Goal: Information Seeking & Learning: Learn about a topic

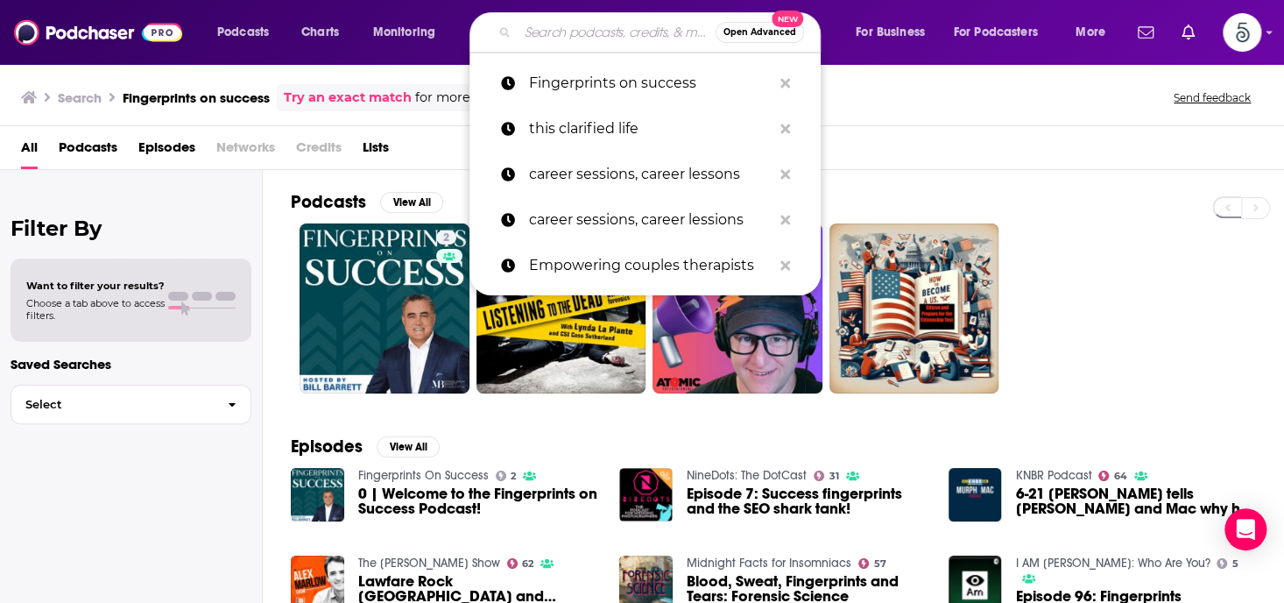
click at [613, 29] on input "Search podcasts, credits, & more..." at bounding box center [617, 32] width 198 height 28
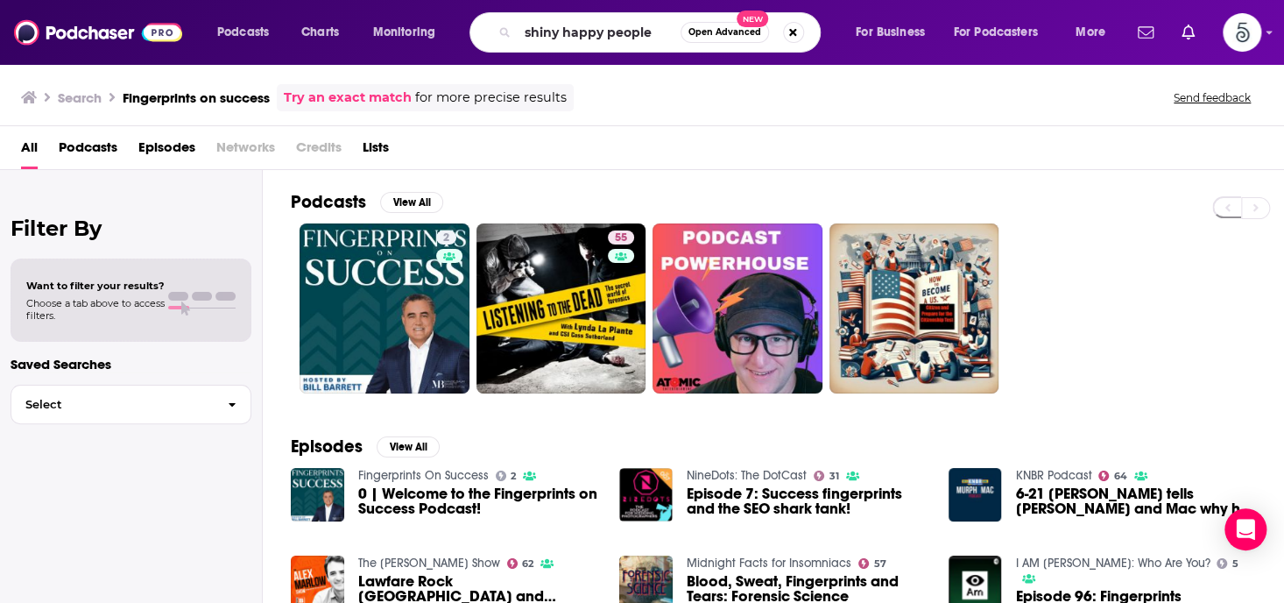
type input "shiny happy people"
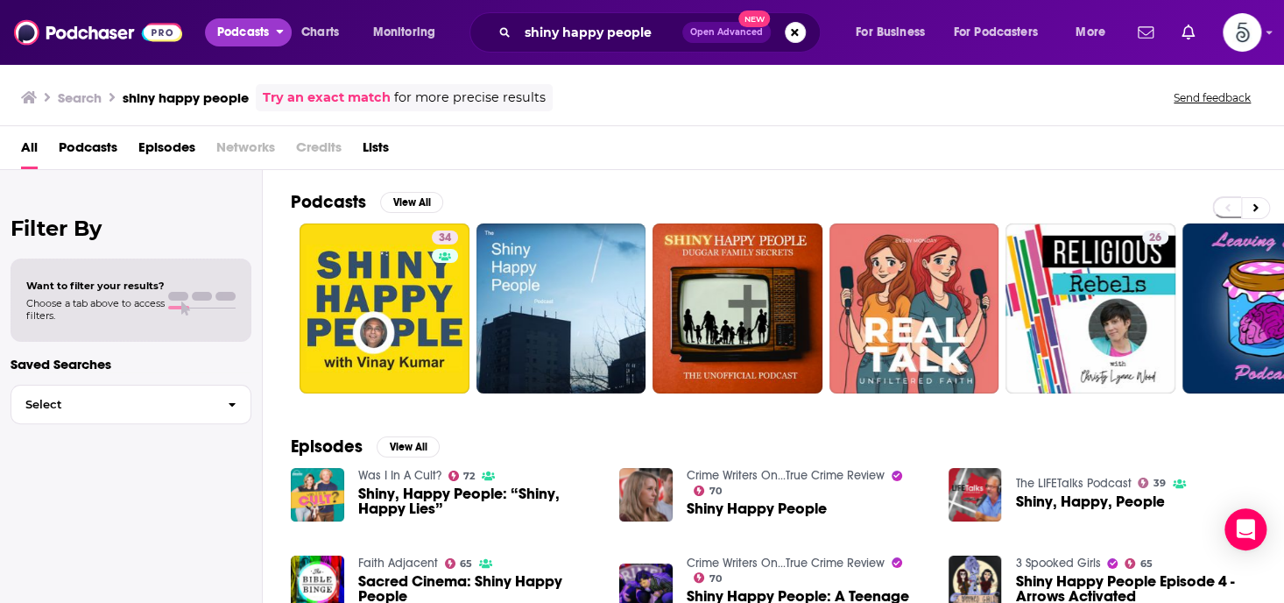
click at [266, 30] on span "Podcasts" at bounding box center [243, 32] width 52 height 25
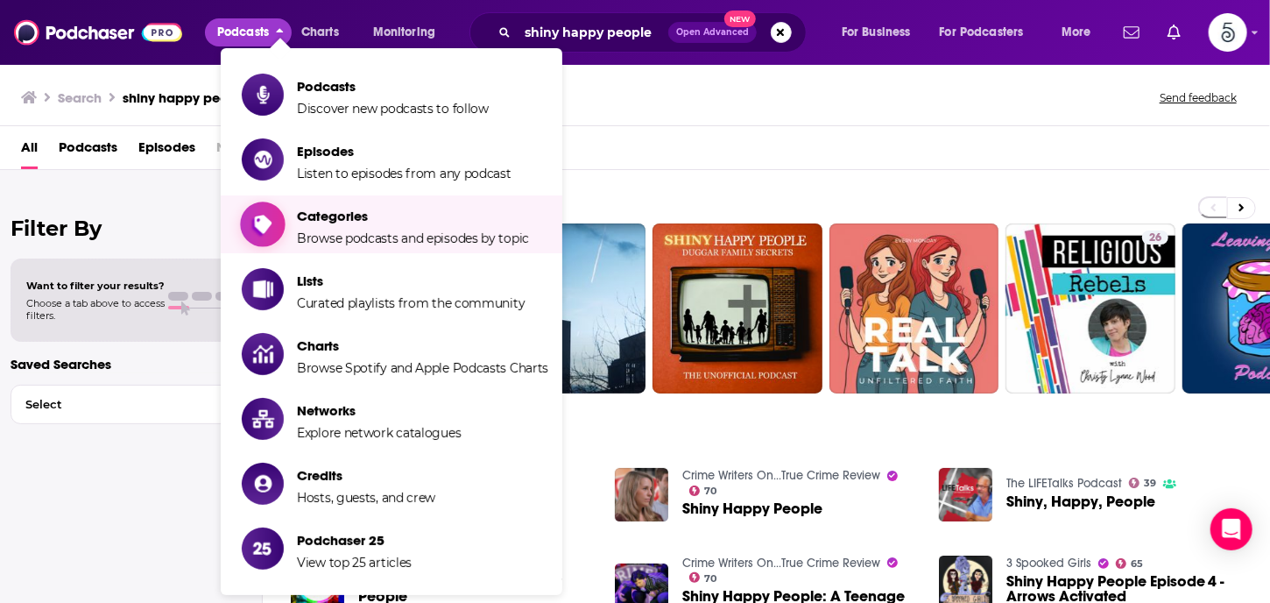
click at [332, 220] on span "Categories" at bounding box center [413, 216] width 232 height 17
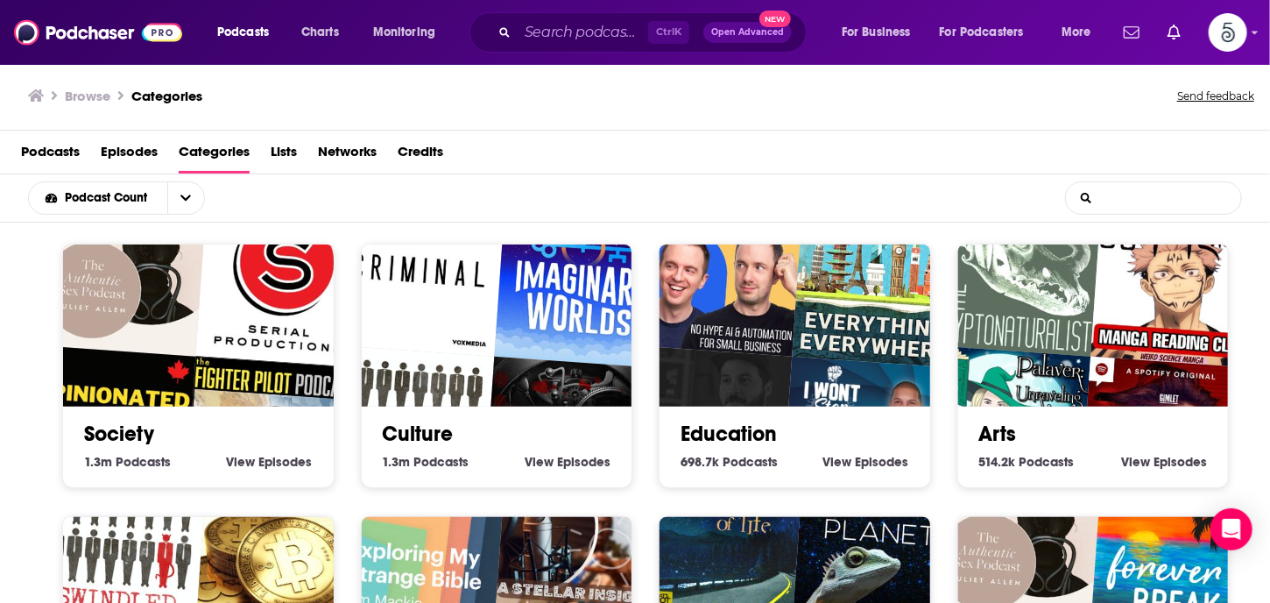
click at [1121, 197] on input "List Search Input" at bounding box center [1153, 198] width 175 height 32
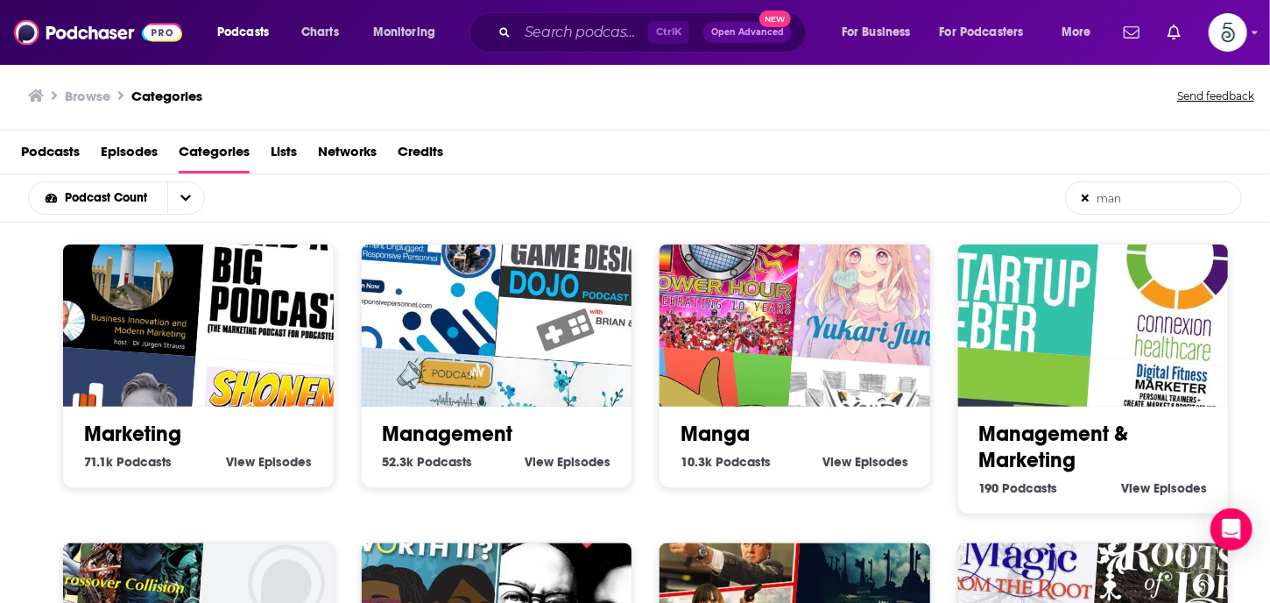
type input "Management"
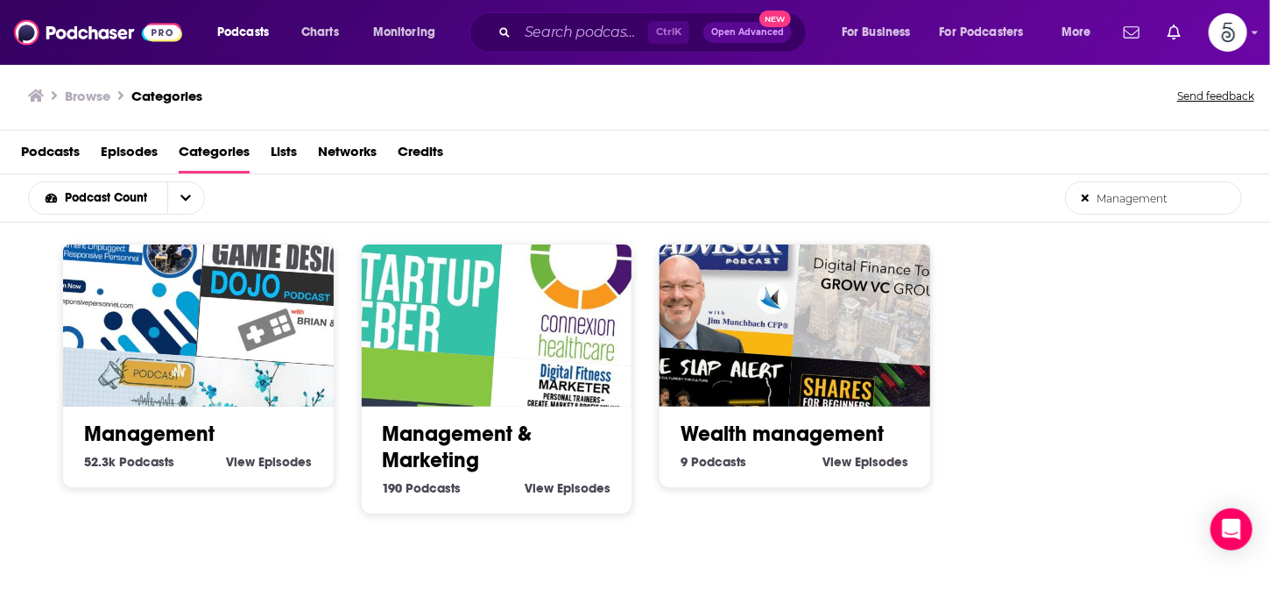
click at [137, 433] on link "Management" at bounding box center [149, 434] width 131 height 26
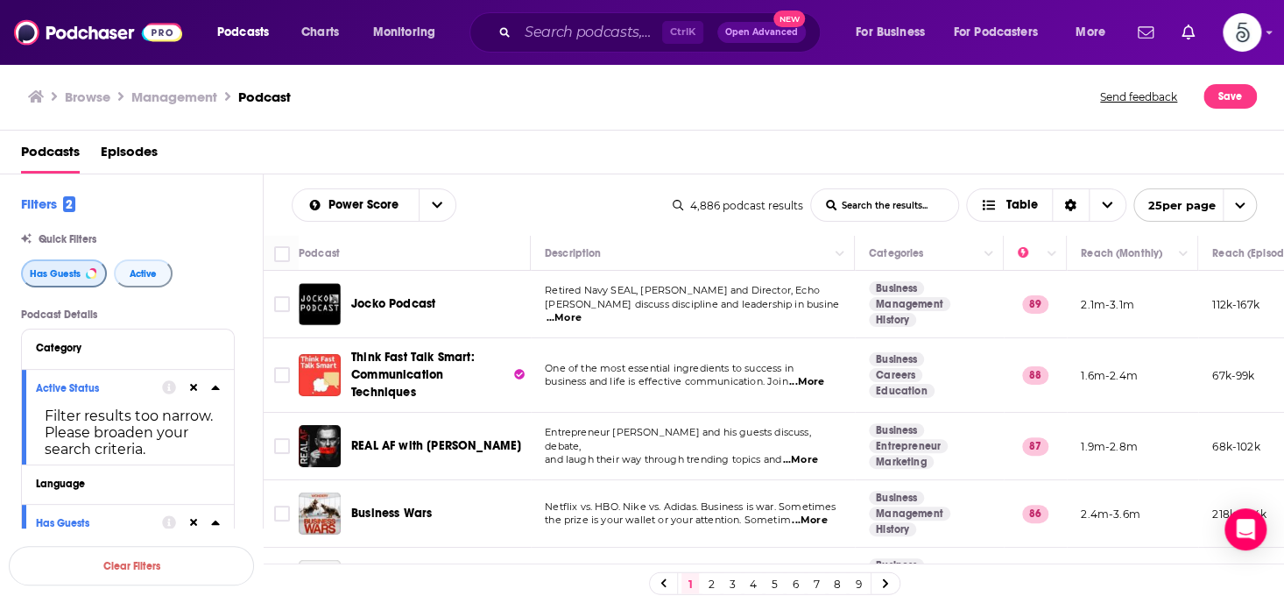
click at [46, 276] on span "Has Guests" at bounding box center [55, 274] width 51 height 10
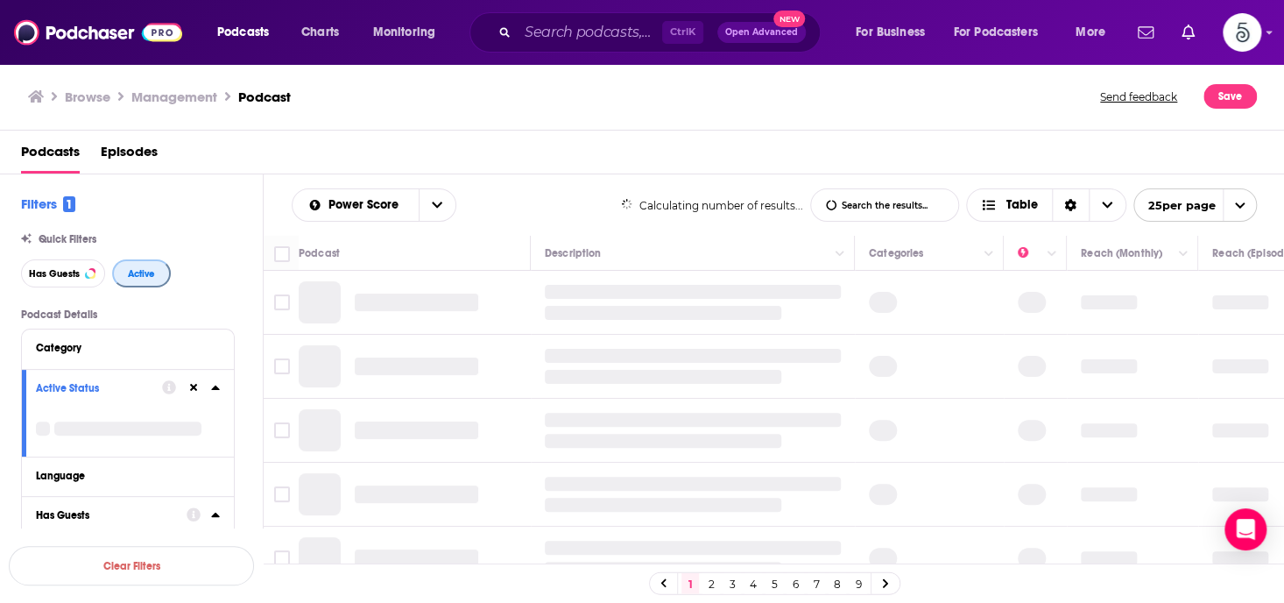
click at [137, 272] on span "Active" at bounding box center [141, 274] width 27 height 10
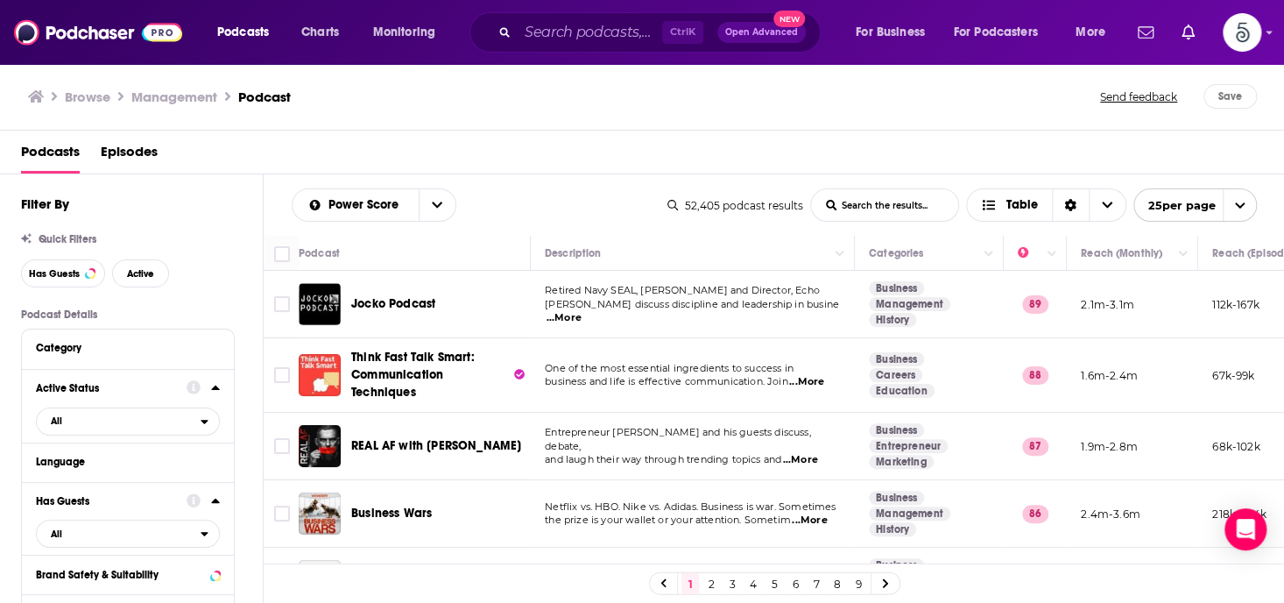
click at [857, 581] on link "9" at bounding box center [859, 583] width 18 height 21
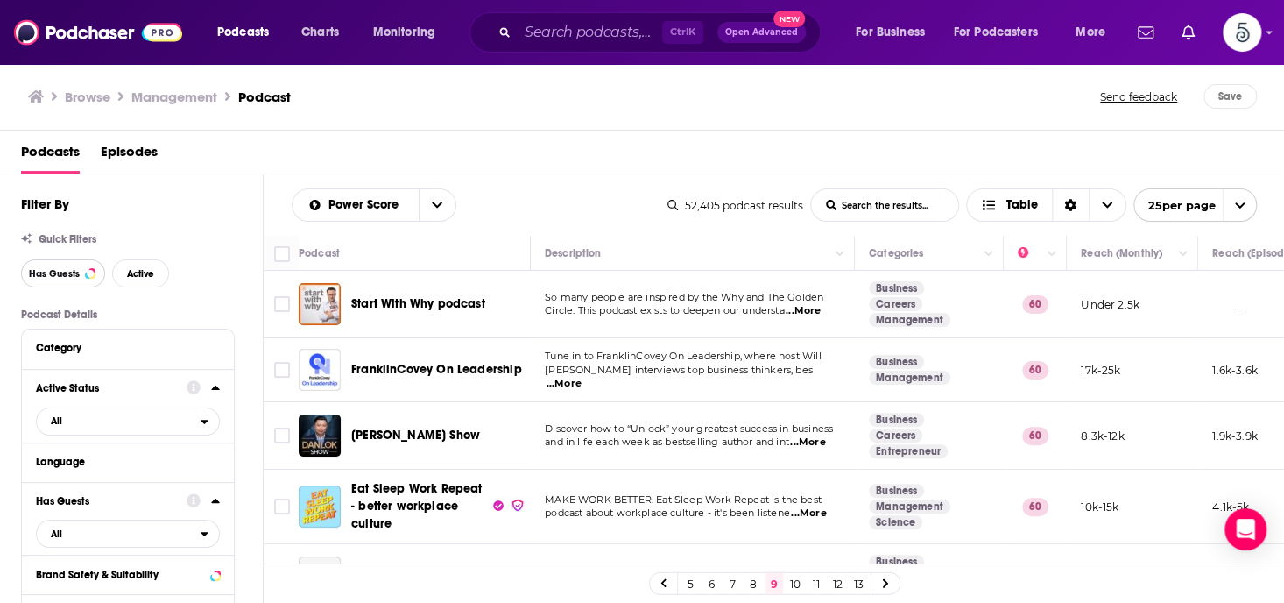
click at [60, 271] on span "Has Guests" at bounding box center [54, 274] width 51 height 10
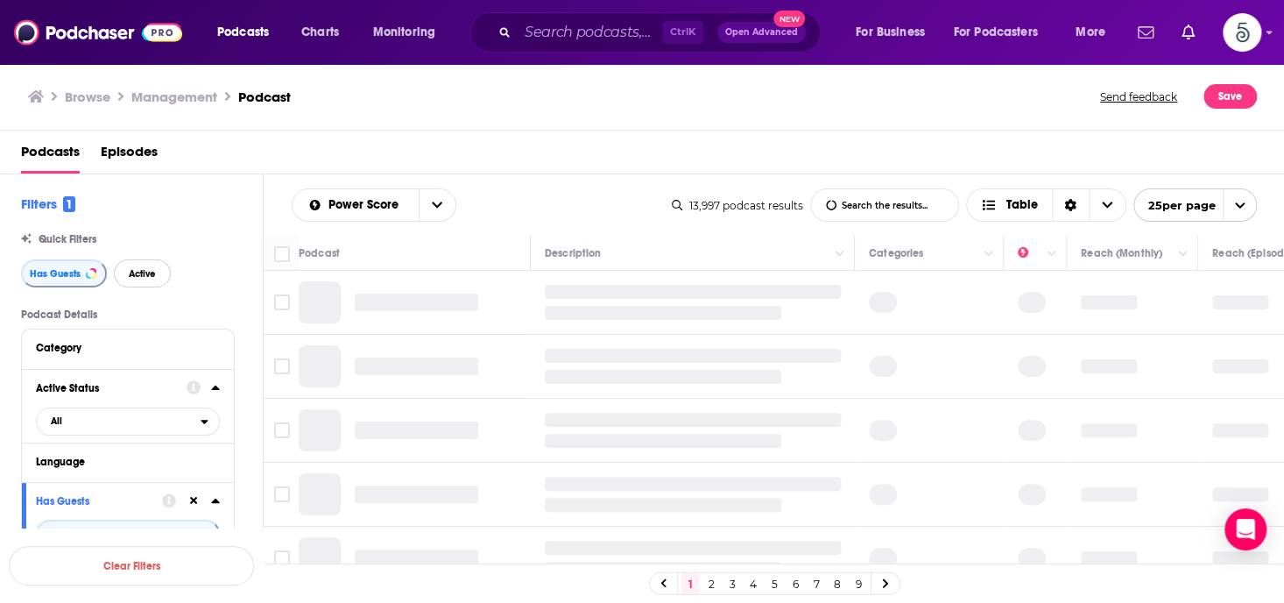
click at [130, 271] on span "Active" at bounding box center [142, 274] width 27 height 10
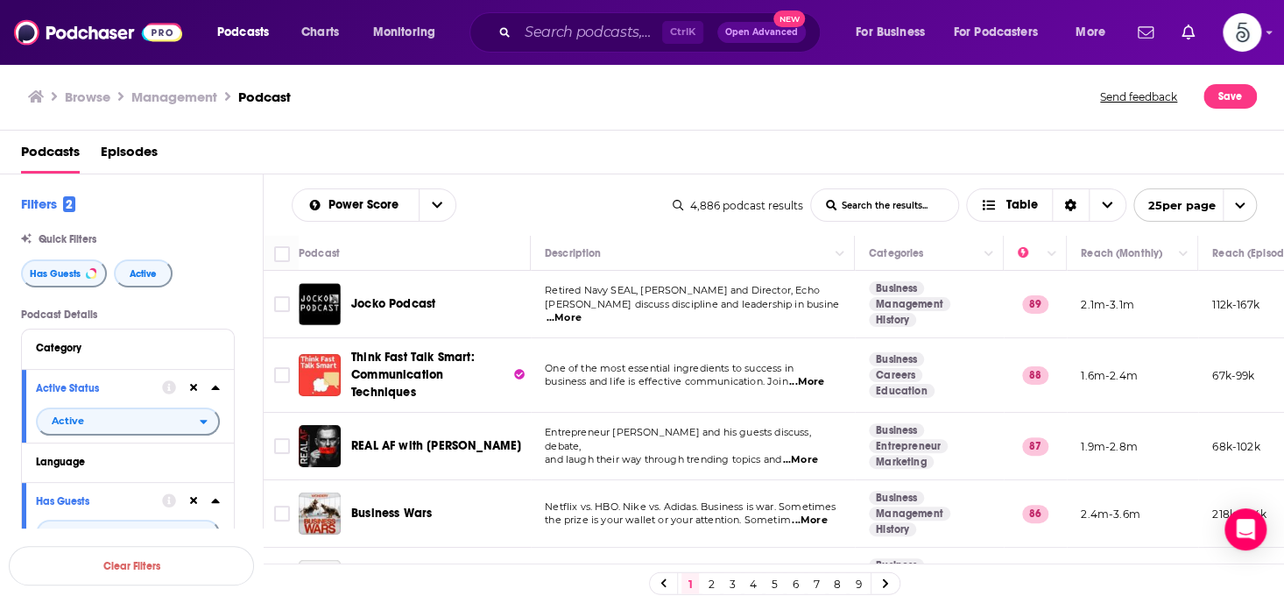
click at [853, 582] on link "9" at bounding box center [859, 583] width 18 height 21
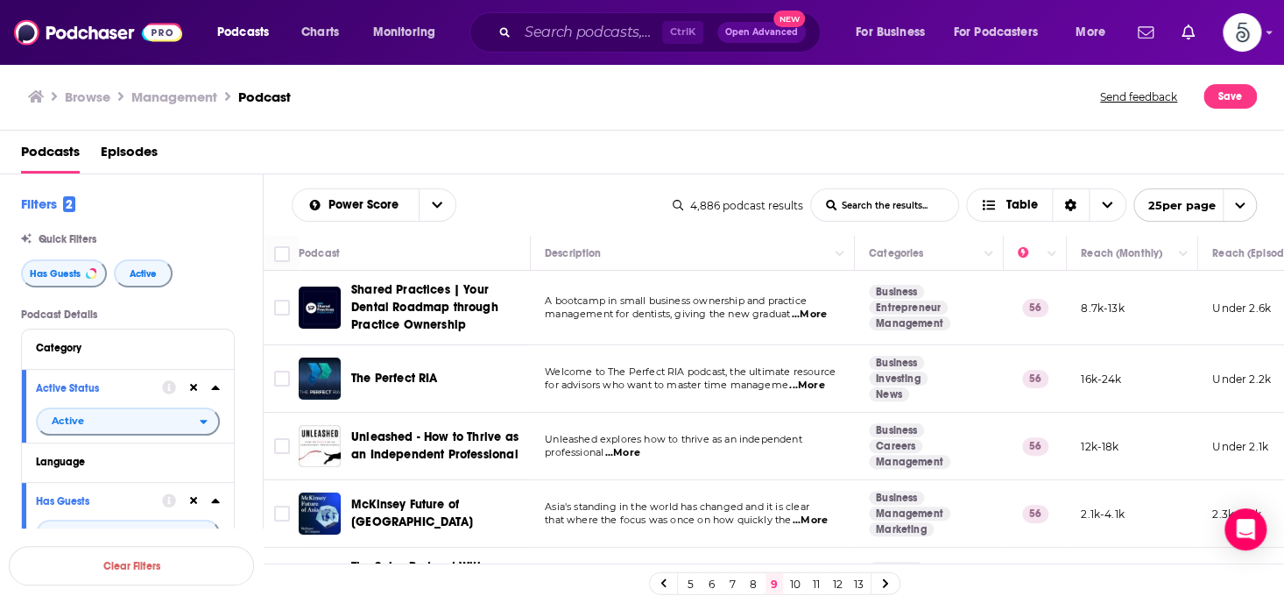
click at [859, 583] on link "13" at bounding box center [859, 583] width 18 height 21
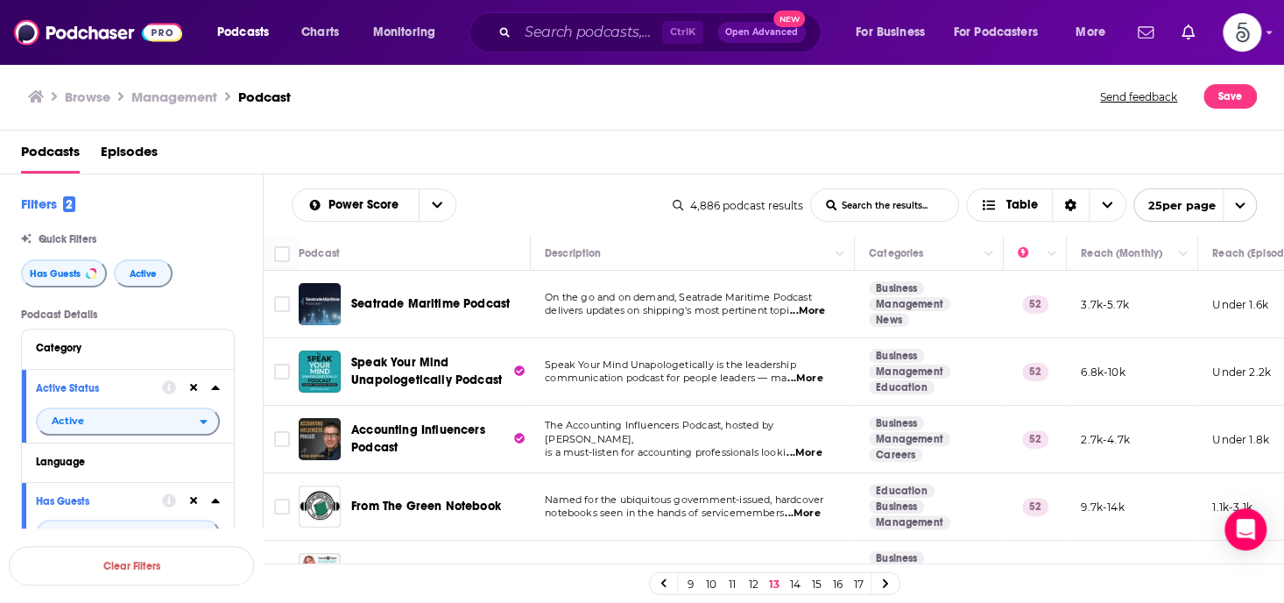
click at [859, 583] on link "17" at bounding box center [859, 583] width 18 height 21
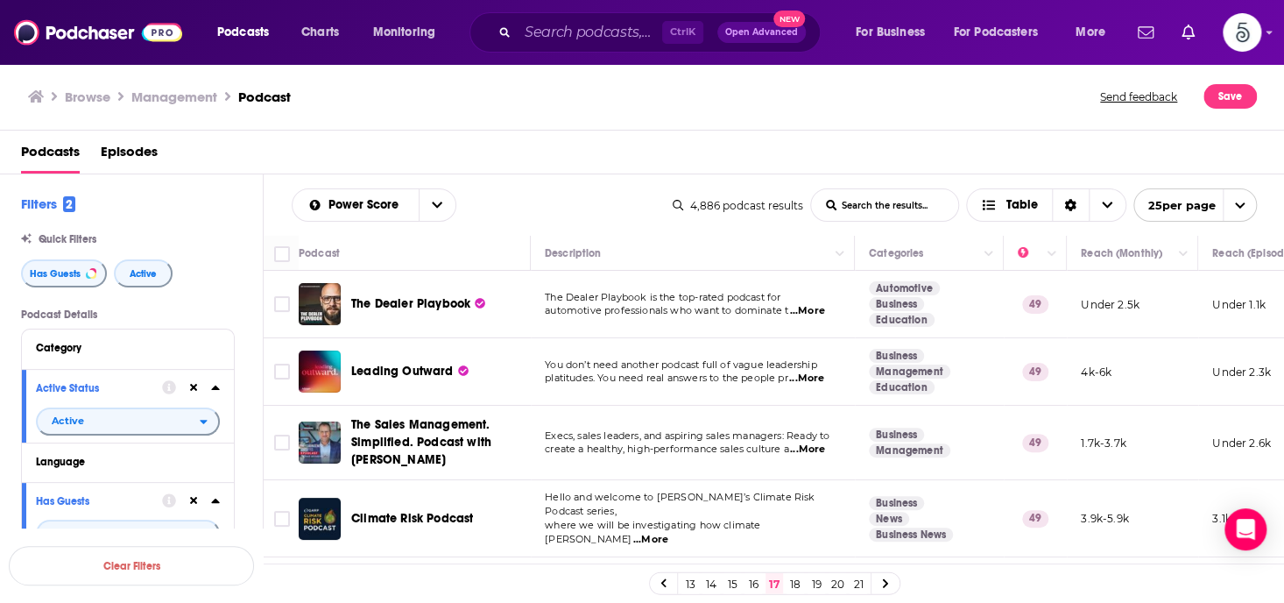
click at [859, 583] on link "21" at bounding box center [859, 583] width 18 height 21
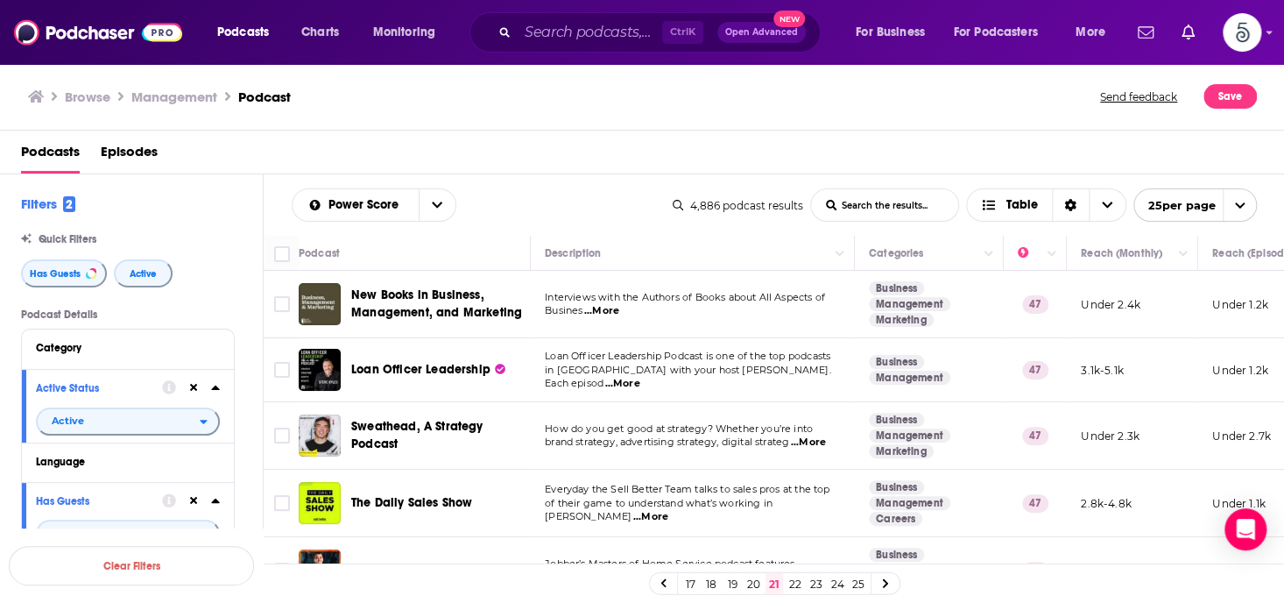
click at [859, 583] on link "25" at bounding box center [859, 583] width 18 height 21
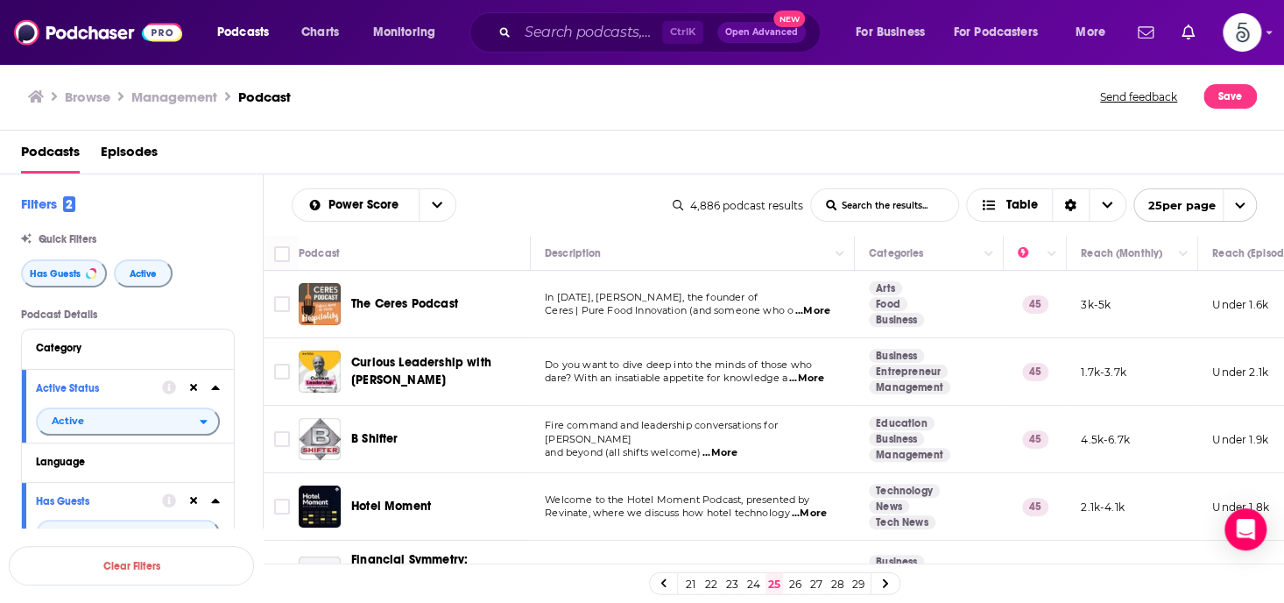
click at [859, 583] on link "29" at bounding box center [859, 583] width 18 height 21
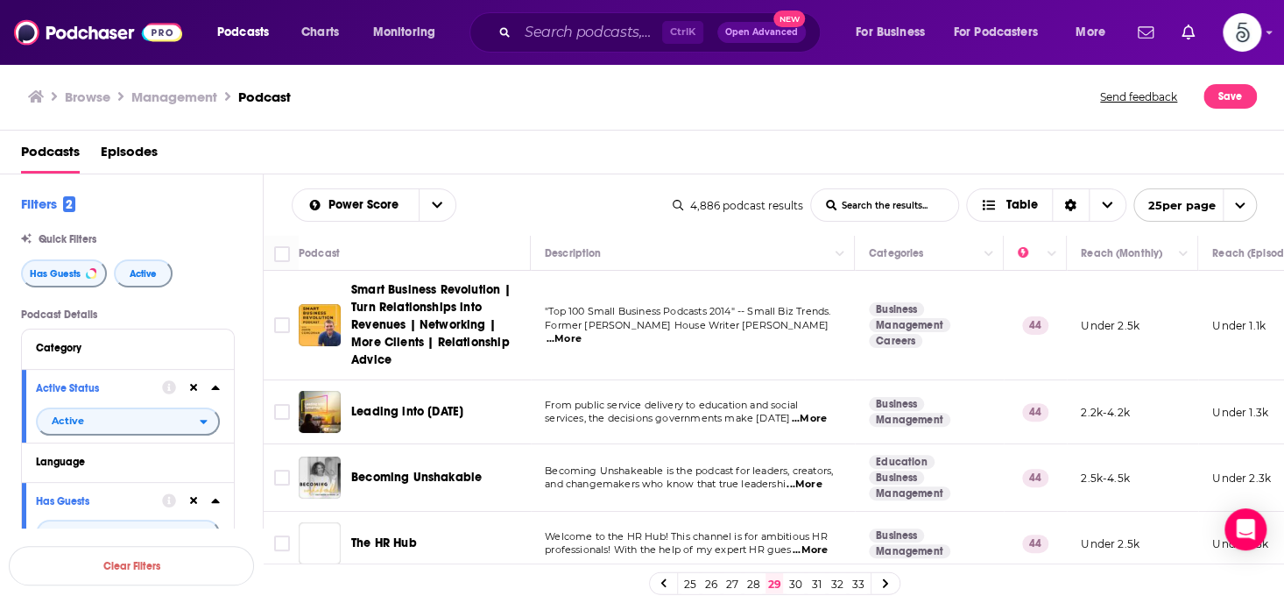
click at [859, 583] on link "33" at bounding box center [859, 583] width 18 height 21
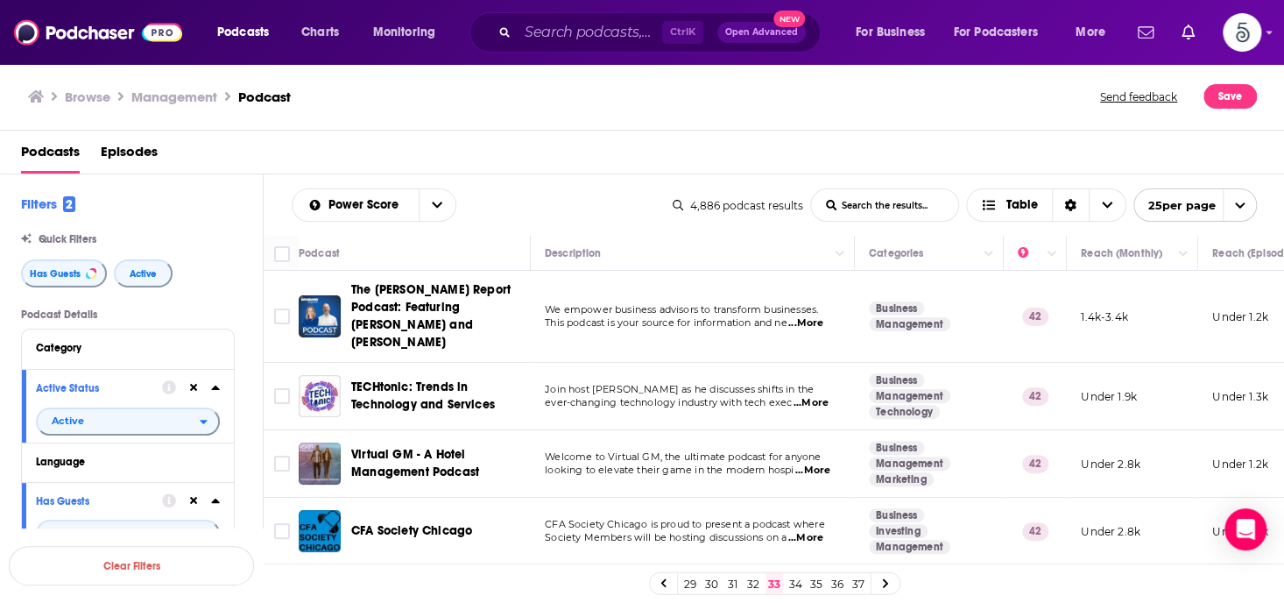
click at [859, 583] on link "37" at bounding box center [859, 583] width 18 height 21
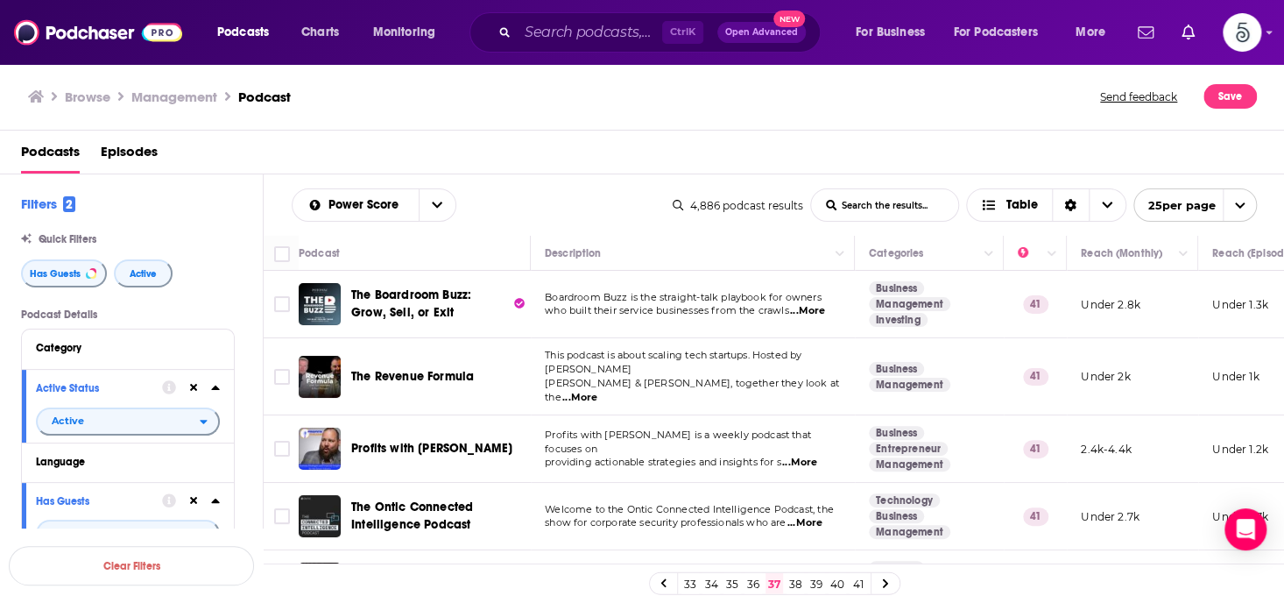
click at [859, 583] on link "41" at bounding box center [859, 583] width 18 height 21
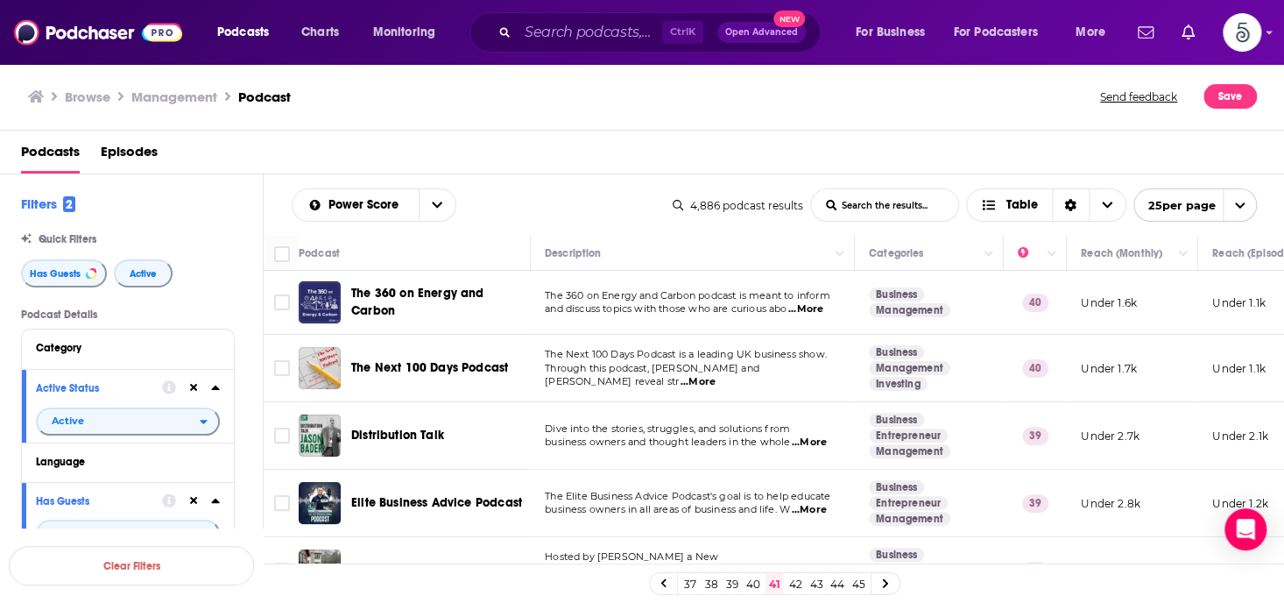
click at [859, 583] on link "45" at bounding box center [859, 583] width 18 height 21
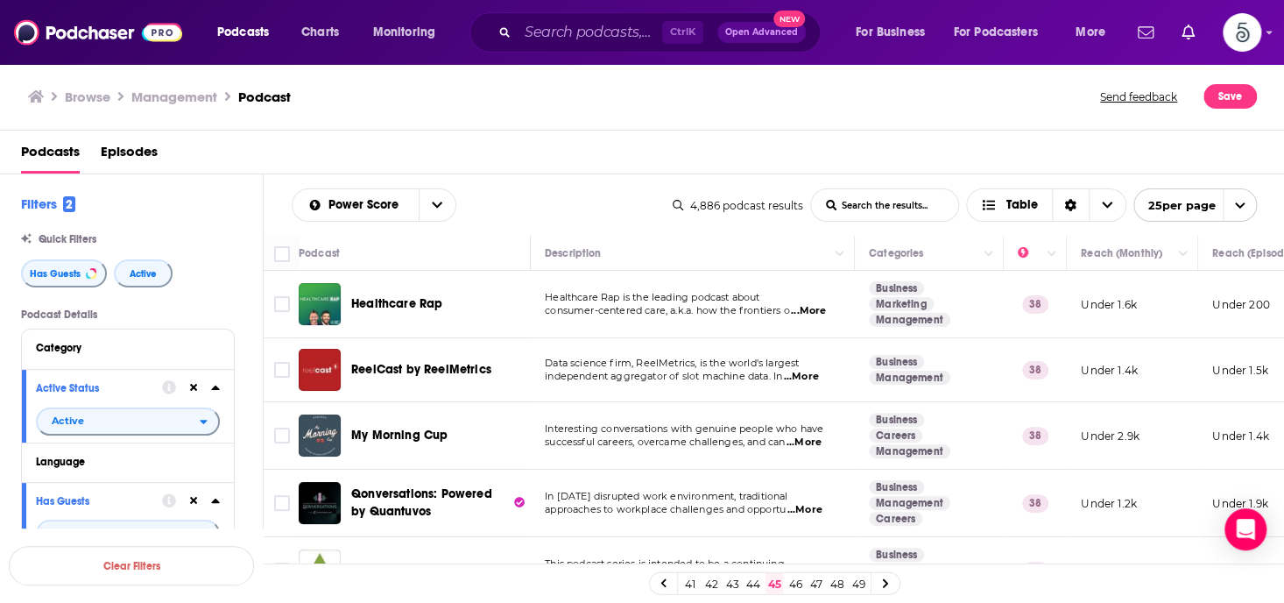
click at [859, 583] on link "49" at bounding box center [859, 583] width 18 height 21
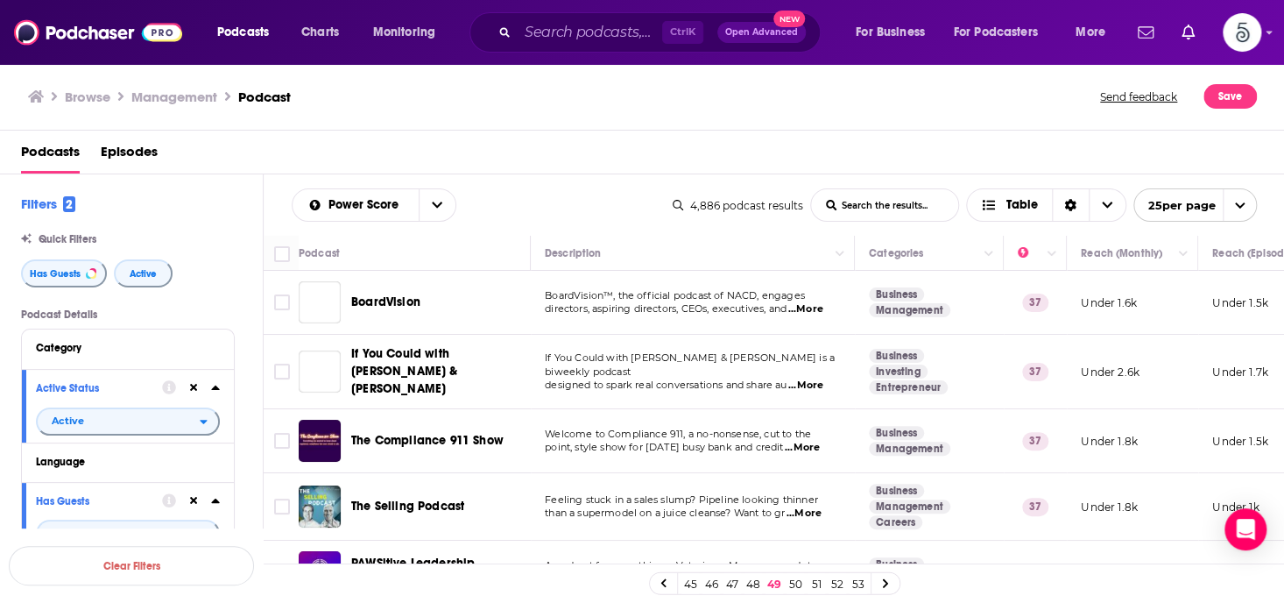
click at [859, 583] on link "53" at bounding box center [859, 583] width 18 height 21
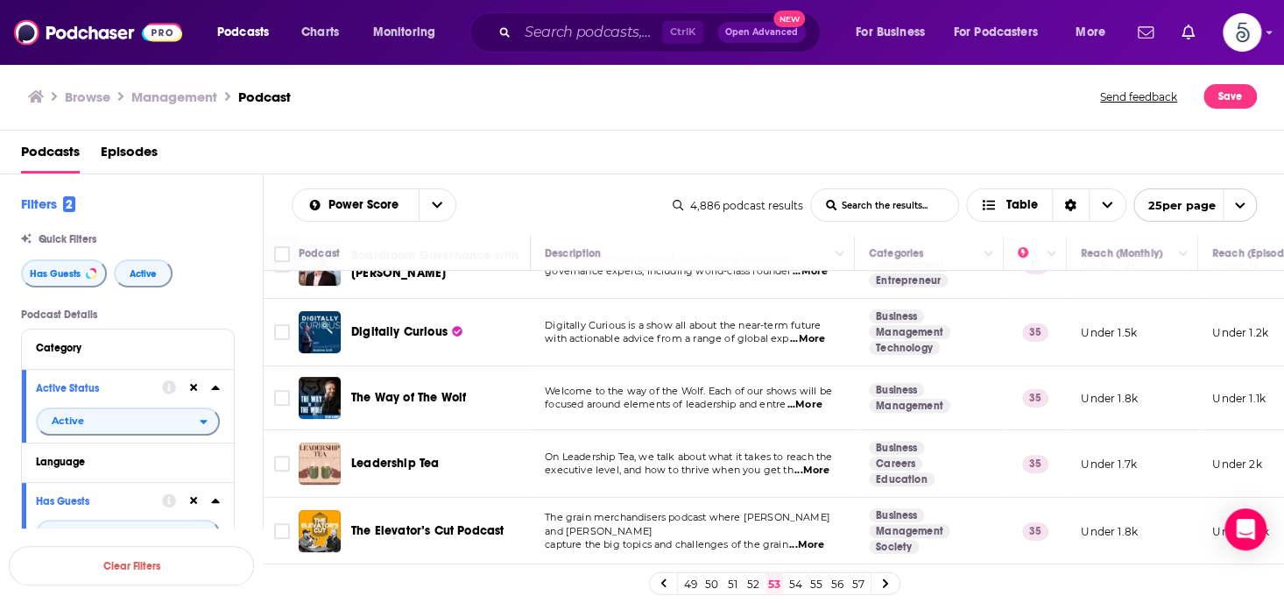
scroll to position [272, 0]
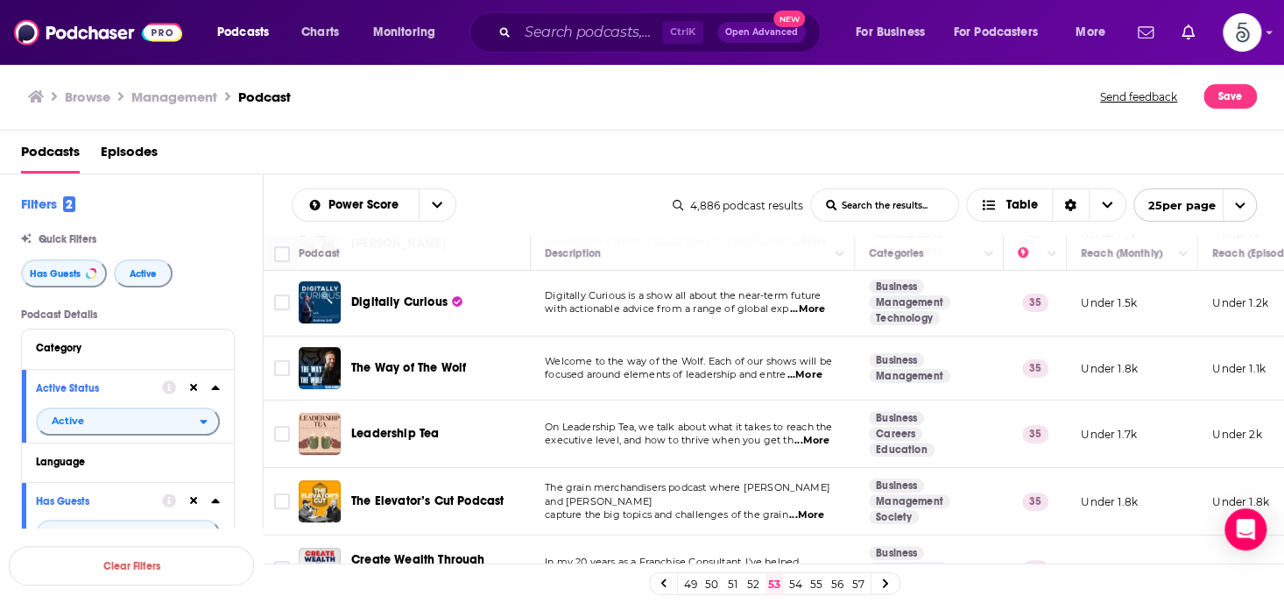
click at [811, 372] on span "...More" at bounding box center [805, 375] width 35 height 14
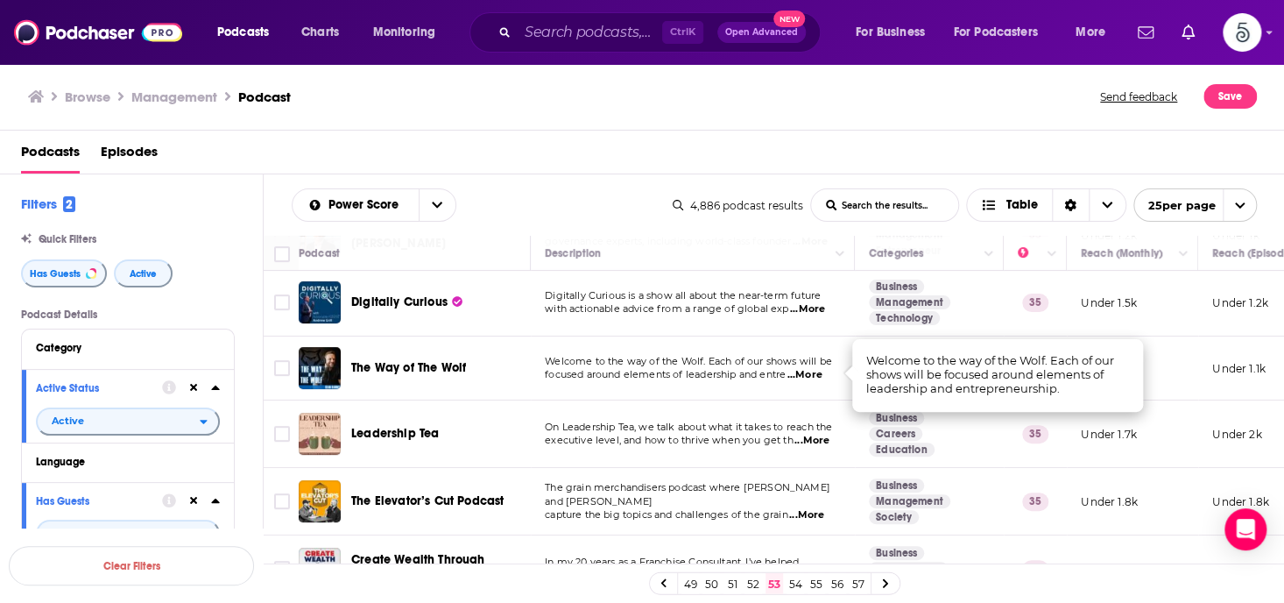
click at [811, 372] on span "...More" at bounding box center [805, 375] width 35 height 14
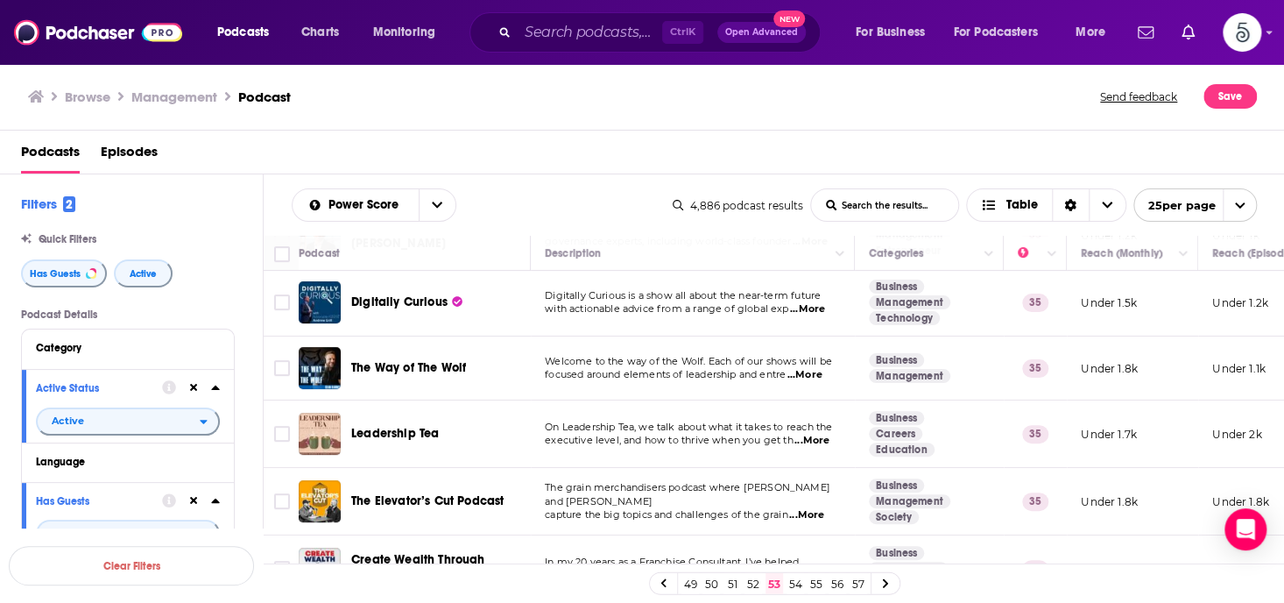
click at [815, 441] on span "...More" at bounding box center [812, 441] width 35 height 14
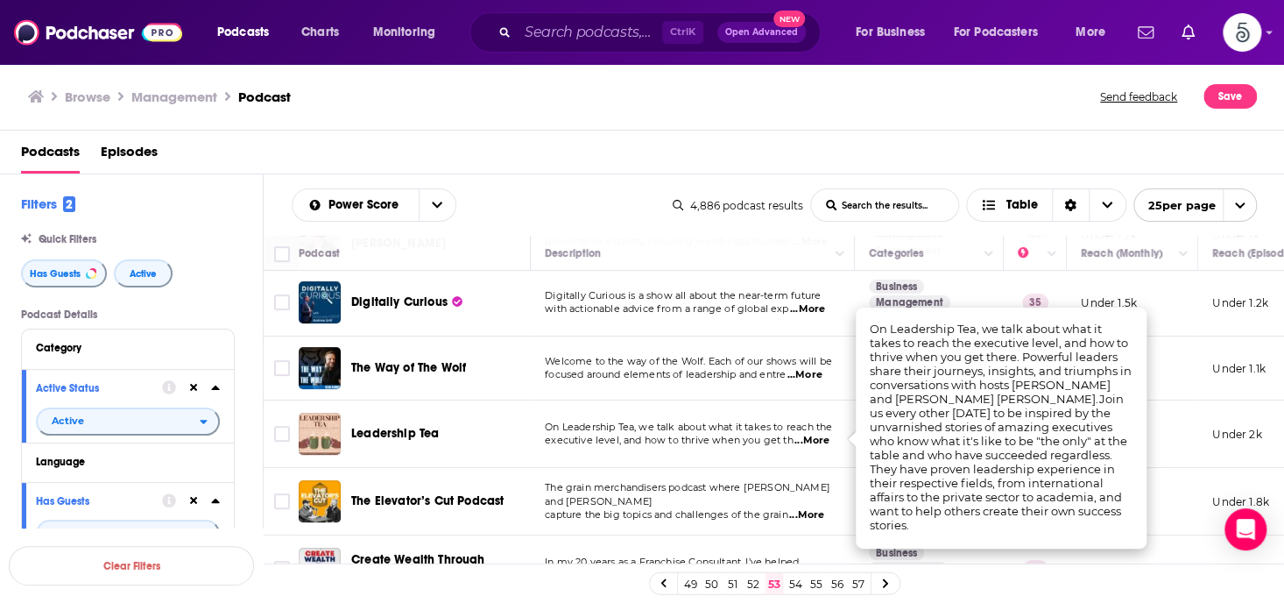
click at [815, 441] on span "...More" at bounding box center [812, 441] width 35 height 14
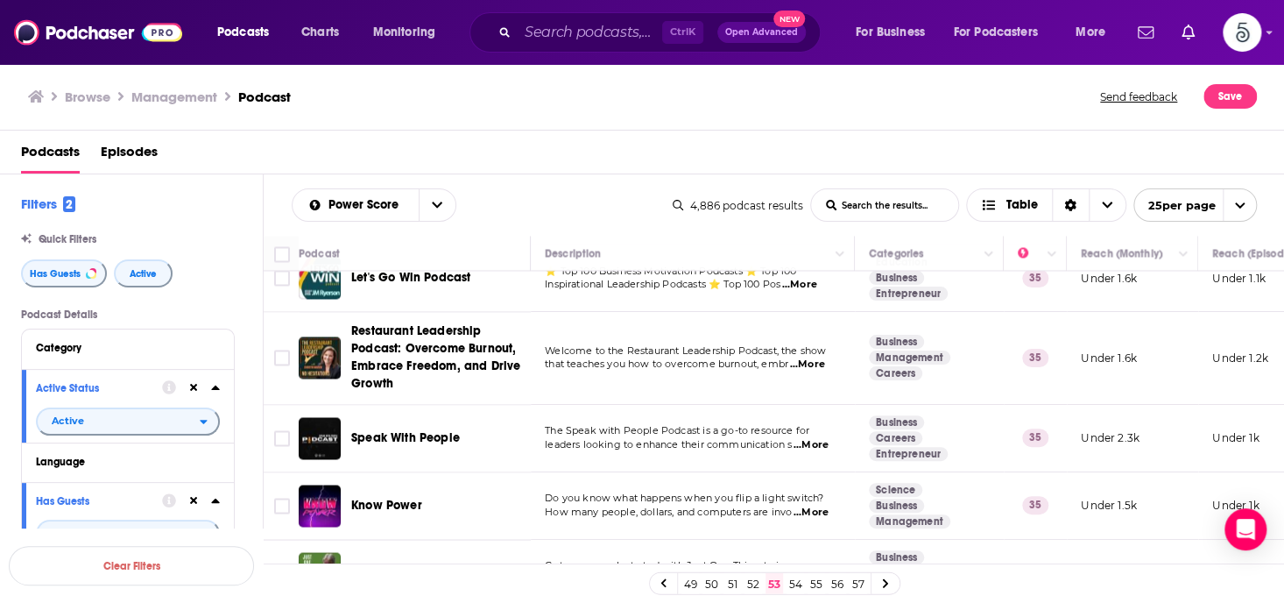
scroll to position [1426, 0]
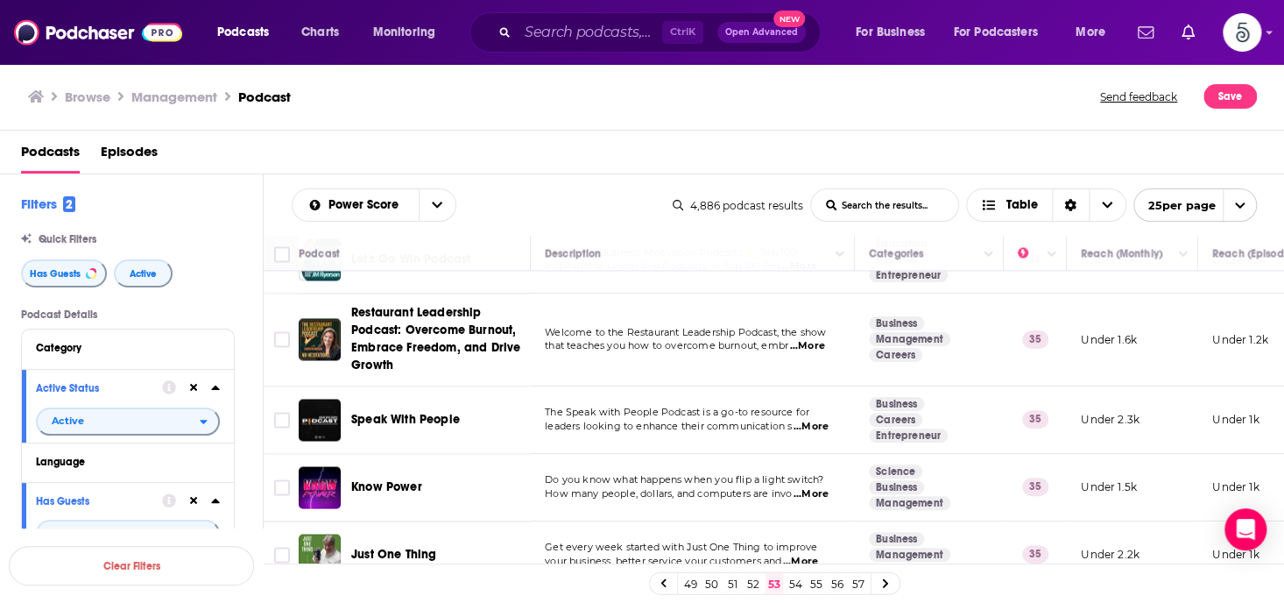
click at [792, 582] on link "54" at bounding box center [796, 583] width 18 height 21
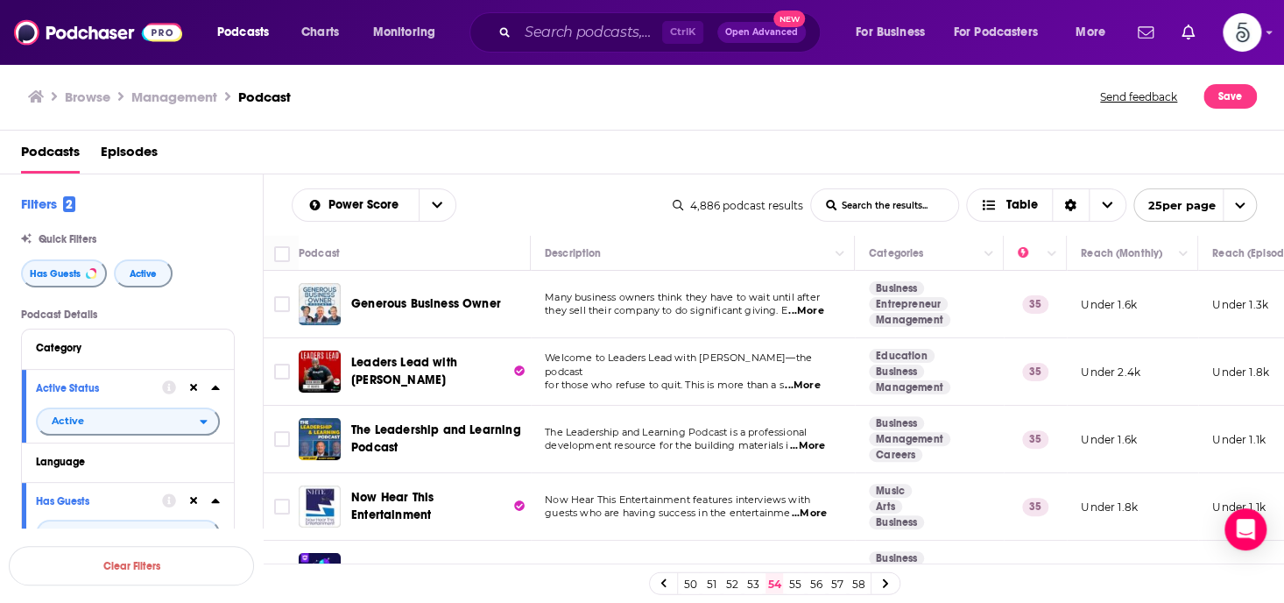
click at [805, 379] on span "...More" at bounding box center [802, 385] width 35 height 14
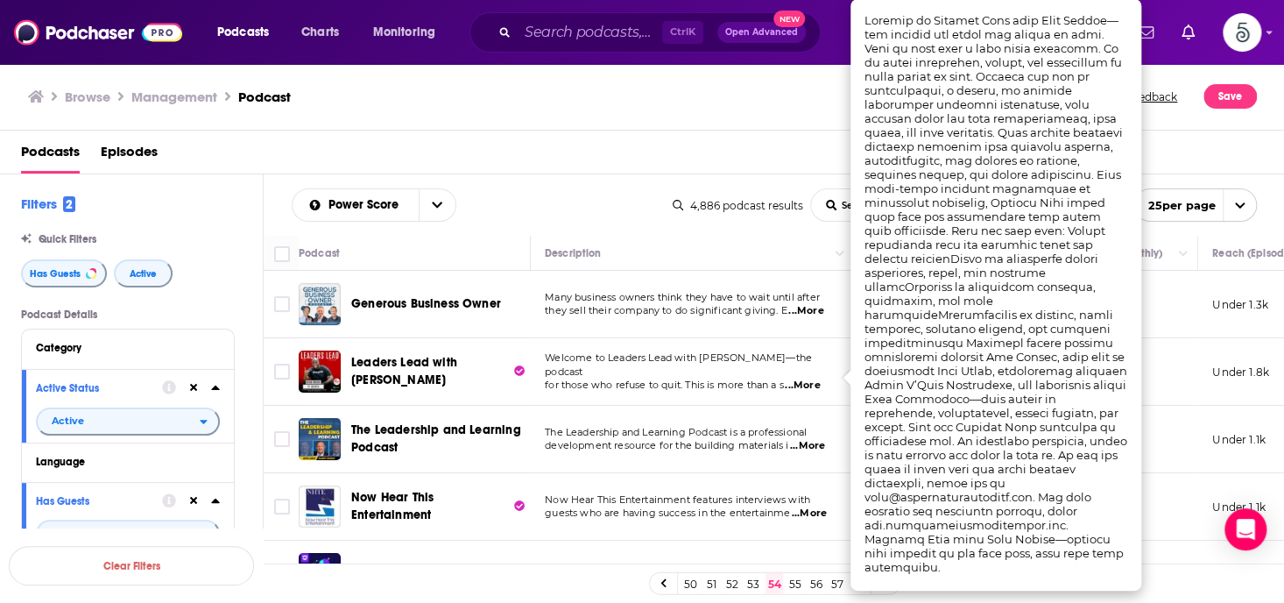
click at [805, 379] on span "...More" at bounding box center [802, 385] width 35 height 14
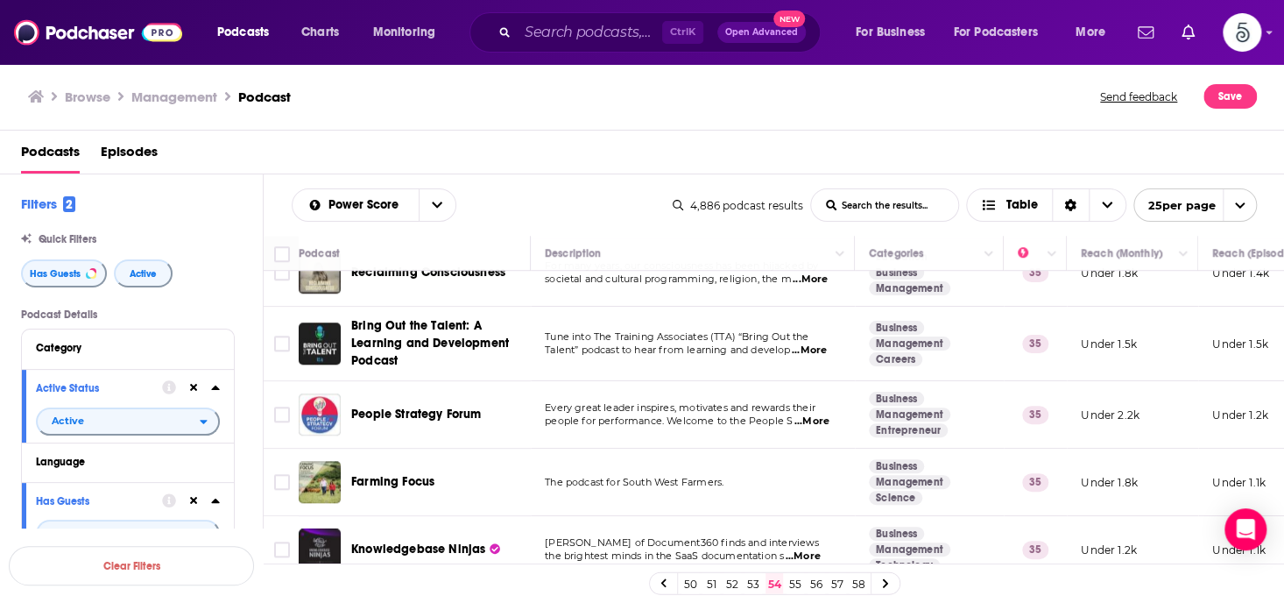
scroll to position [788, 0]
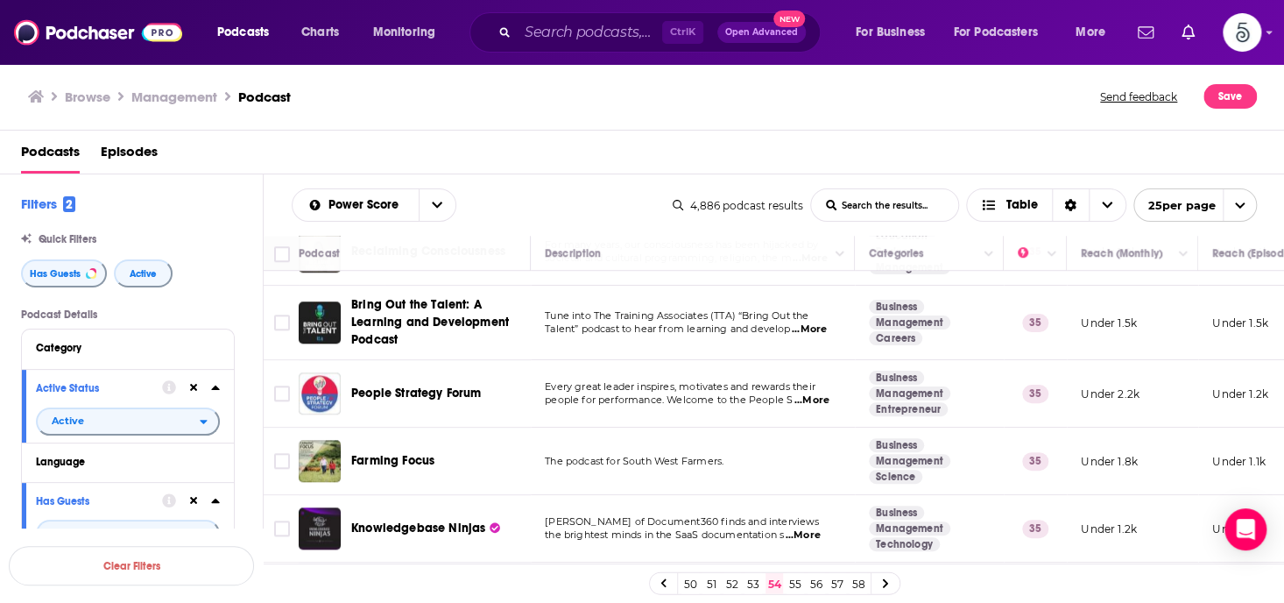
click at [816, 397] on span "...More" at bounding box center [812, 400] width 35 height 14
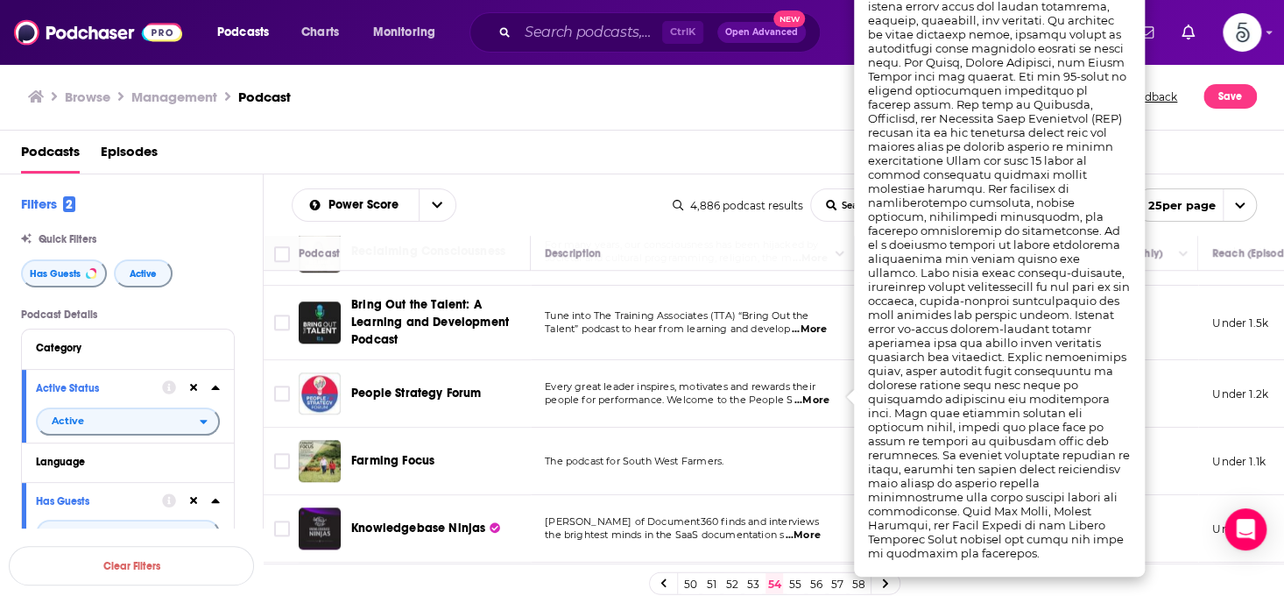
click at [816, 397] on span "...More" at bounding box center [812, 400] width 35 height 14
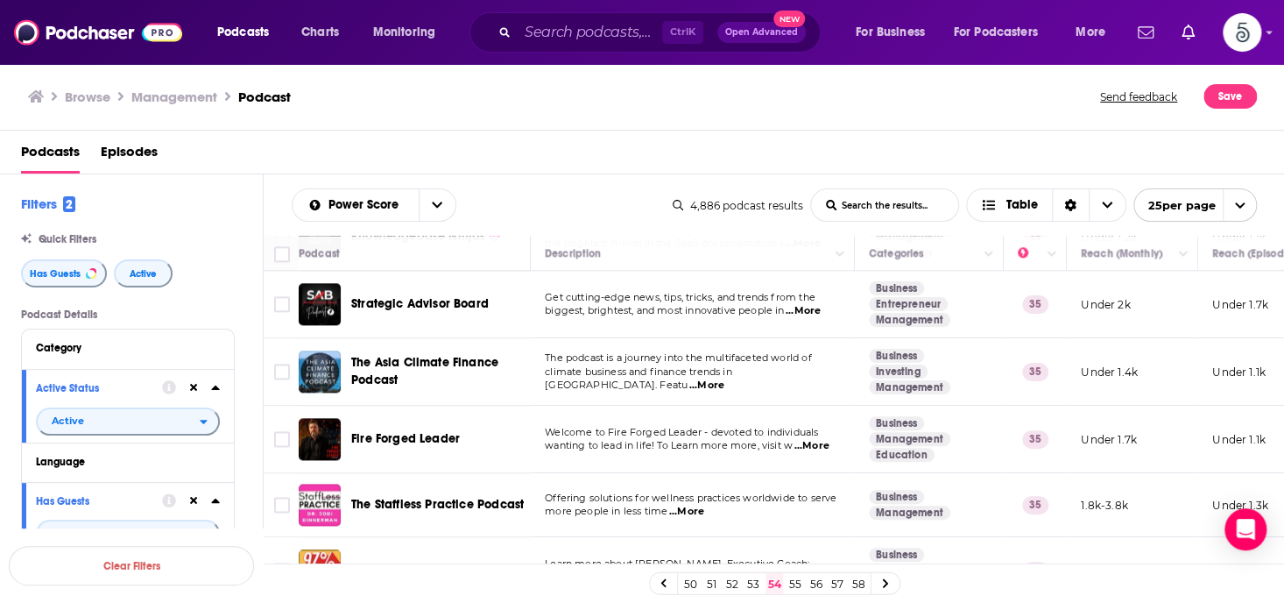
scroll to position [1104, 0]
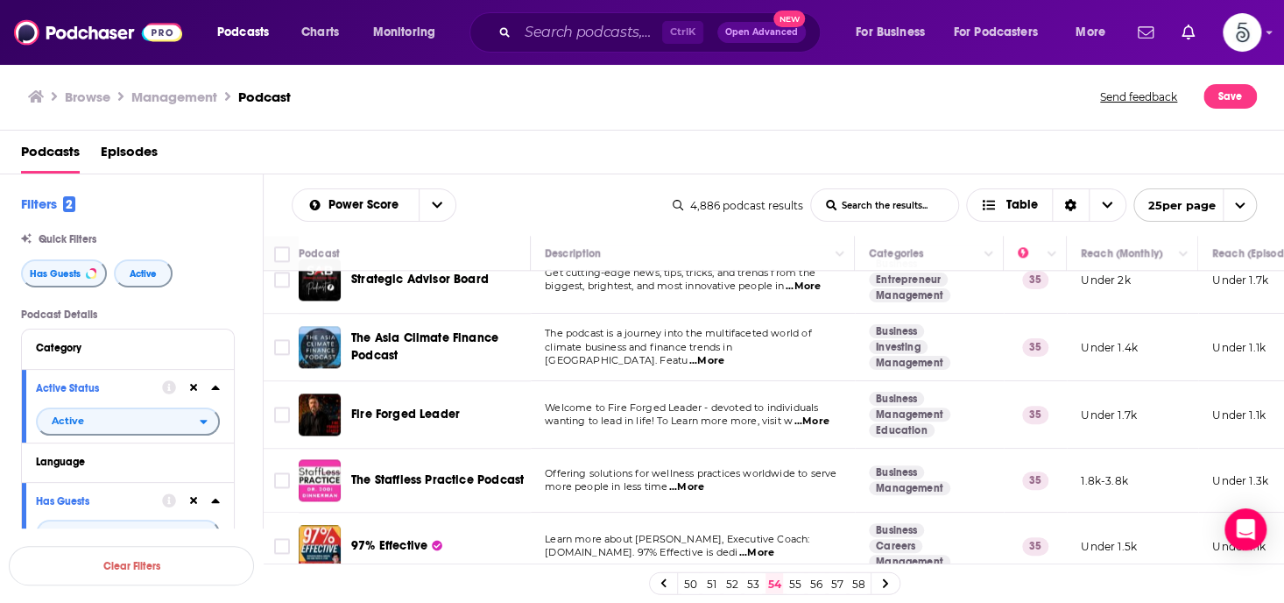
click at [819, 418] on span "...More" at bounding box center [811, 421] width 35 height 14
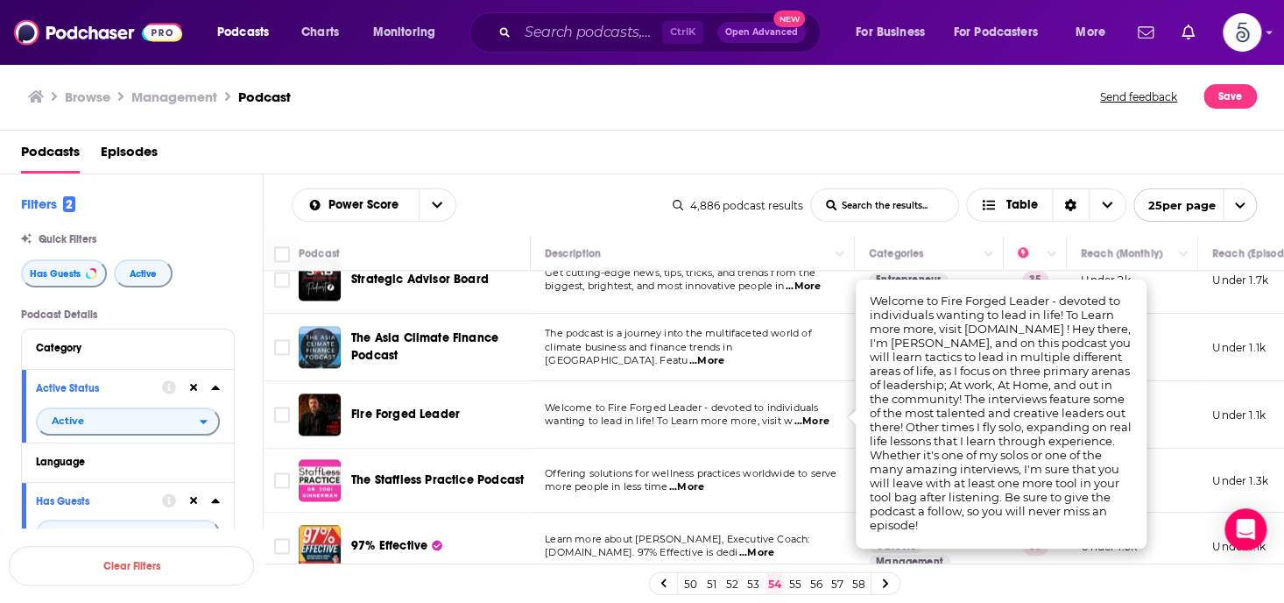
click at [819, 418] on span "...More" at bounding box center [811, 421] width 35 height 14
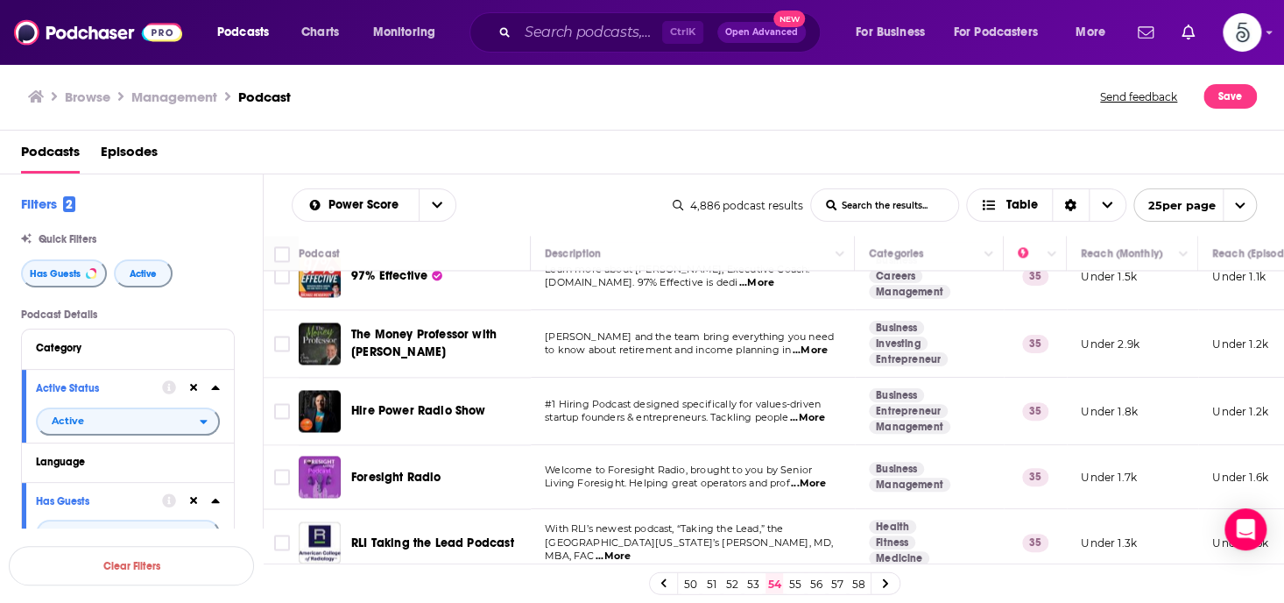
scroll to position [1391, 0]
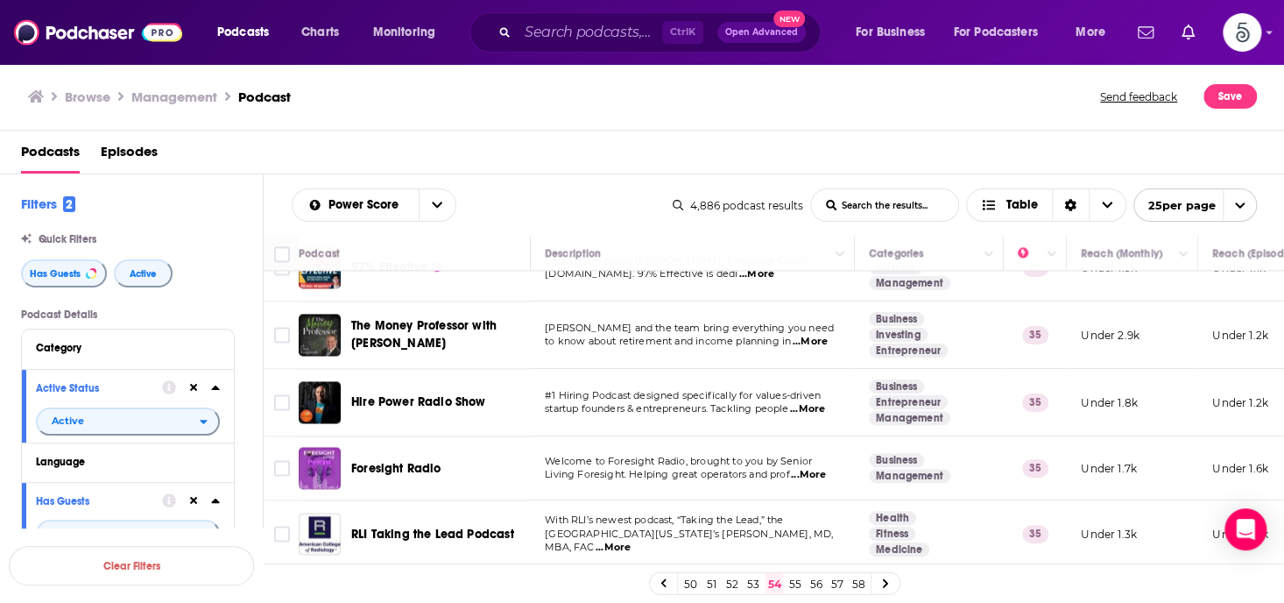
click at [815, 402] on span "...More" at bounding box center [807, 409] width 35 height 14
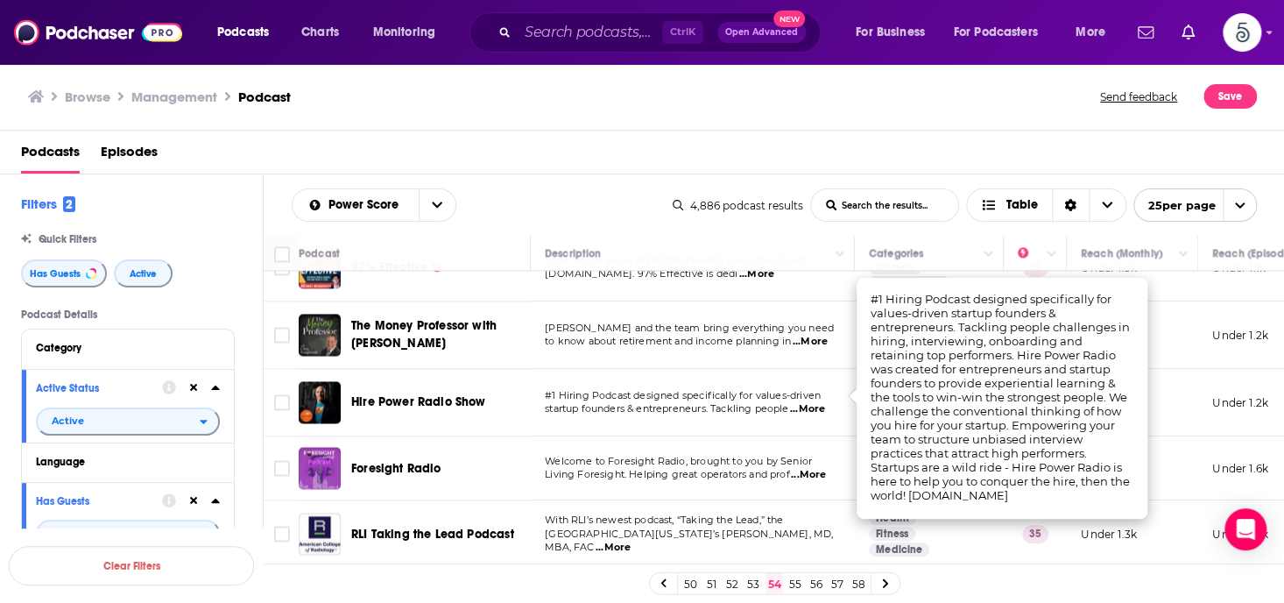
click at [815, 402] on span "...More" at bounding box center [807, 409] width 35 height 14
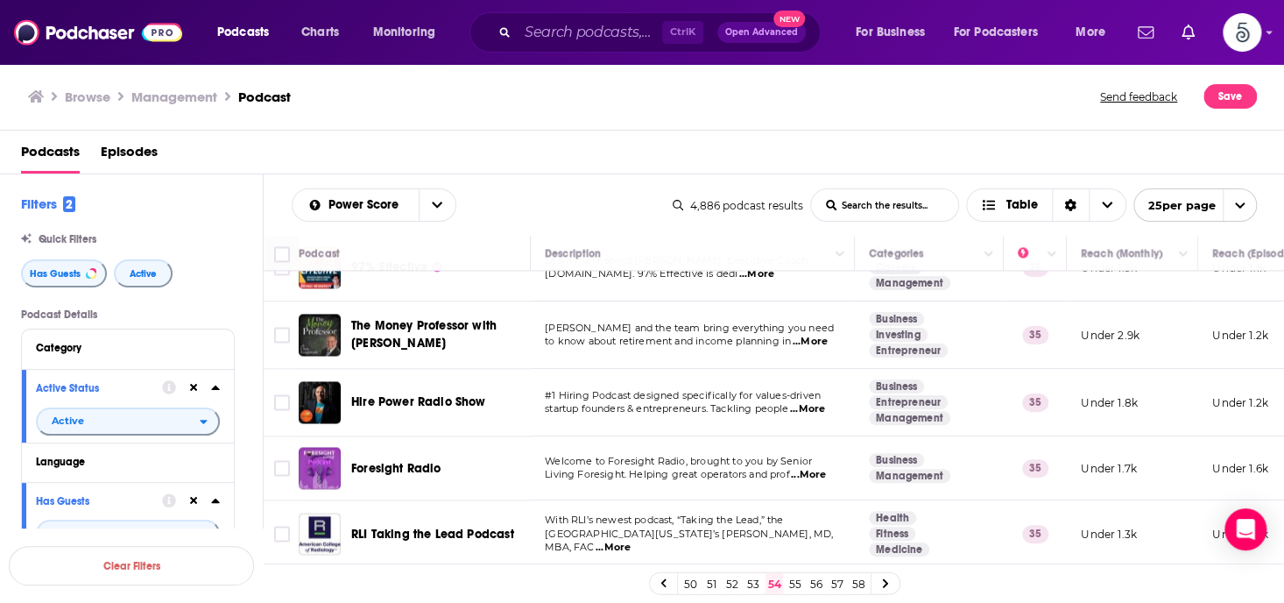
click at [793, 580] on link "55" at bounding box center [796, 583] width 18 height 21
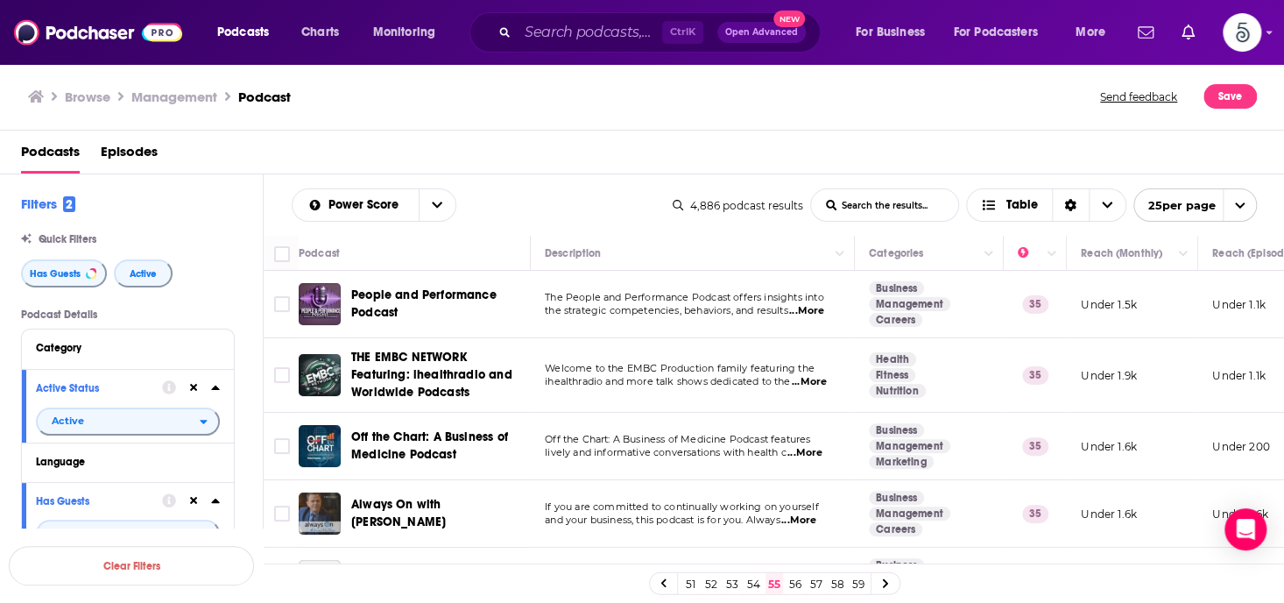
click at [812, 314] on span "...More" at bounding box center [806, 311] width 35 height 14
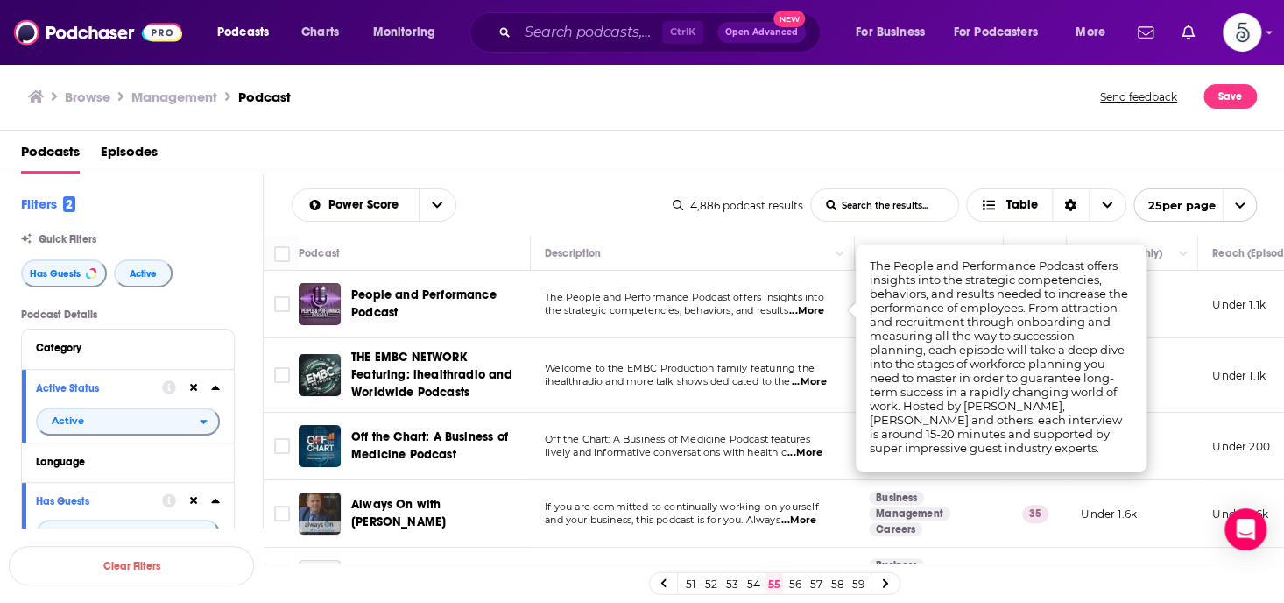
click at [812, 314] on span "...More" at bounding box center [806, 311] width 35 height 14
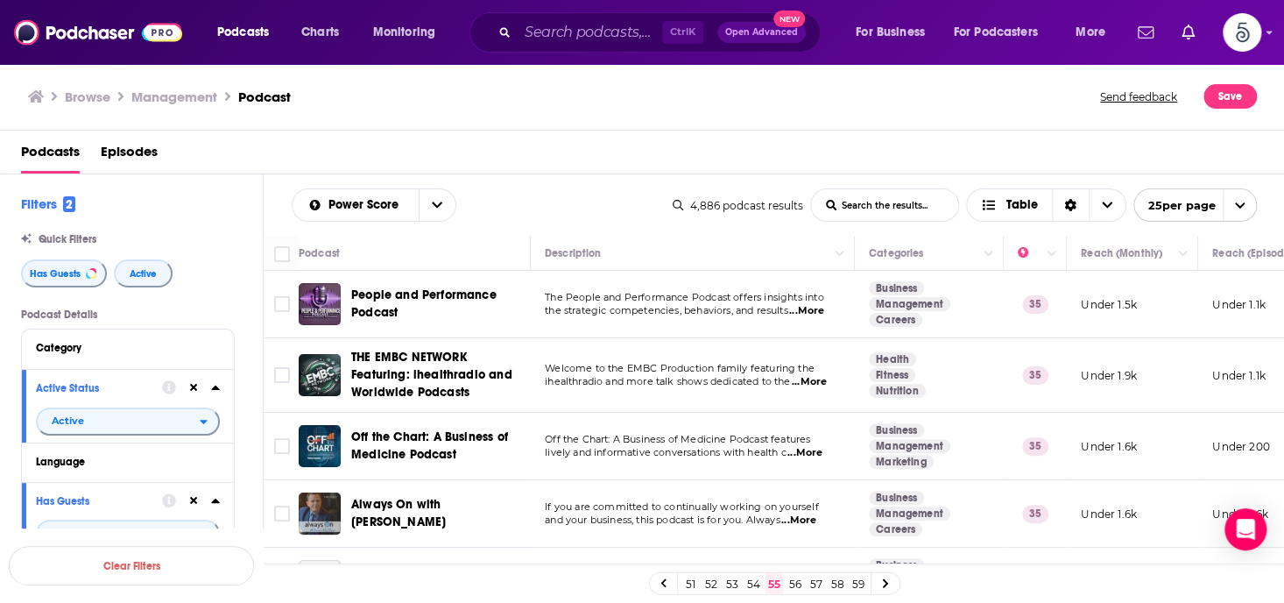
click at [812, 515] on span "...More" at bounding box center [798, 520] width 35 height 14
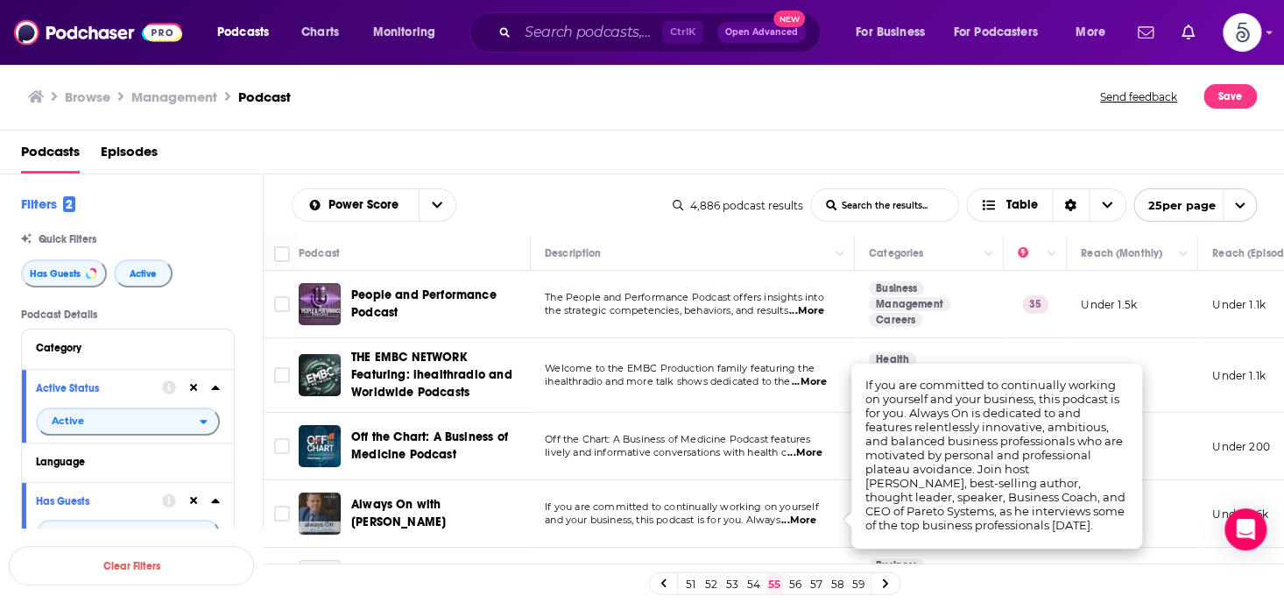
click at [812, 515] on span "...More" at bounding box center [798, 520] width 35 height 14
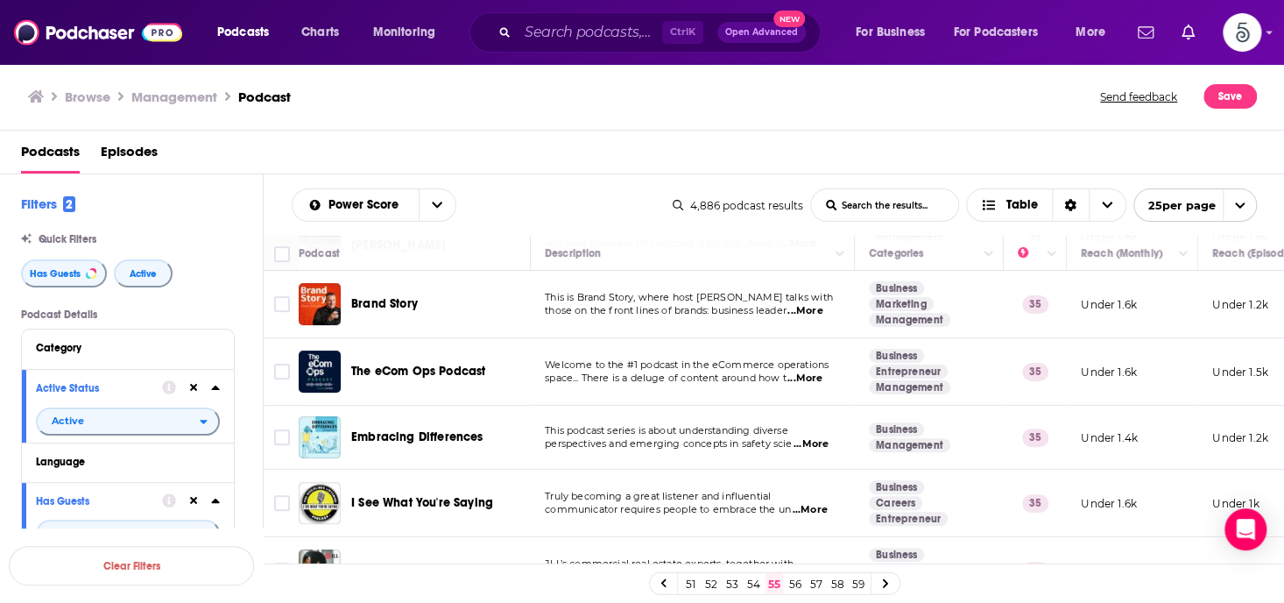
scroll to position [355, 0]
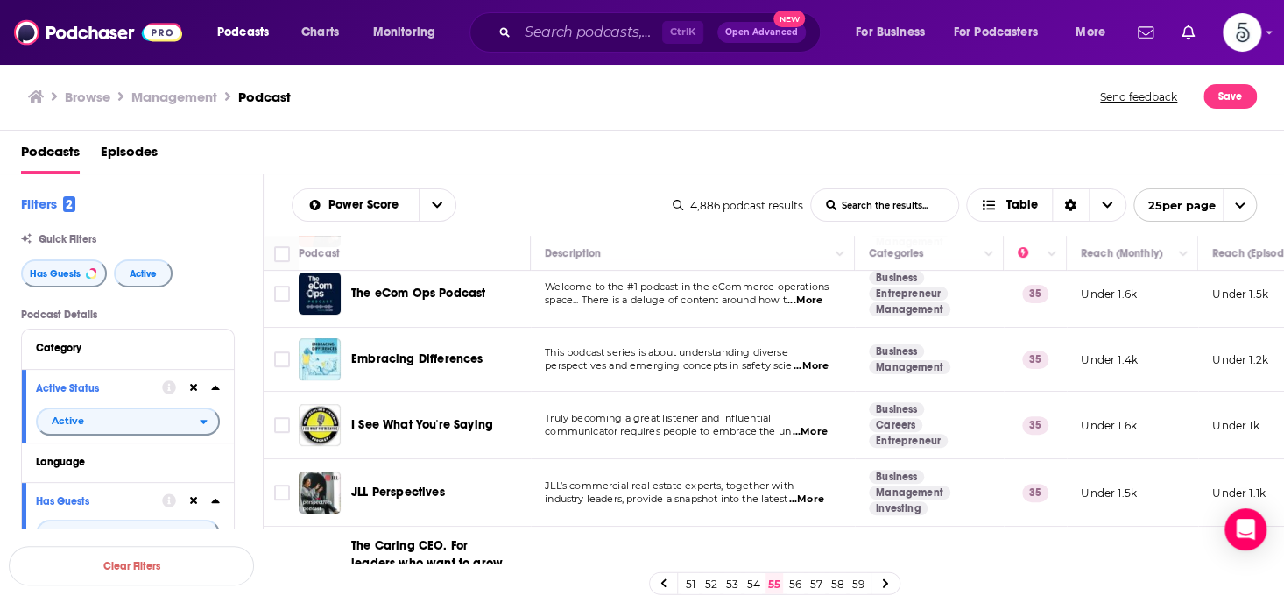
click at [817, 430] on span "...More" at bounding box center [809, 432] width 35 height 14
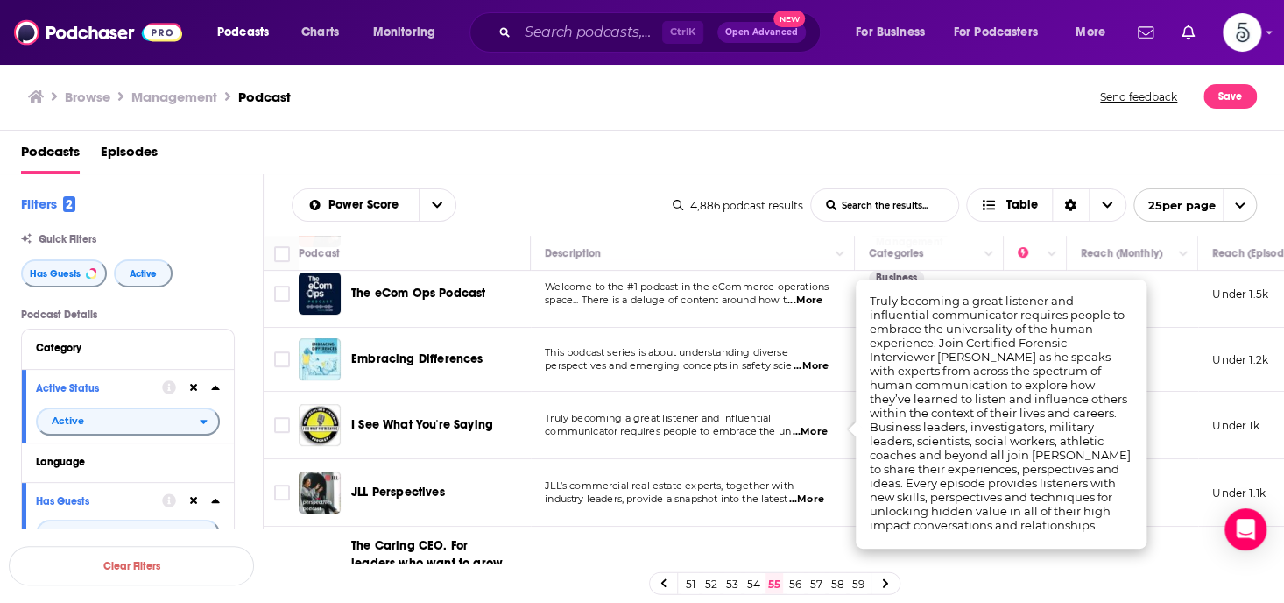
click at [817, 430] on span "...More" at bounding box center [809, 432] width 35 height 14
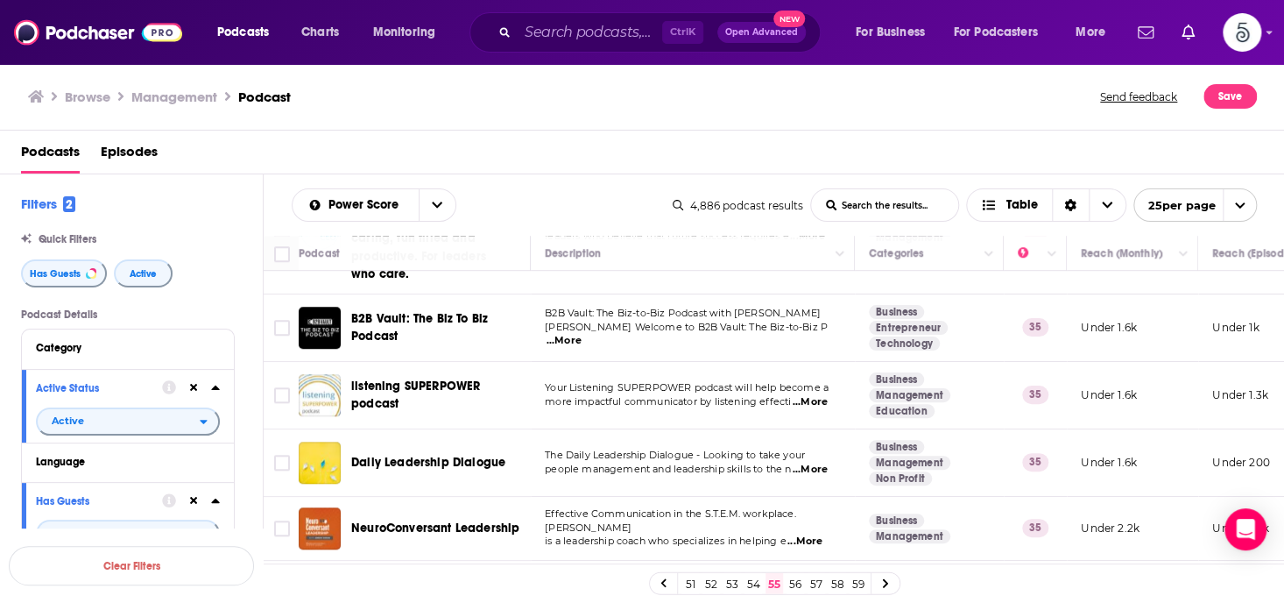
scroll to position [736, 0]
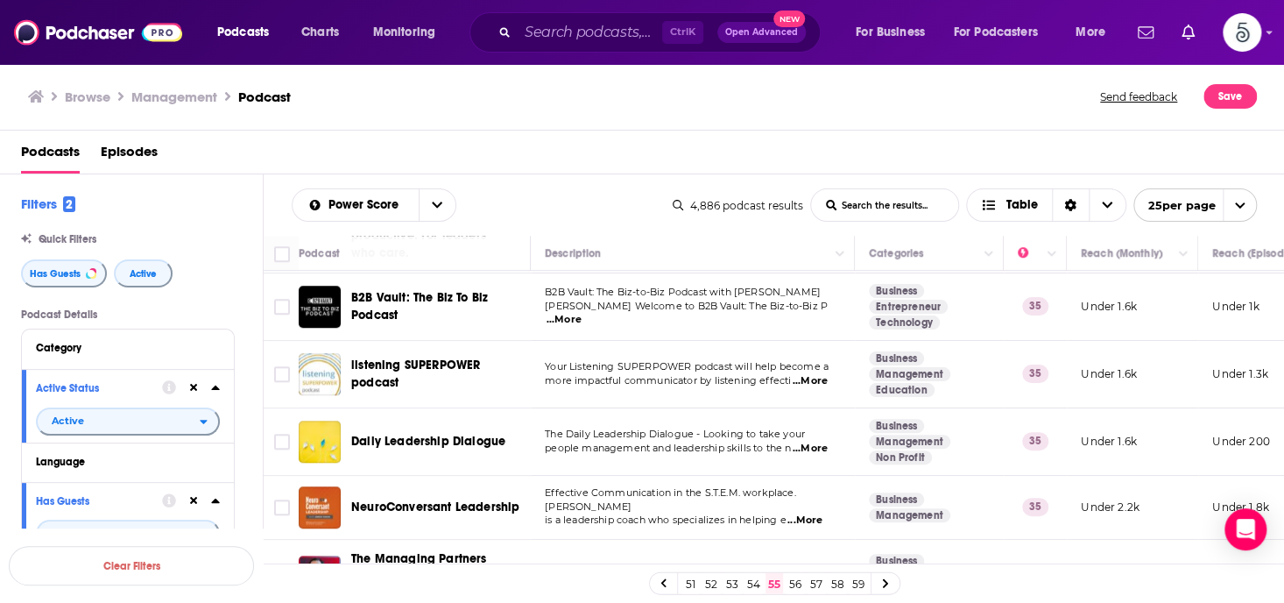
click at [817, 444] on span "...More" at bounding box center [810, 449] width 35 height 14
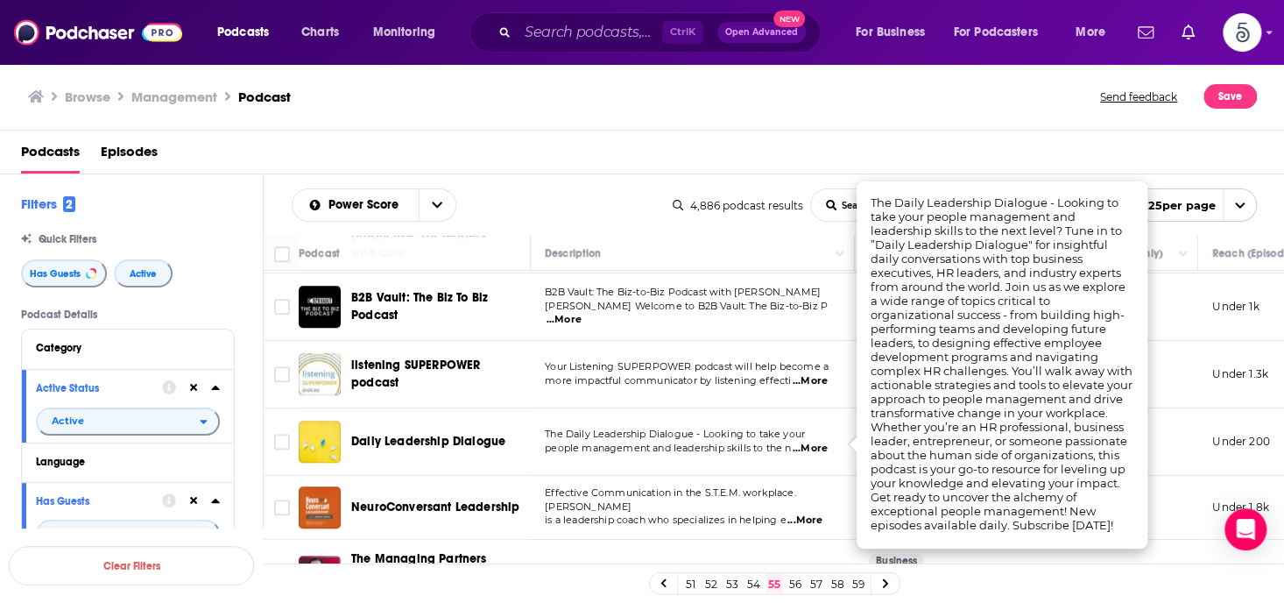
click at [817, 444] on span "...More" at bounding box center [810, 449] width 35 height 14
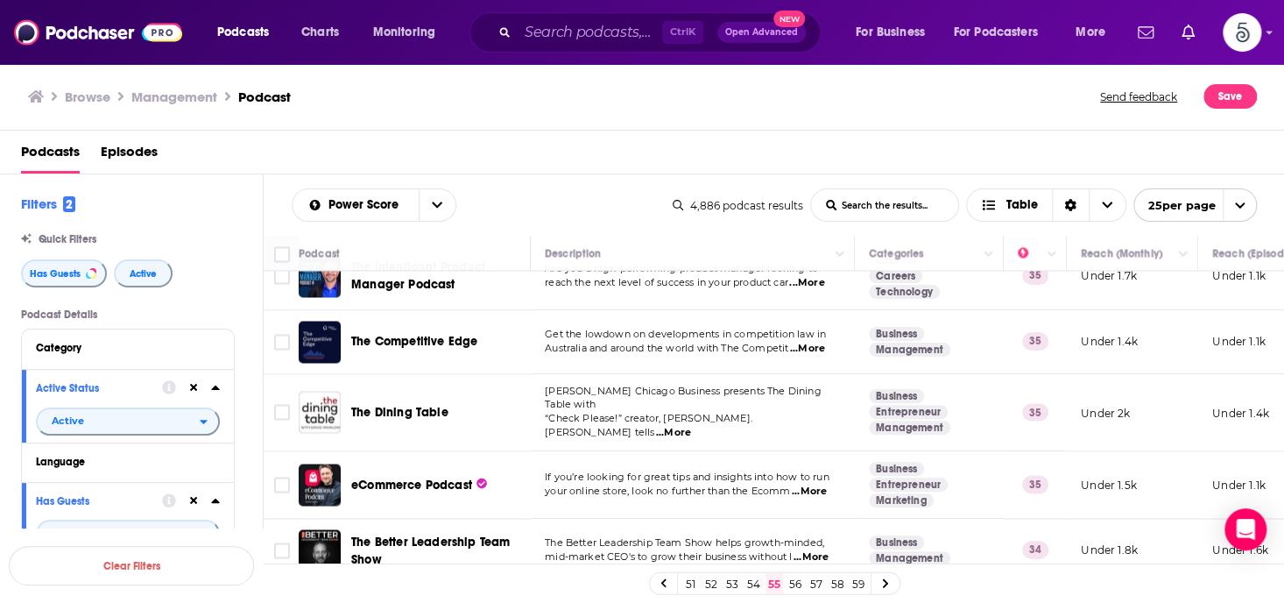
scroll to position [1454, 0]
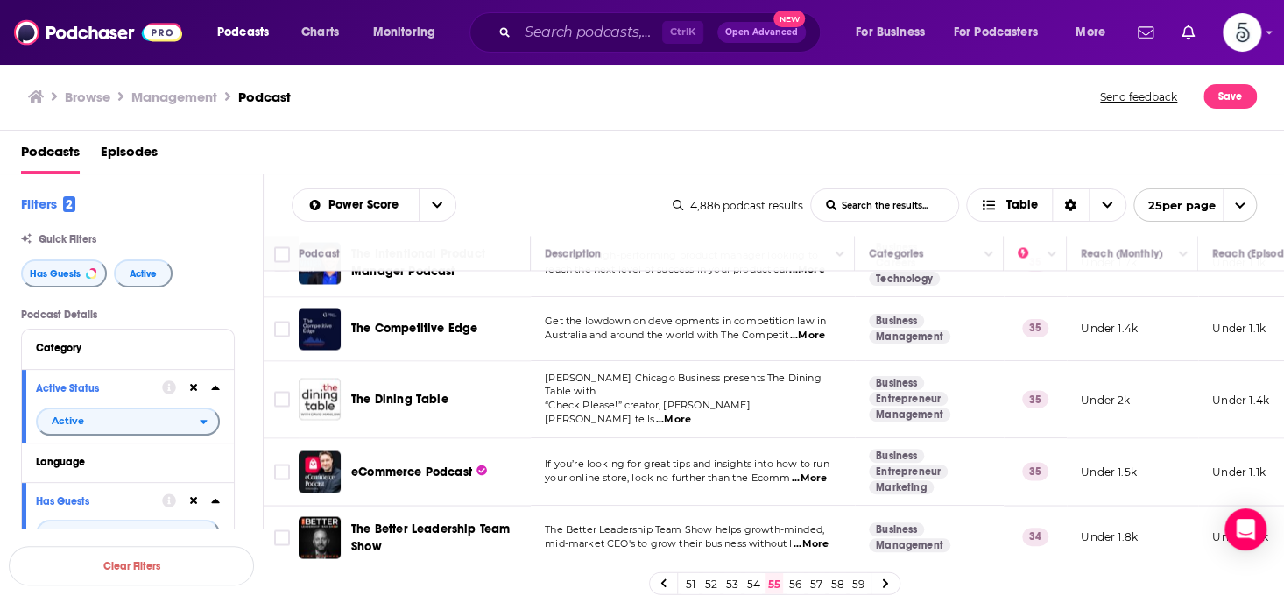
click at [813, 537] on span "...More" at bounding box center [811, 544] width 35 height 14
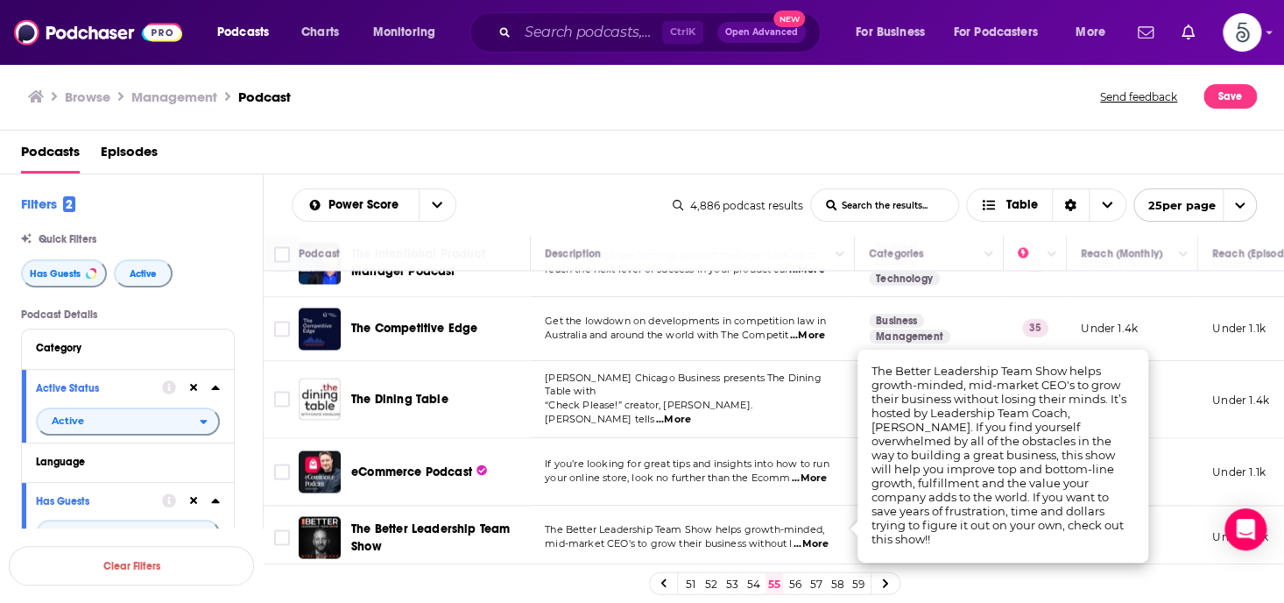
click at [813, 537] on span "...More" at bounding box center [811, 544] width 35 height 14
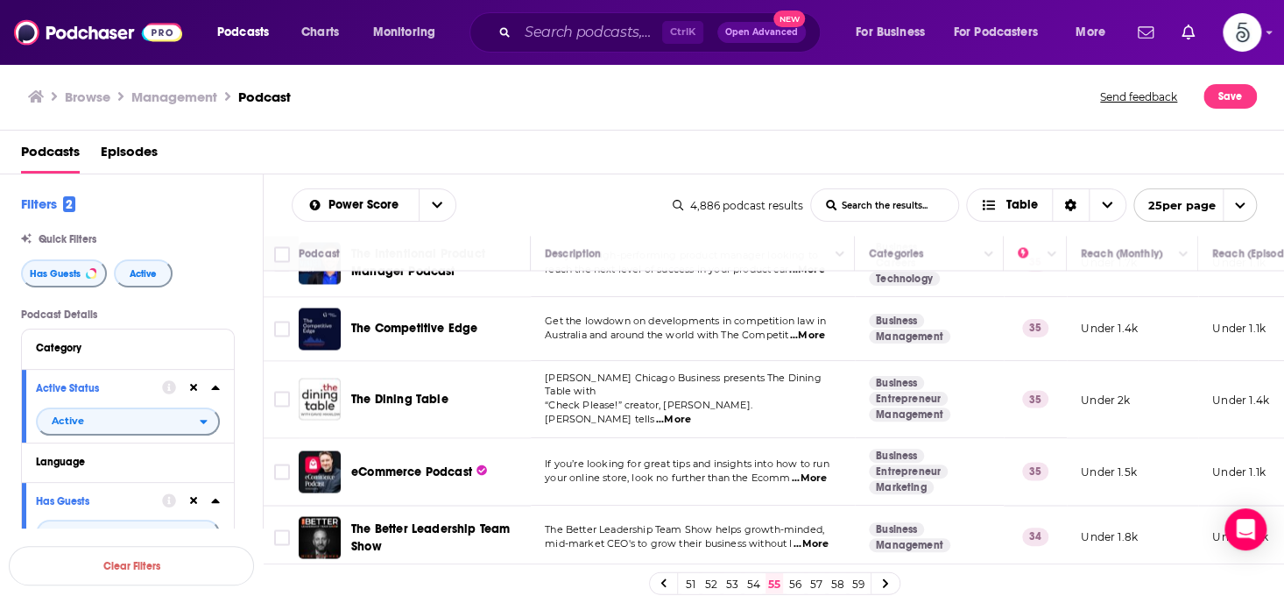
click at [794, 581] on link "56" at bounding box center [796, 583] width 18 height 21
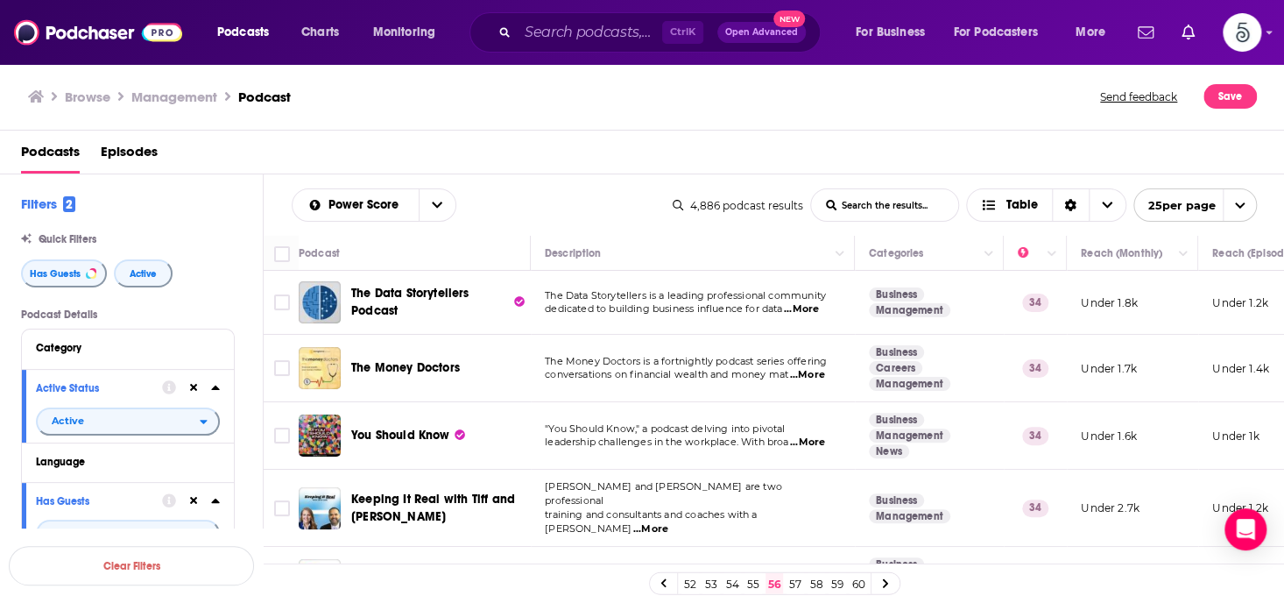
click at [668, 522] on span "...More" at bounding box center [650, 529] width 35 height 14
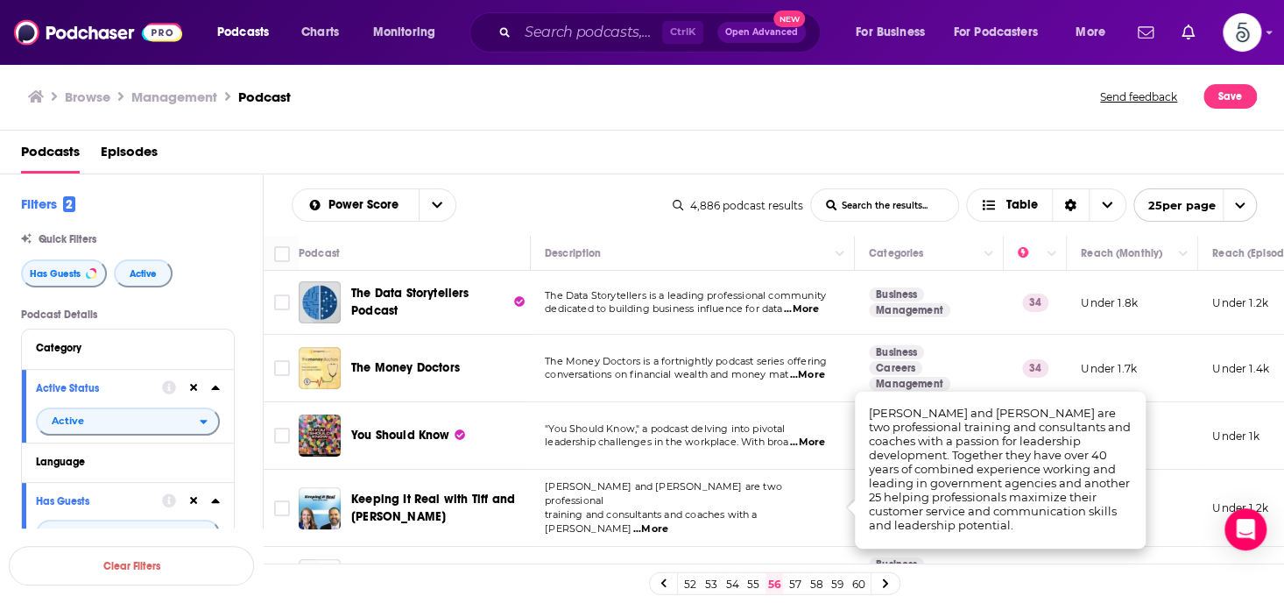
click at [668, 522] on span "...More" at bounding box center [650, 529] width 35 height 14
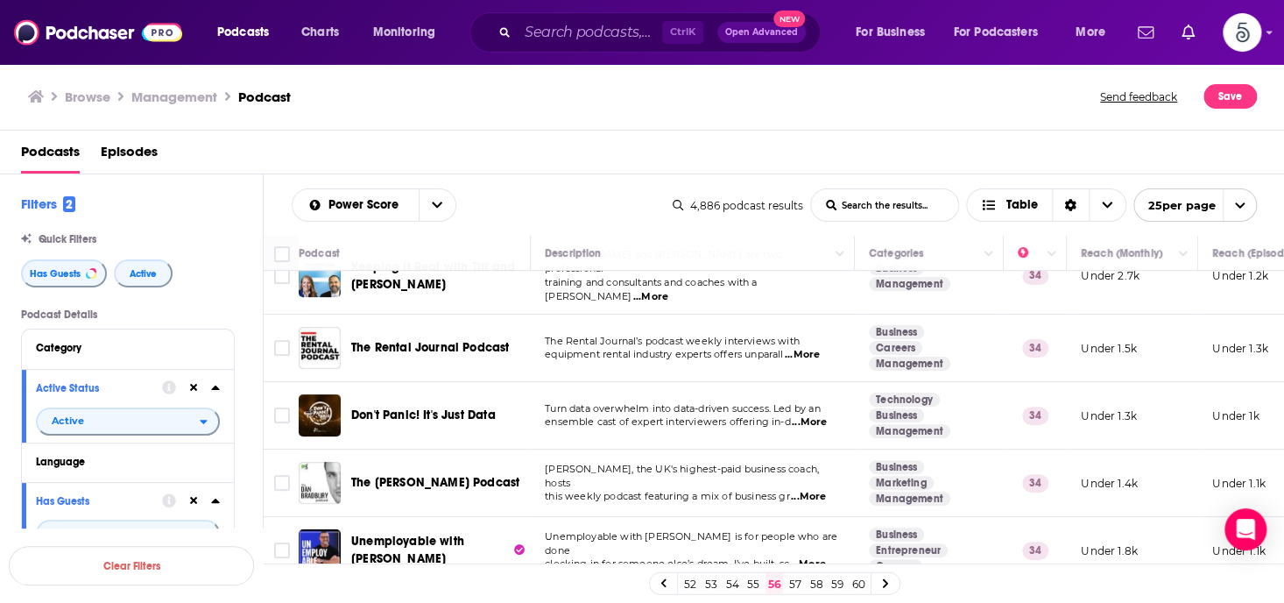
scroll to position [274, 0]
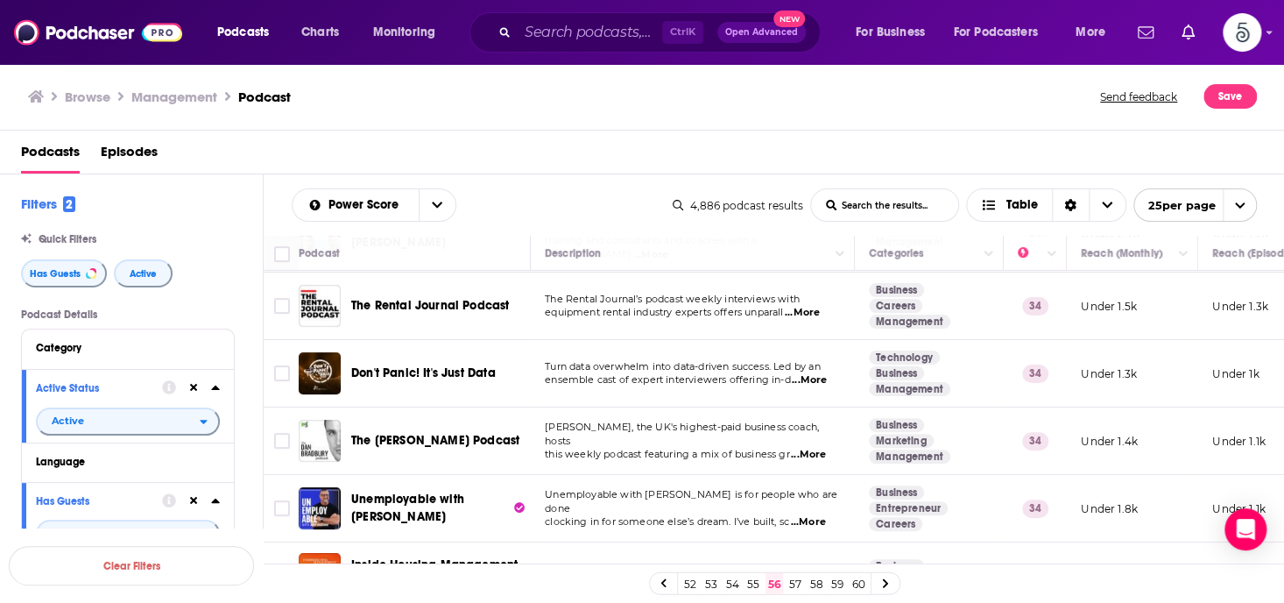
click at [815, 448] on span "...More" at bounding box center [808, 455] width 35 height 14
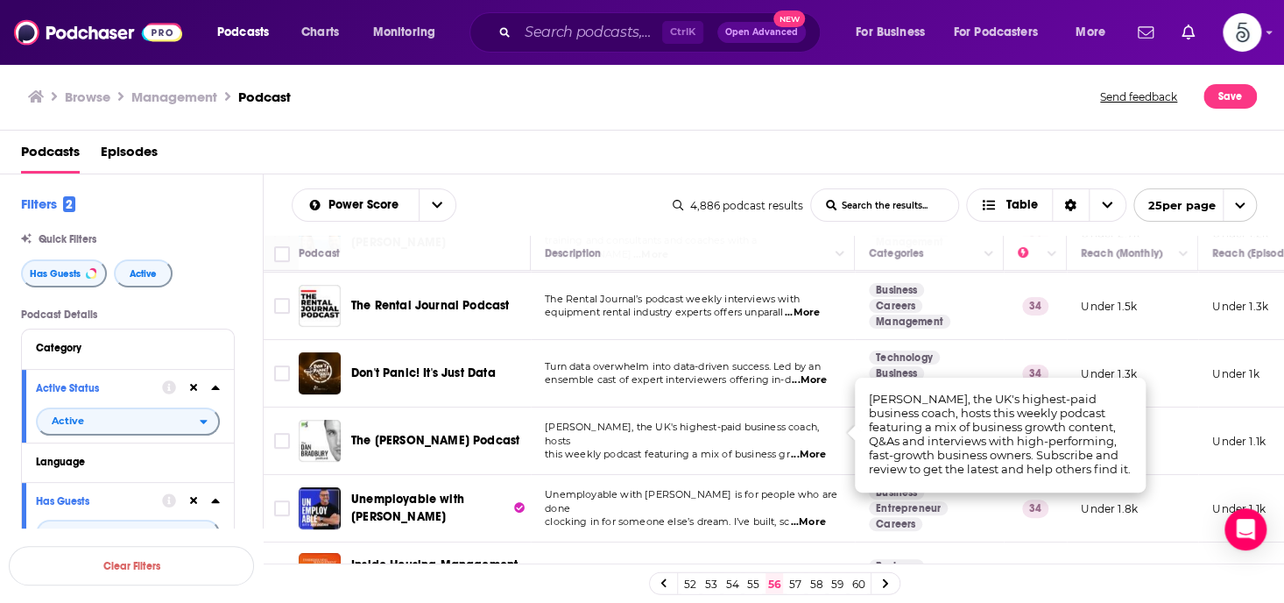
click at [815, 448] on span "...More" at bounding box center [808, 455] width 35 height 14
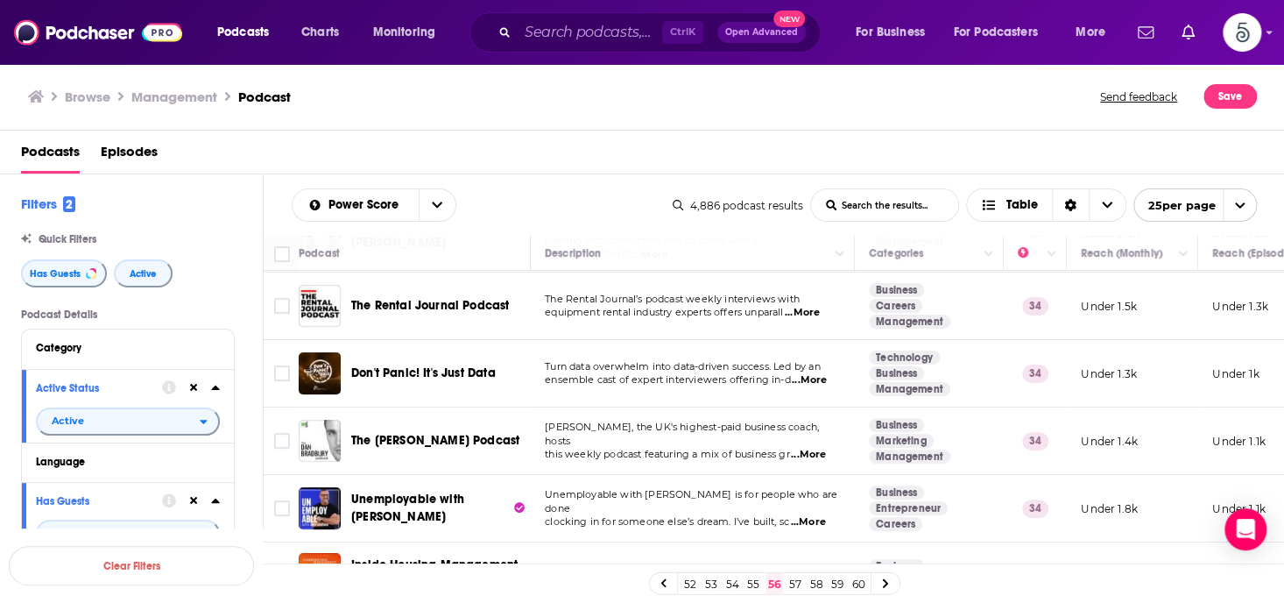
click at [813, 515] on span "...More" at bounding box center [807, 522] width 35 height 14
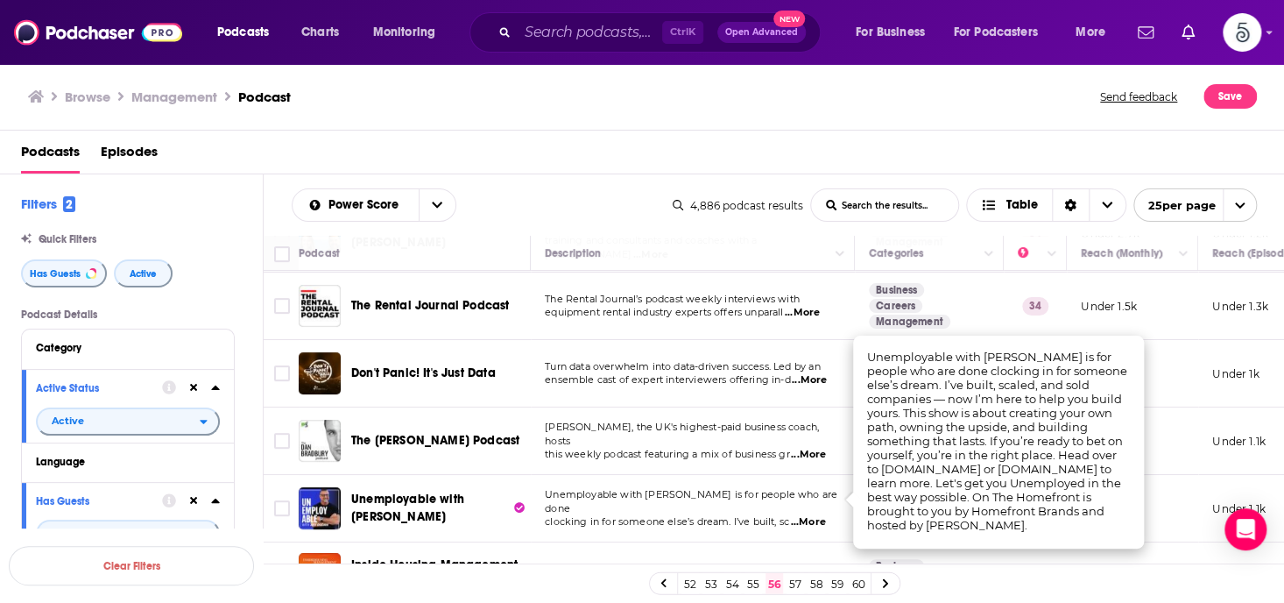
click at [813, 515] on span "...More" at bounding box center [807, 522] width 35 height 14
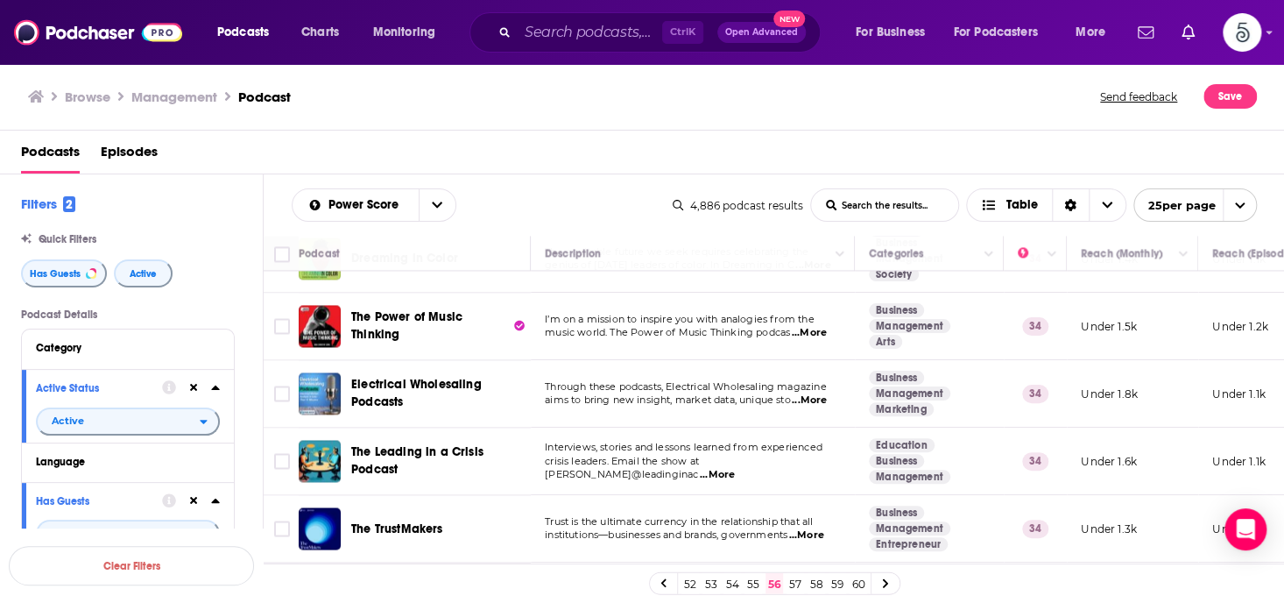
scroll to position [1388, 0]
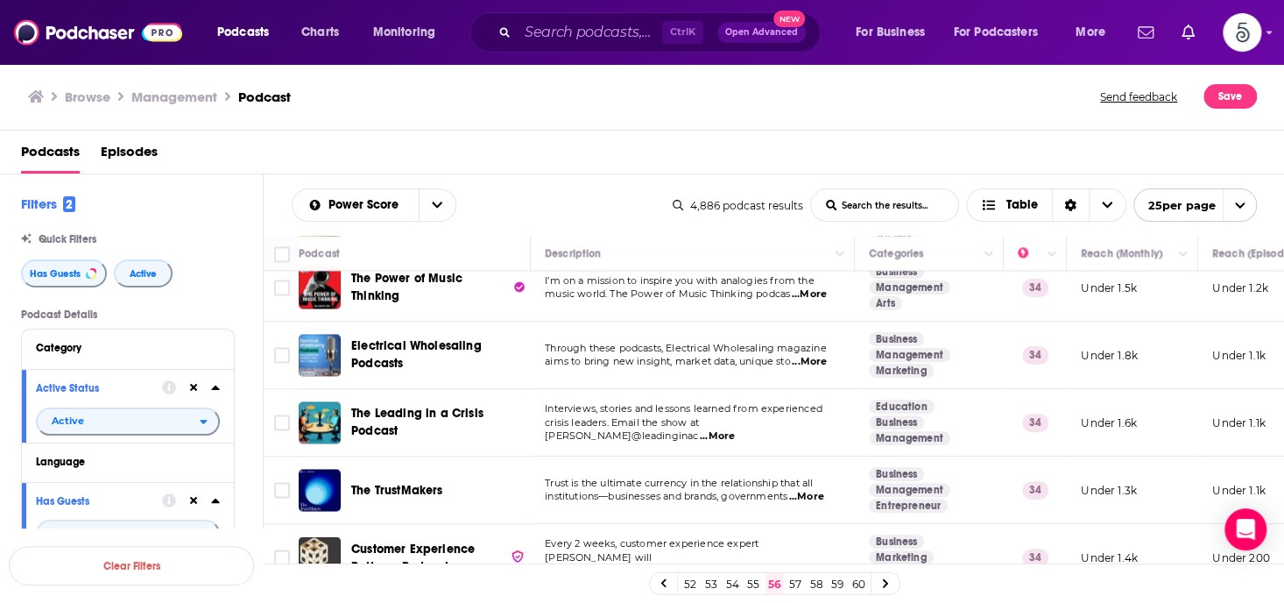
click at [792, 581] on link "57" at bounding box center [796, 583] width 18 height 21
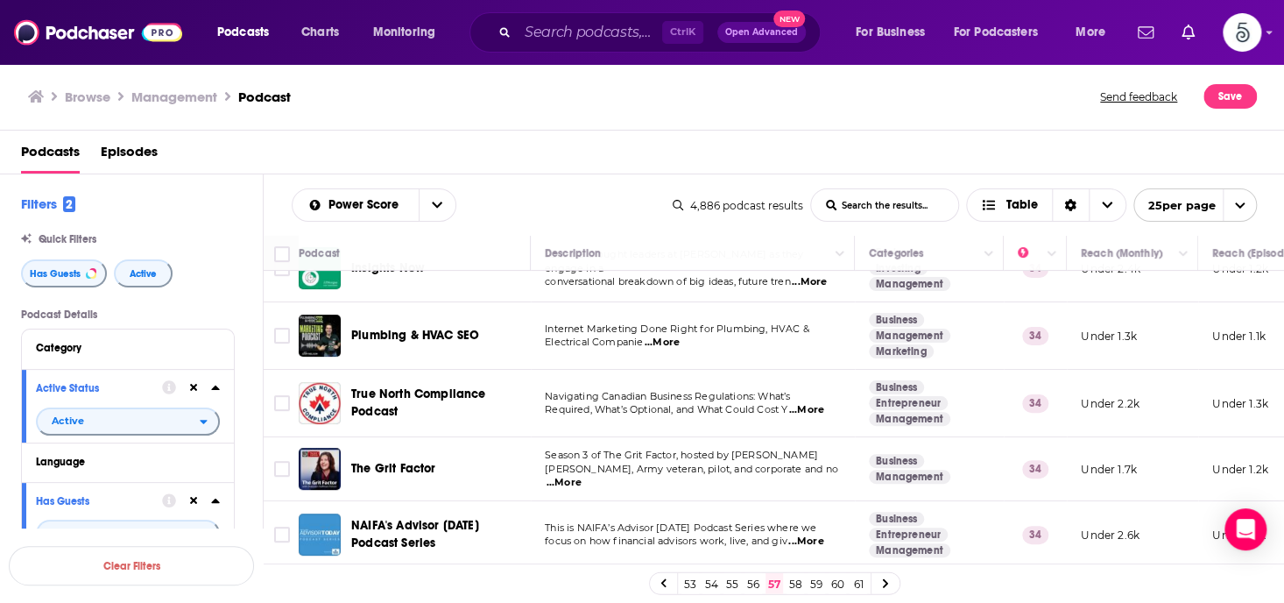
scroll to position [280, 0]
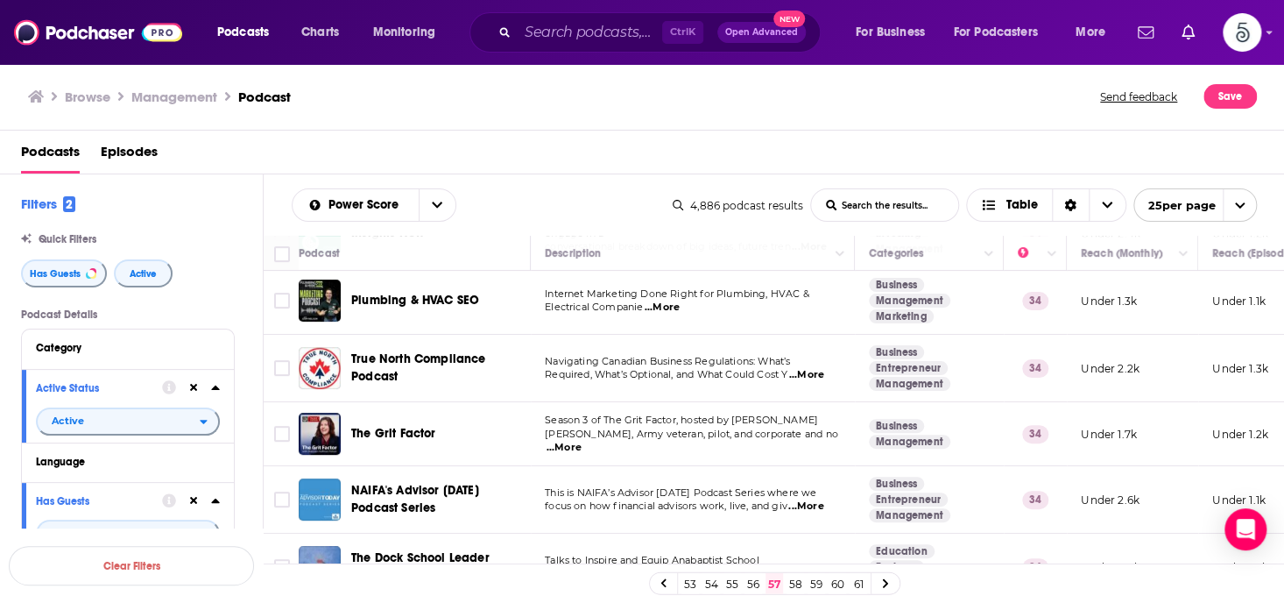
click at [582, 442] on span "...More" at bounding box center [564, 448] width 35 height 14
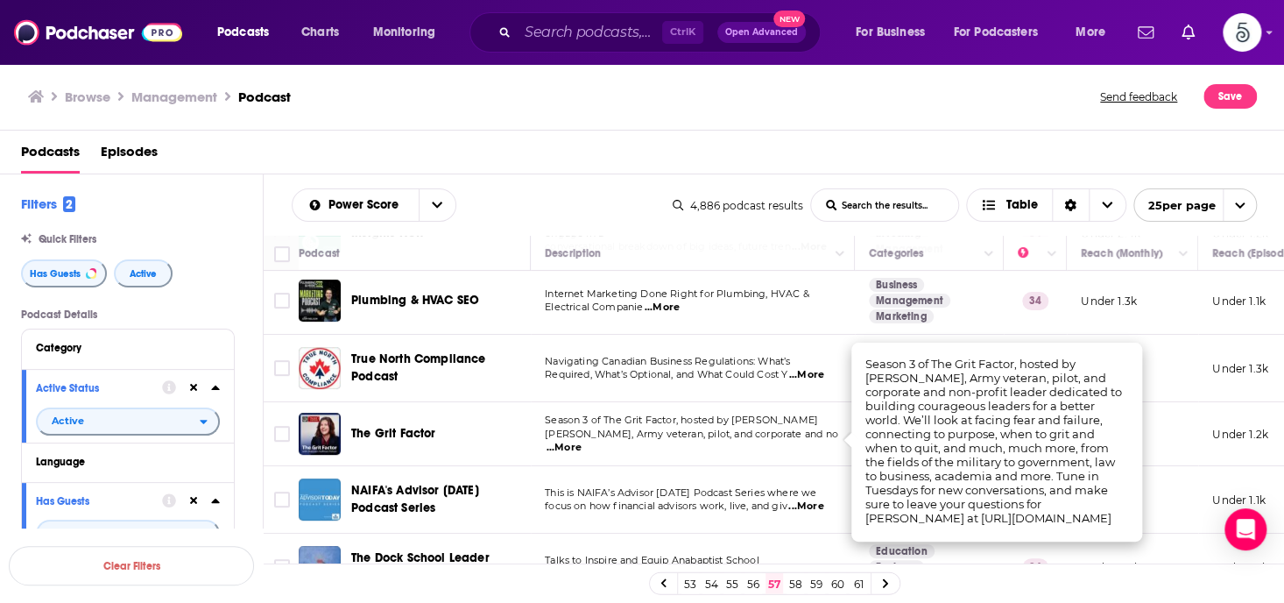
click at [582, 441] on span "...More" at bounding box center [564, 448] width 35 height 14
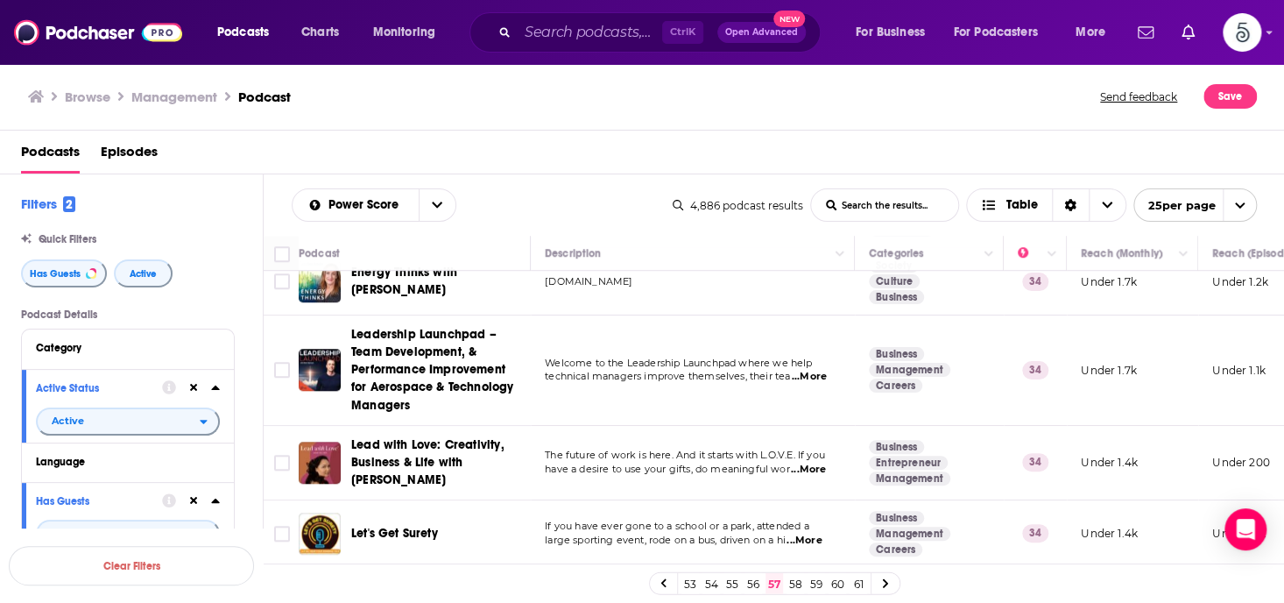
scroll to position [736, 0]
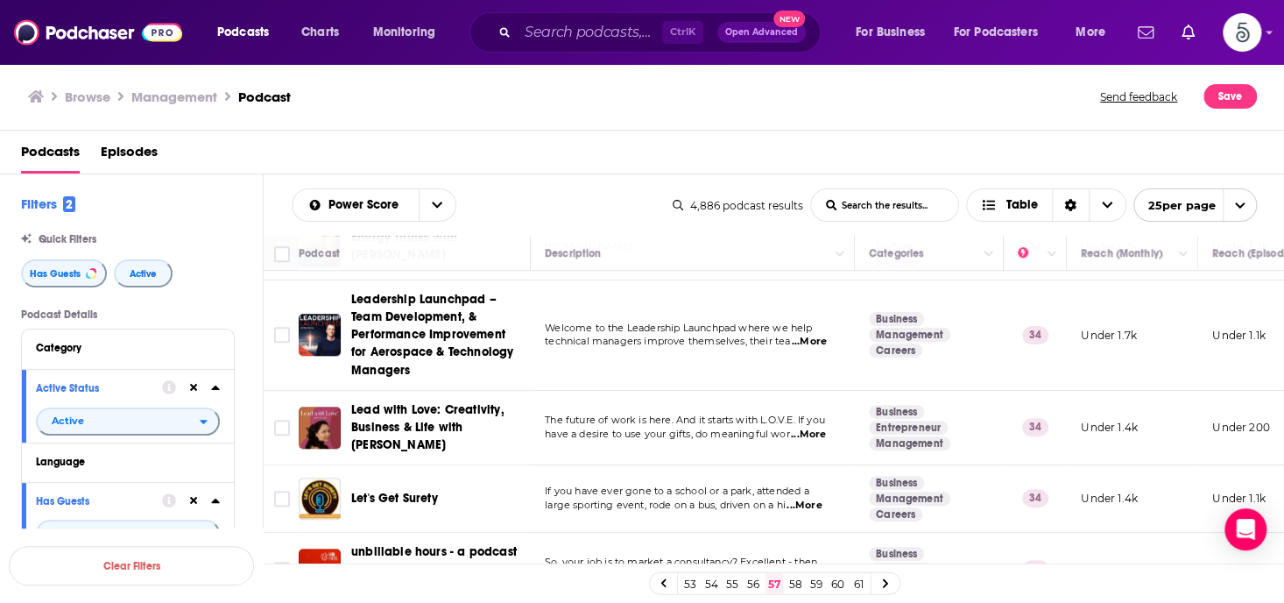
click at [808, 431] on span "...More" at bounding box center [808, 435] width 35 height 14
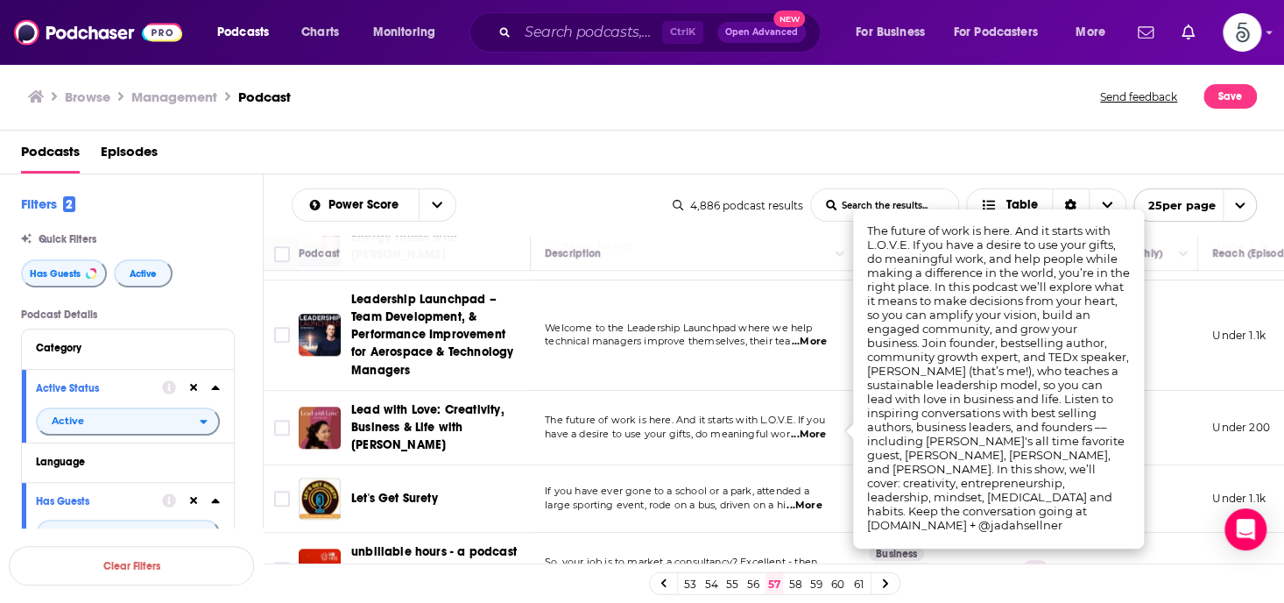
click at [808, 431] on span "...More" at bounding box center [808, 435] width 35 height 14
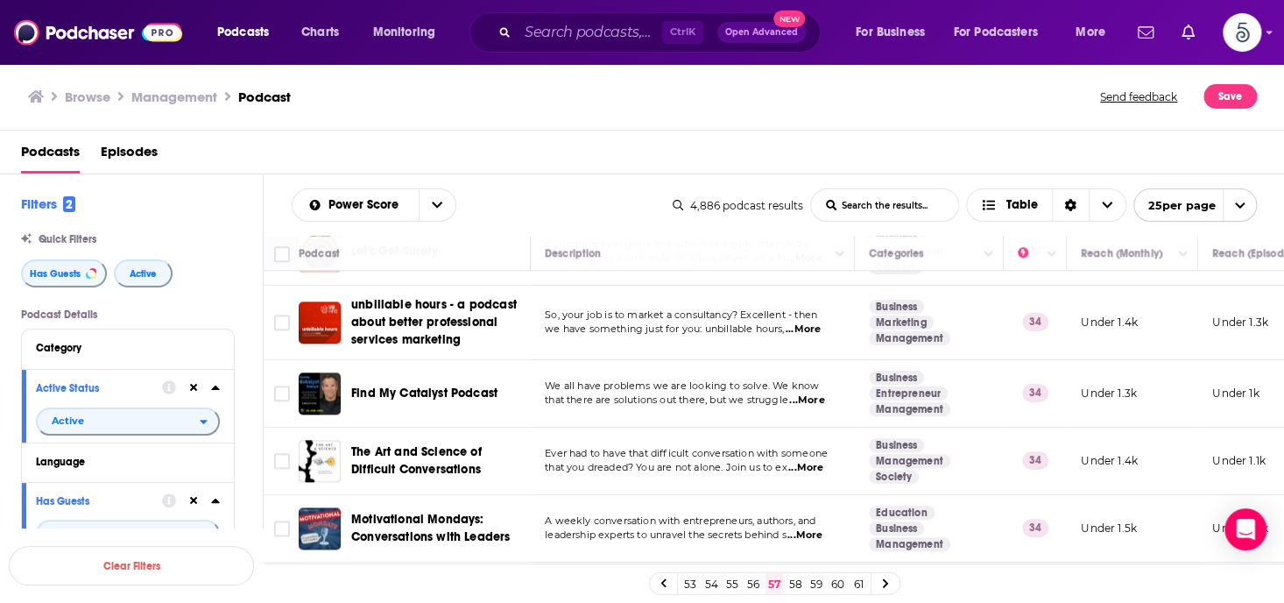
scroll to position [1006, 0]
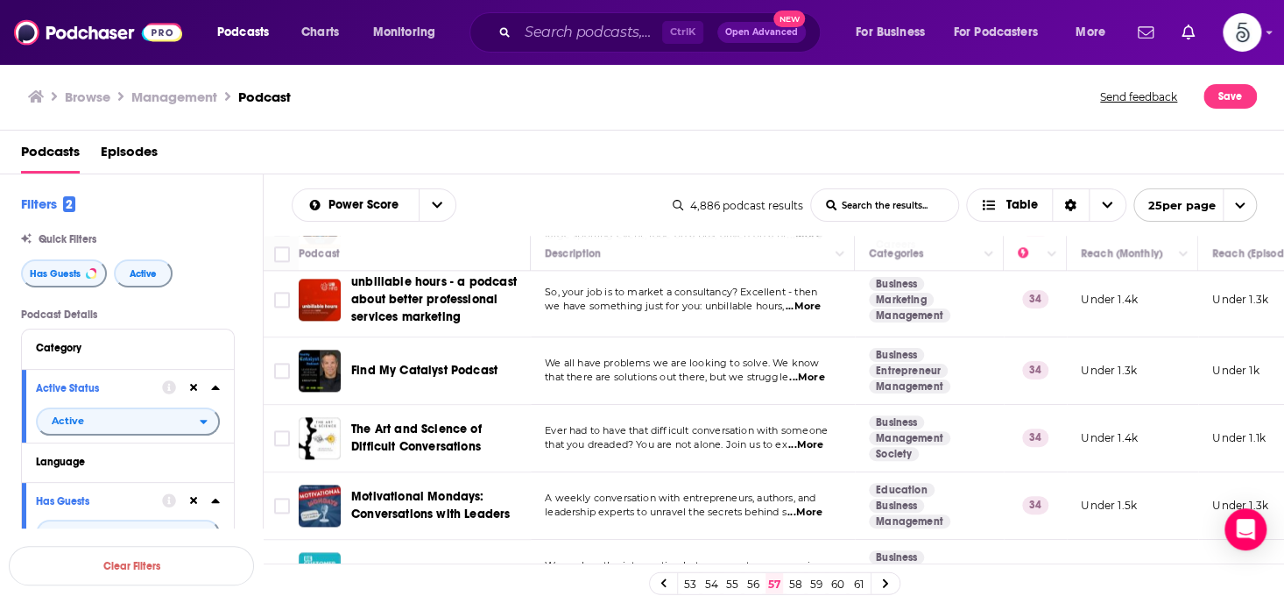
click at [817, 441] on span "...More" at bounding box center [805, 445] width 35 height 14
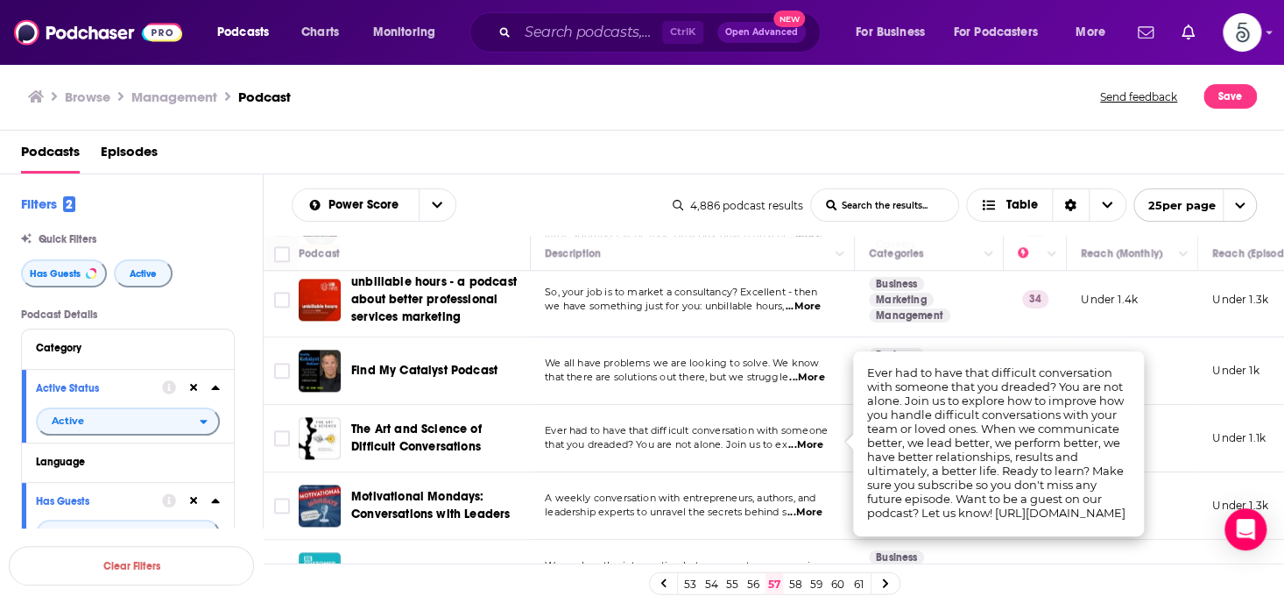
click at [817, 441] on span "...More" at bounding box center [805, 445] width 35 height 14
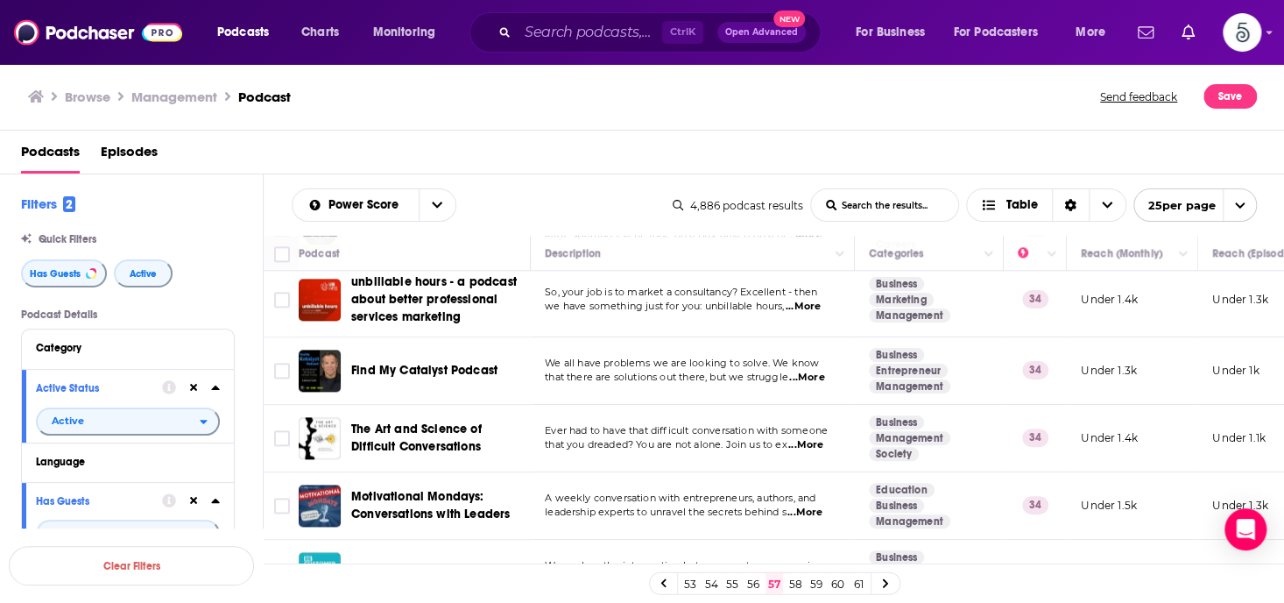
click at [817, 507] on span "...More" at bounding box center [805, 513] width 35 height 14
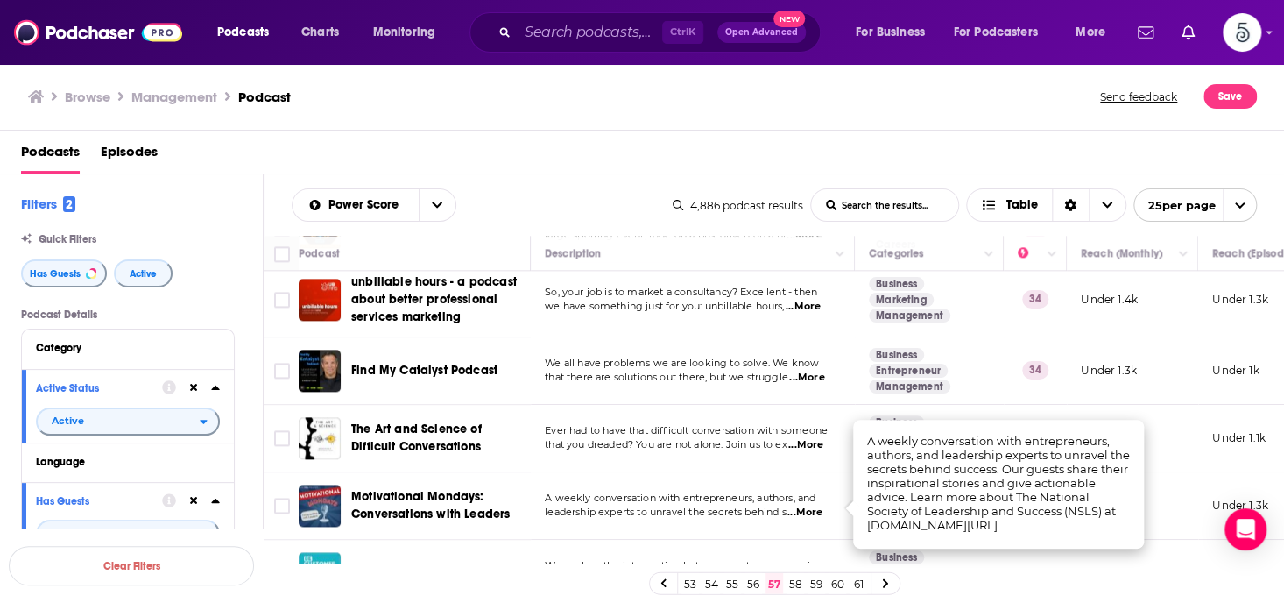
click at [817, 507] on span "...More" at bounding box center [805, 513] width 35 height 14
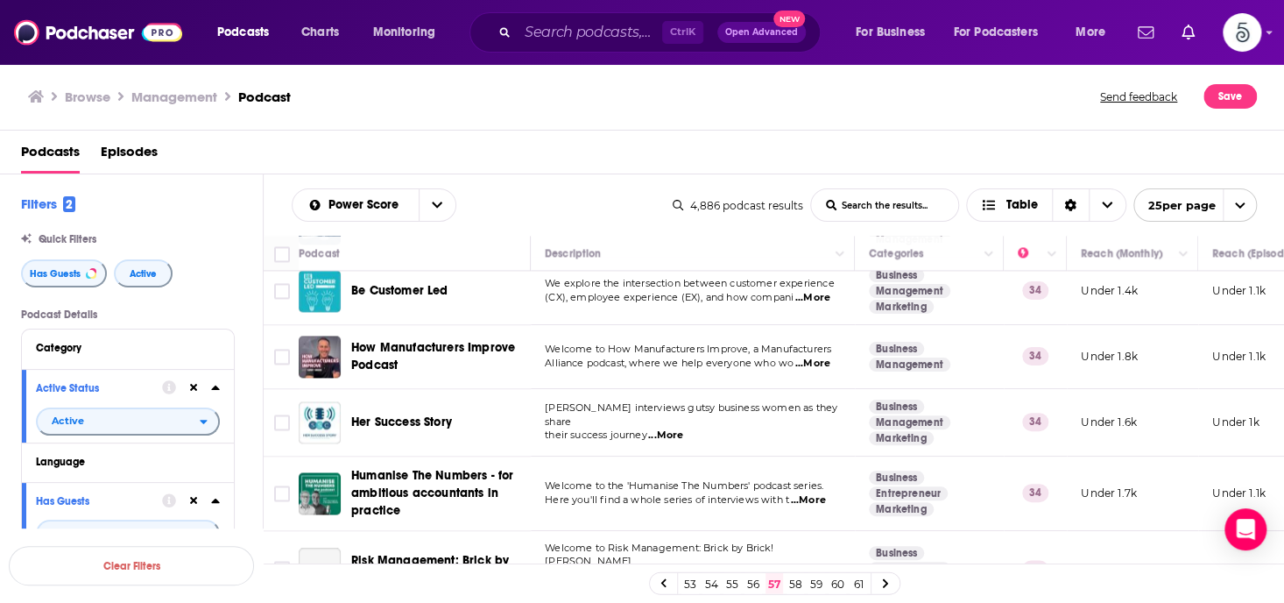
scroll to position [1297, 0]
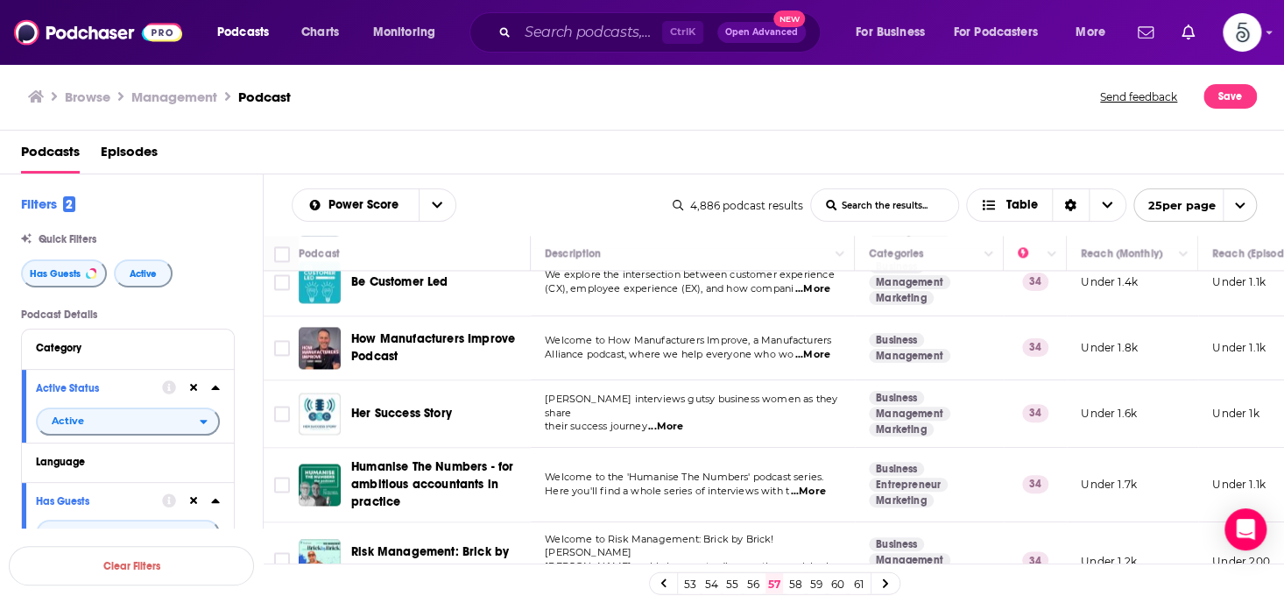
click at [669, 420] on span "...More" at bounding box center [665, 427] width 35 height 14
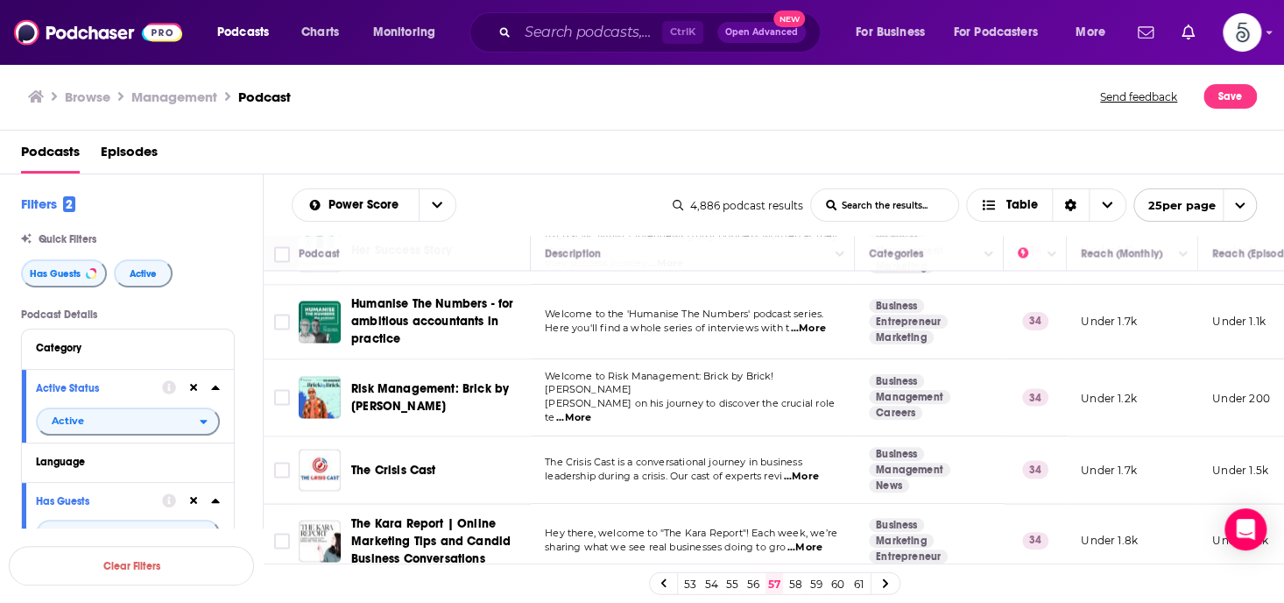
scroll to position [1468, 0]
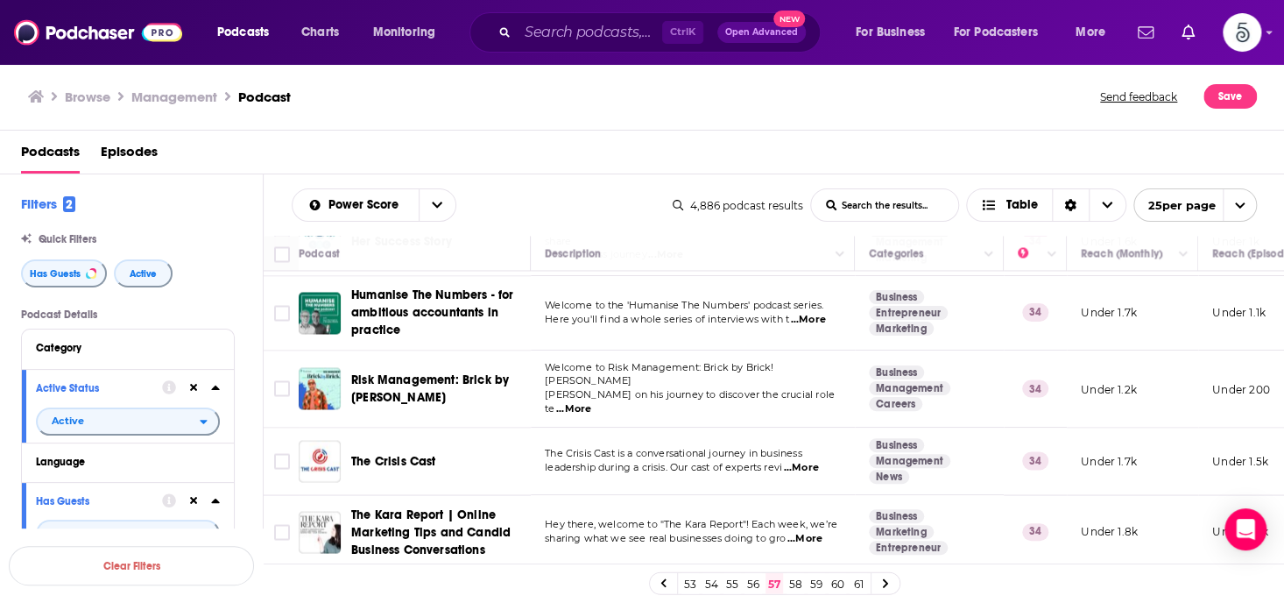
click at [813, 461] on span "...More" at bounding box center [800, 468] width 35 height 14
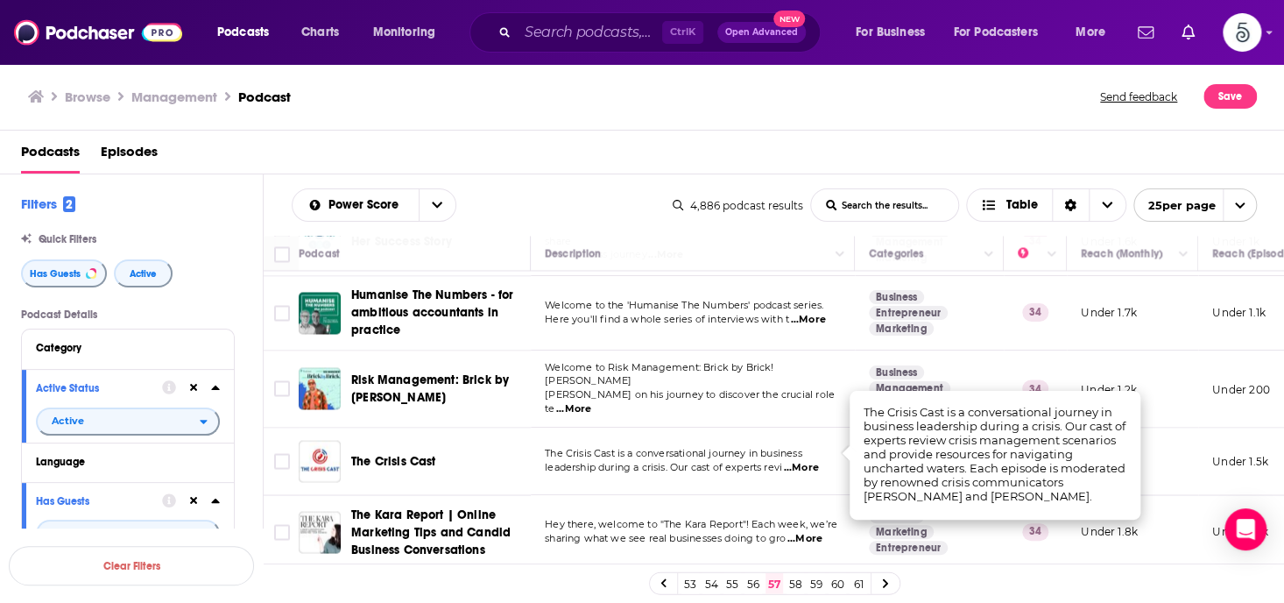
click at [813, 461] on span "...More" at bounding box center [800, 468] width 35 height 14
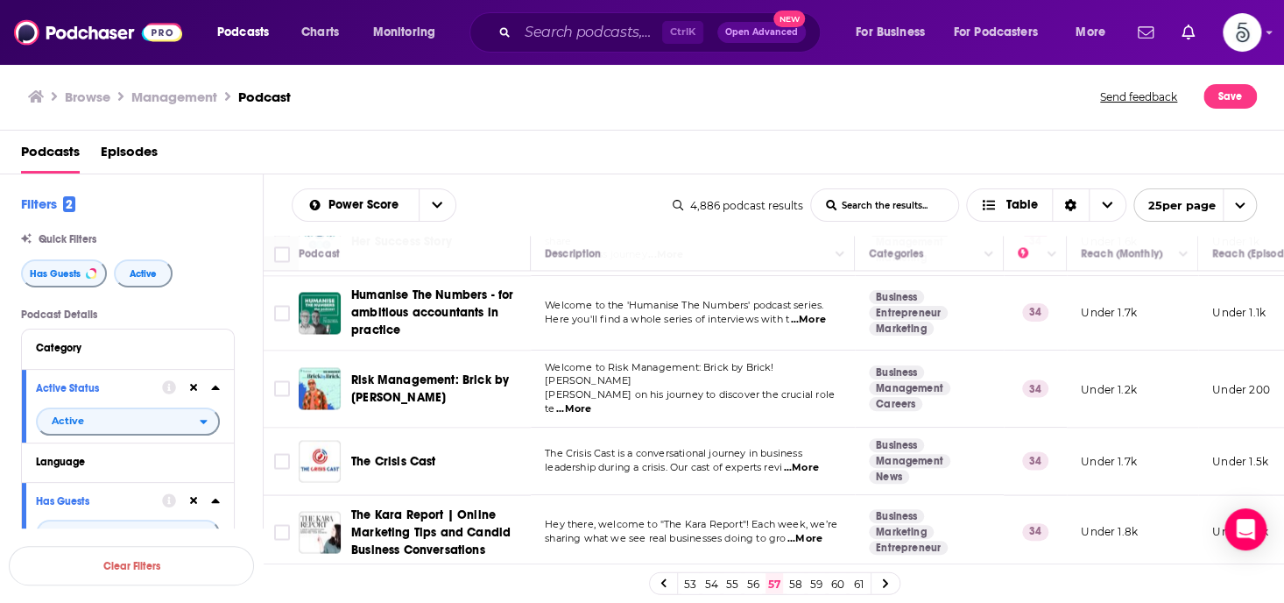
click at [793, 579] on link "58" at bounding box center [796, 583] width 18 height 21
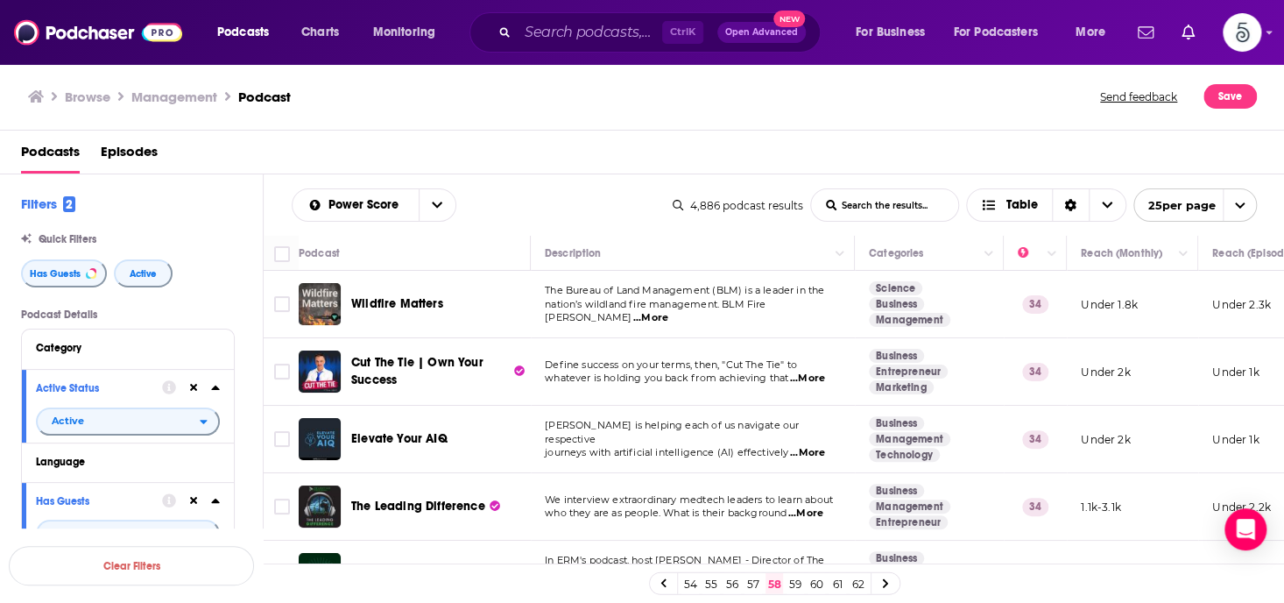
click at [810, 514] on span "...More" at bounding box center [805, 513] width 35 height 14
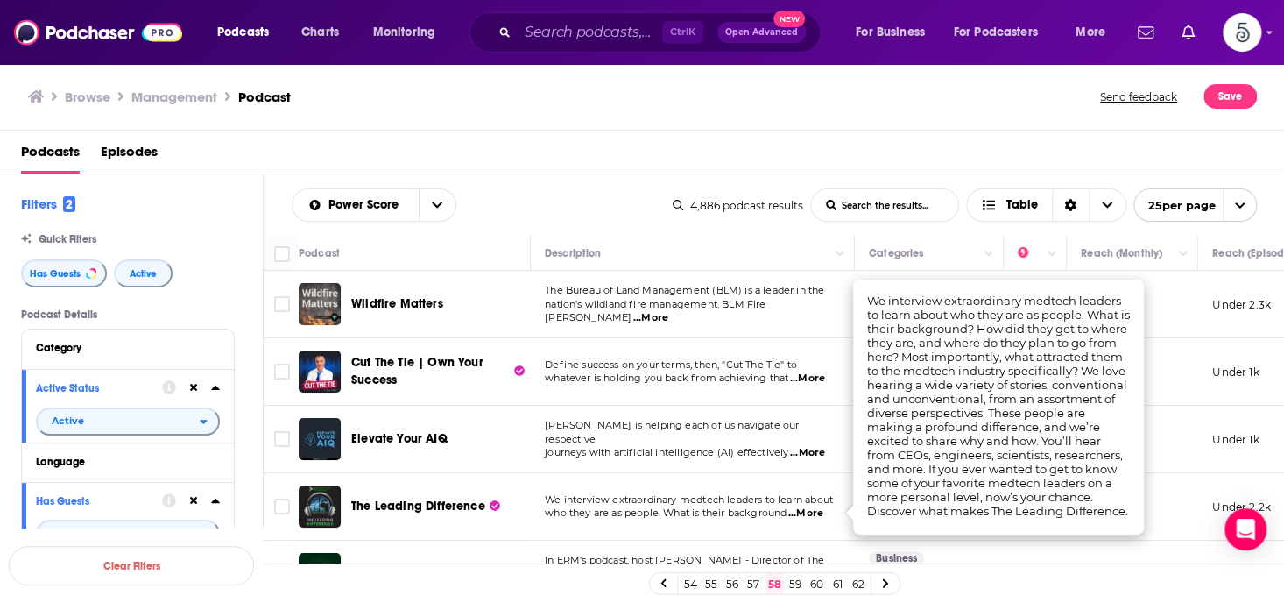
click at [810, 514] on span "...More" at bounding box center [805, 513] width 35 height 14
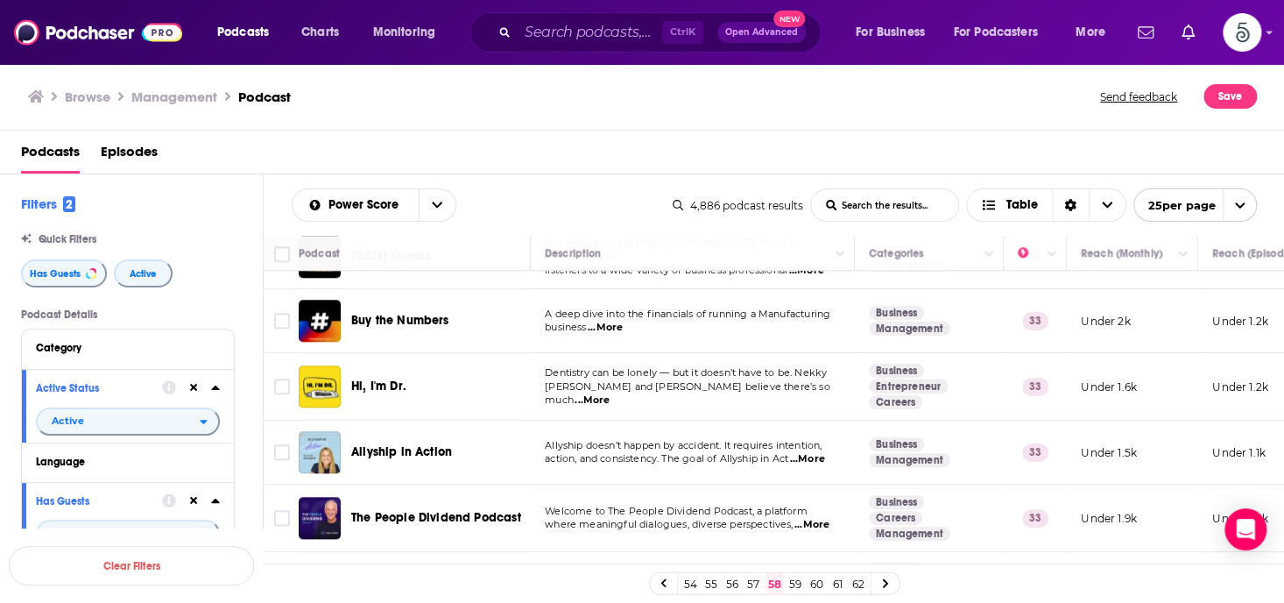
scroll to position [876, 0]
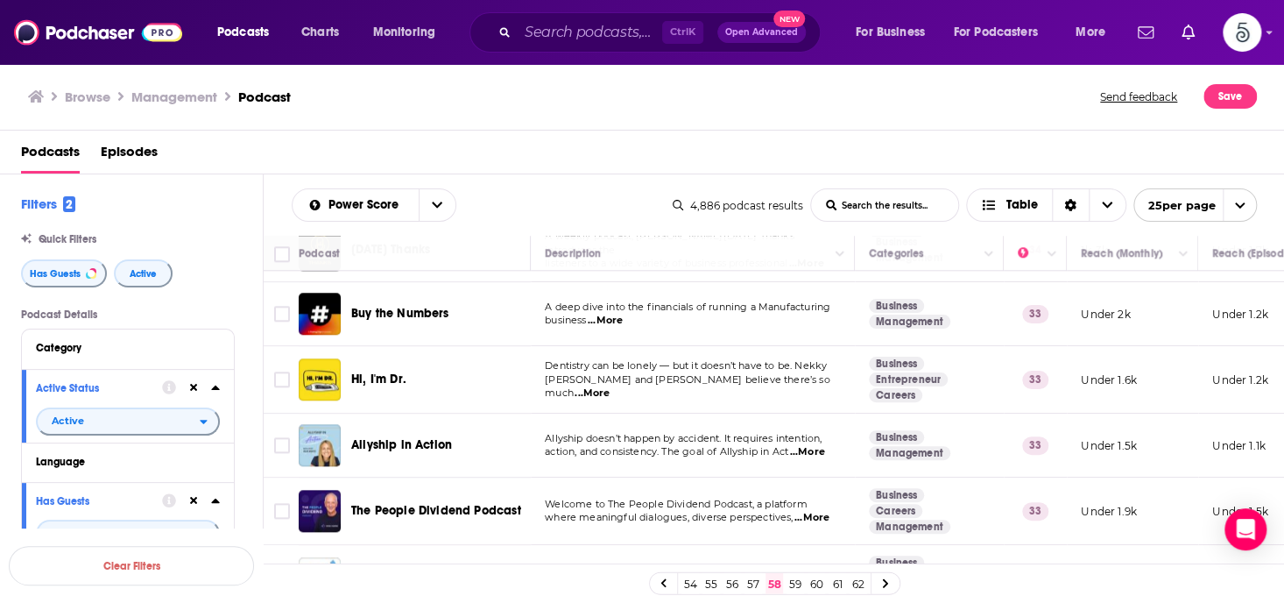
click at [813, 445] on span "...More" at bounding box center [806, 452] width 35 height 14
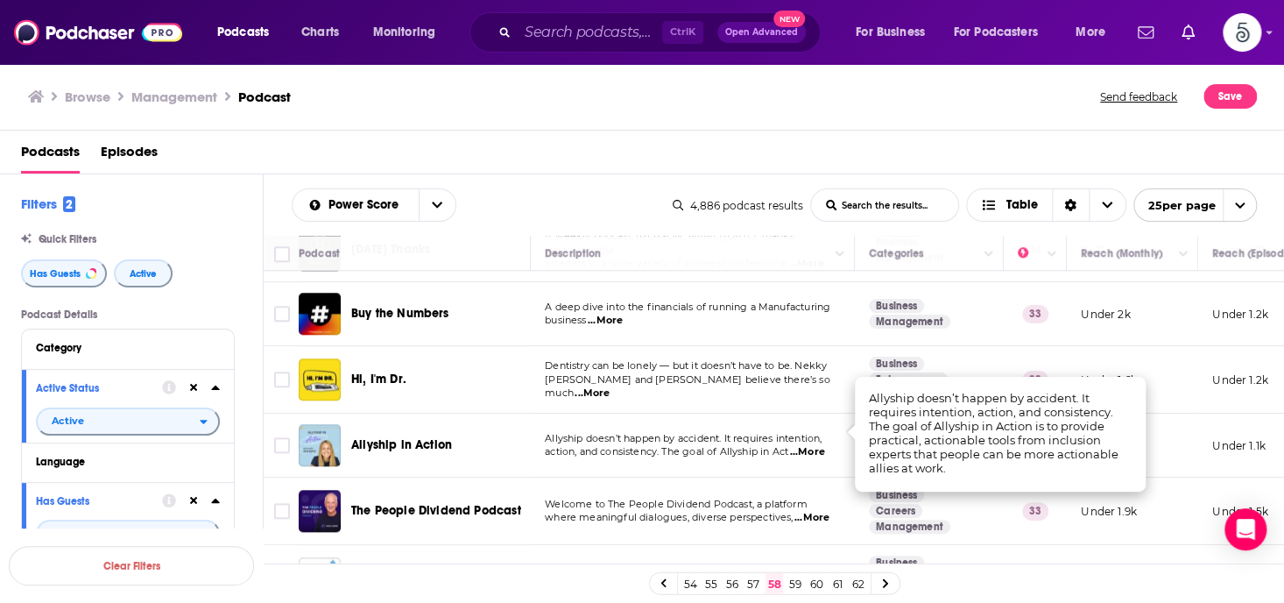
click at [813, 445] on span "...More" at bounding box center [806, 452] width 35 height 14
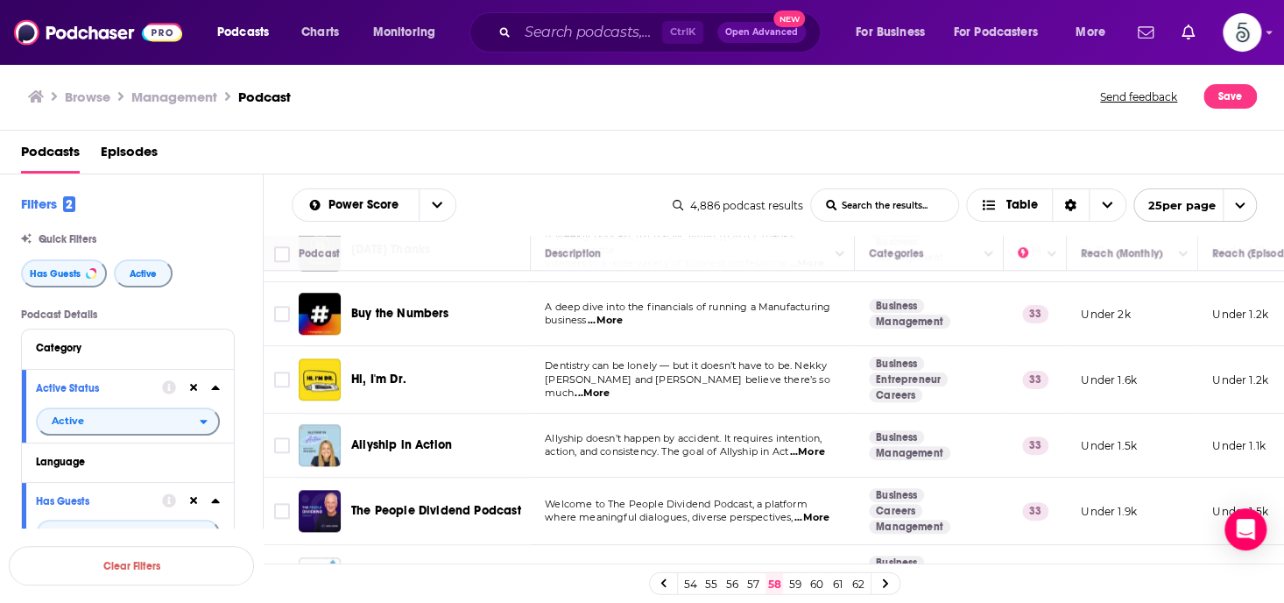
click at [817, 511] on span "...More" at bounding box center [812, 518] width 35 height 14
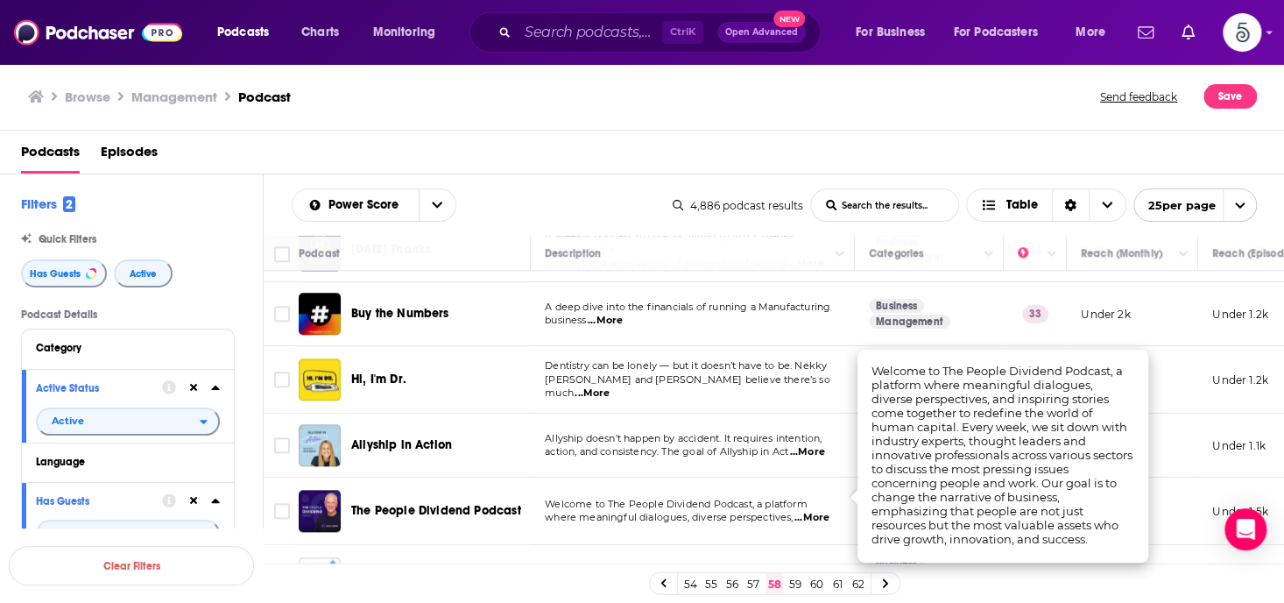
click at [817, 511] on span "...More" at bounding box center [812, 518] width 35 height 14
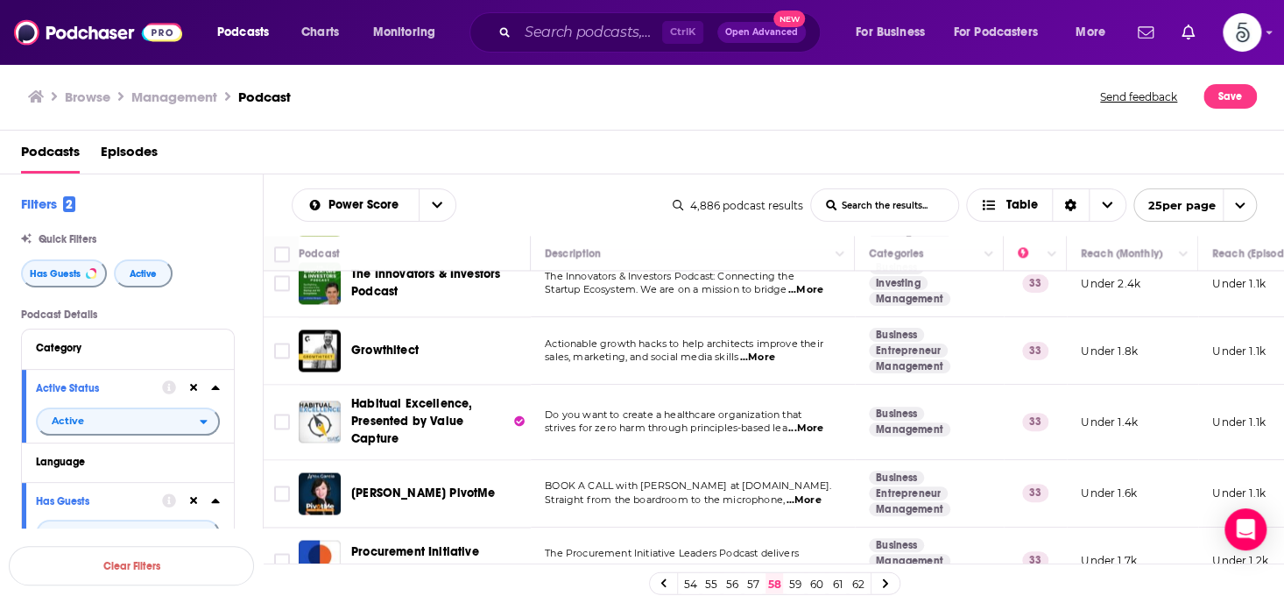
scroll to position [1391, 0]
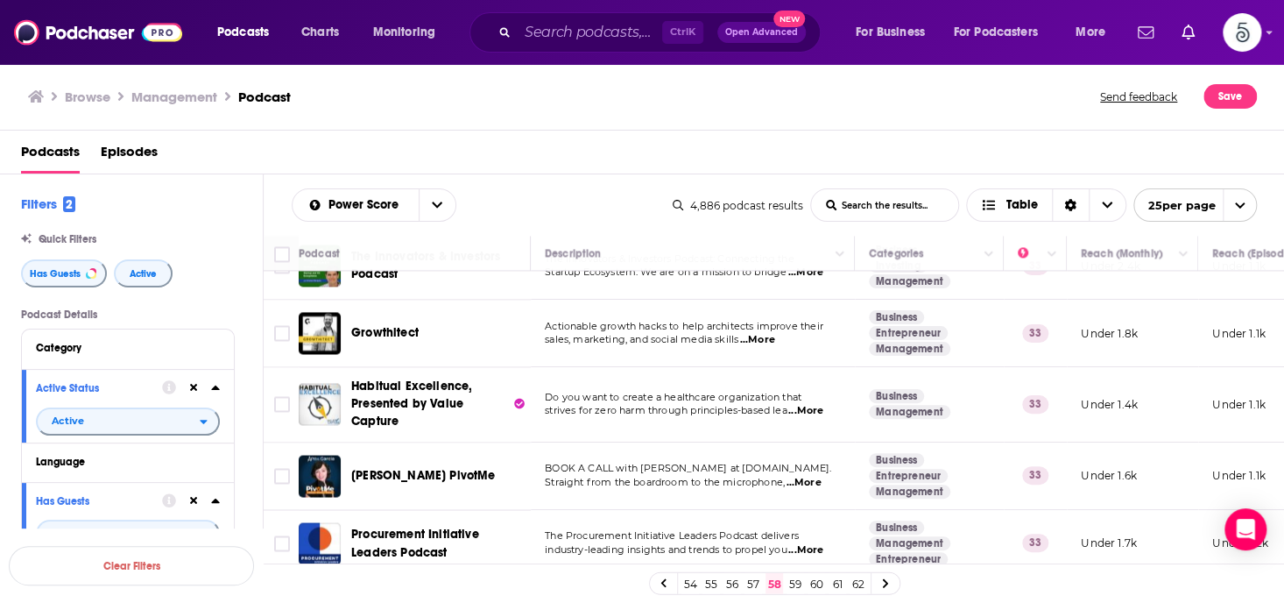
click at [813, 476] on span "...More" at bounding box center [803, 483] width 35 height 14
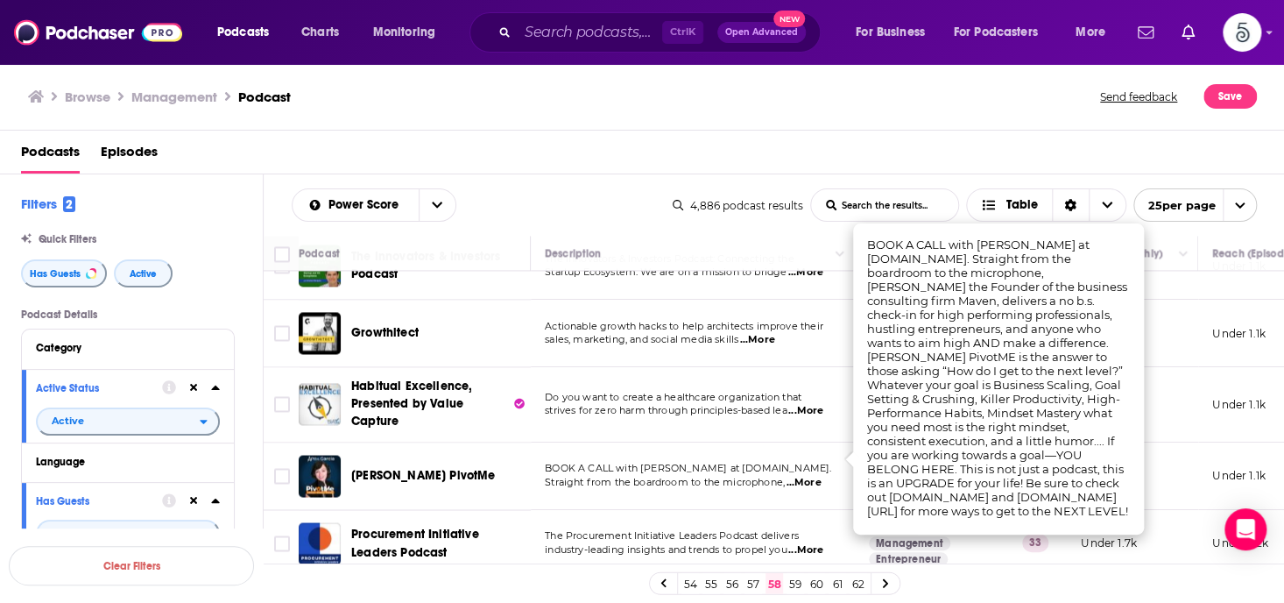
click at [813, 476] on span "...More" at bounding box center [803, 483] width 35 height 14
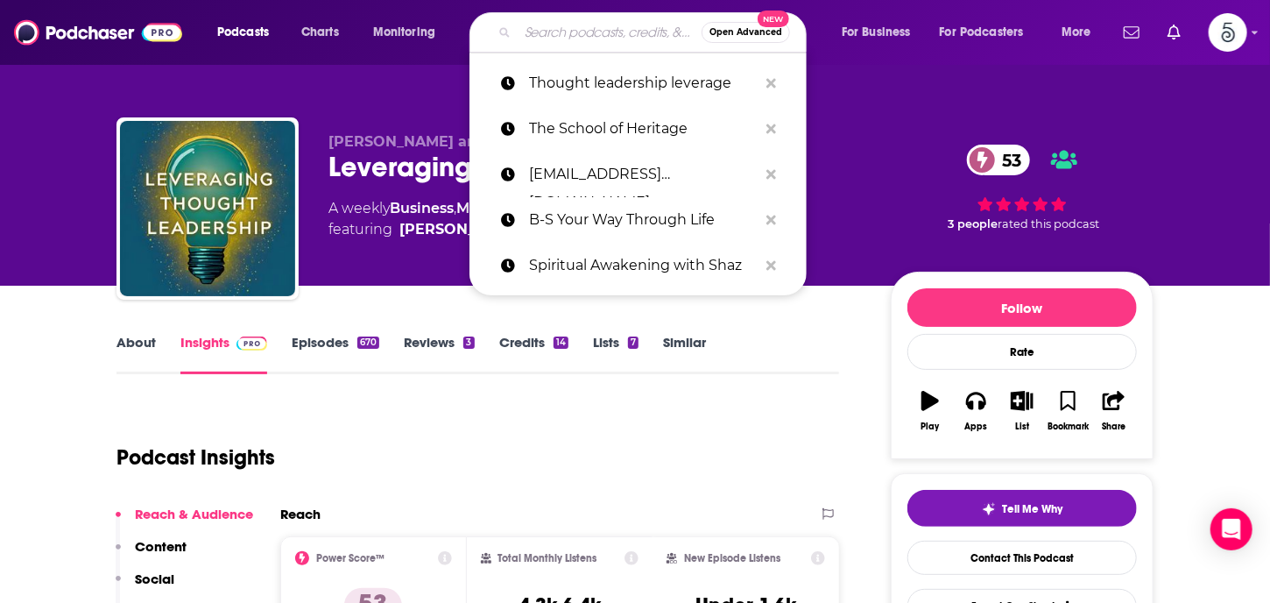
click at [575, 32] on input "Search podcasts, credits, & more..." at bounding box center [610, 32] width 184 height 28
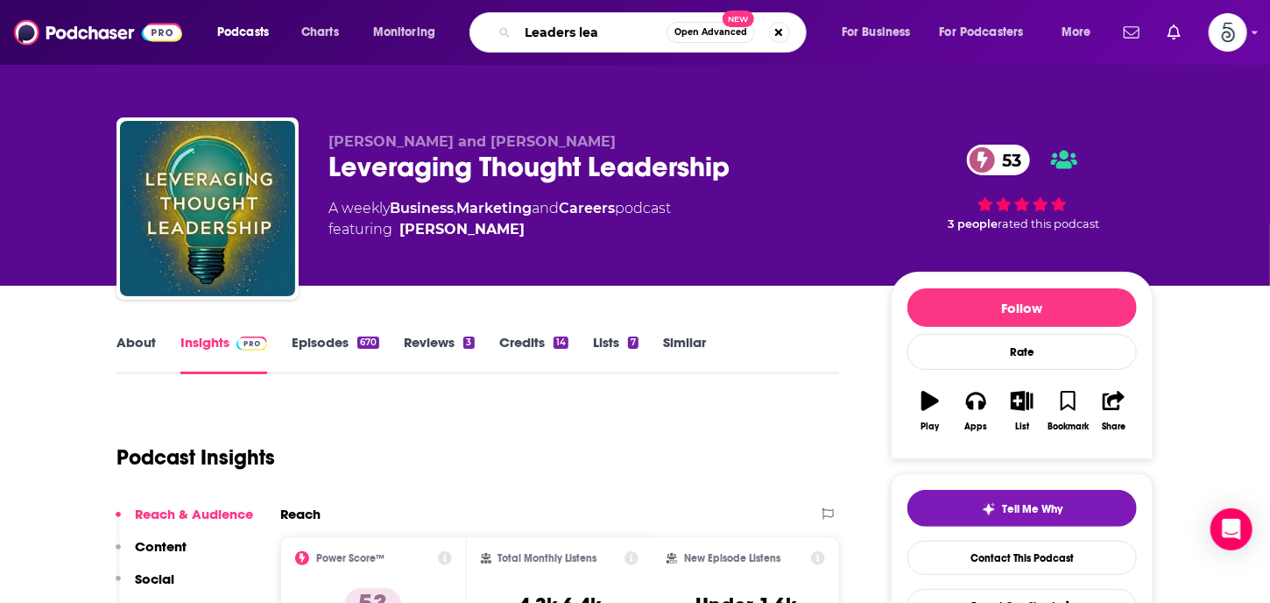
type input "Leaders lead"
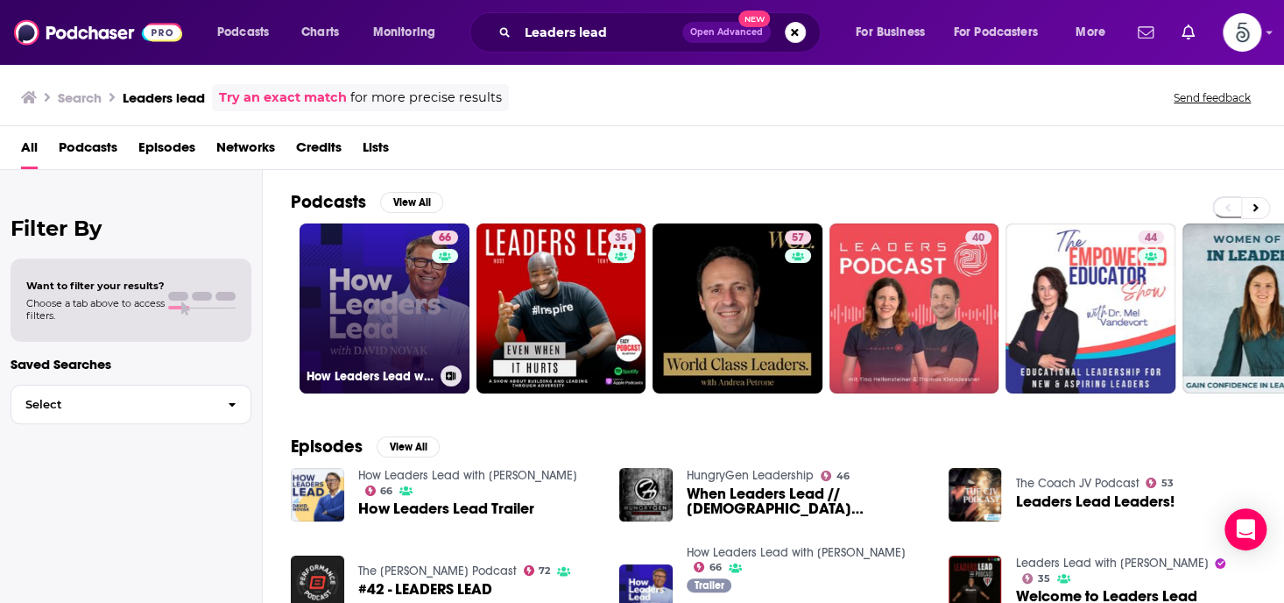
click at [363, 308] on link "66 How Leaders Lead with [PERSON_NAME]" at bounding box center [385, 308] width 170 height 170
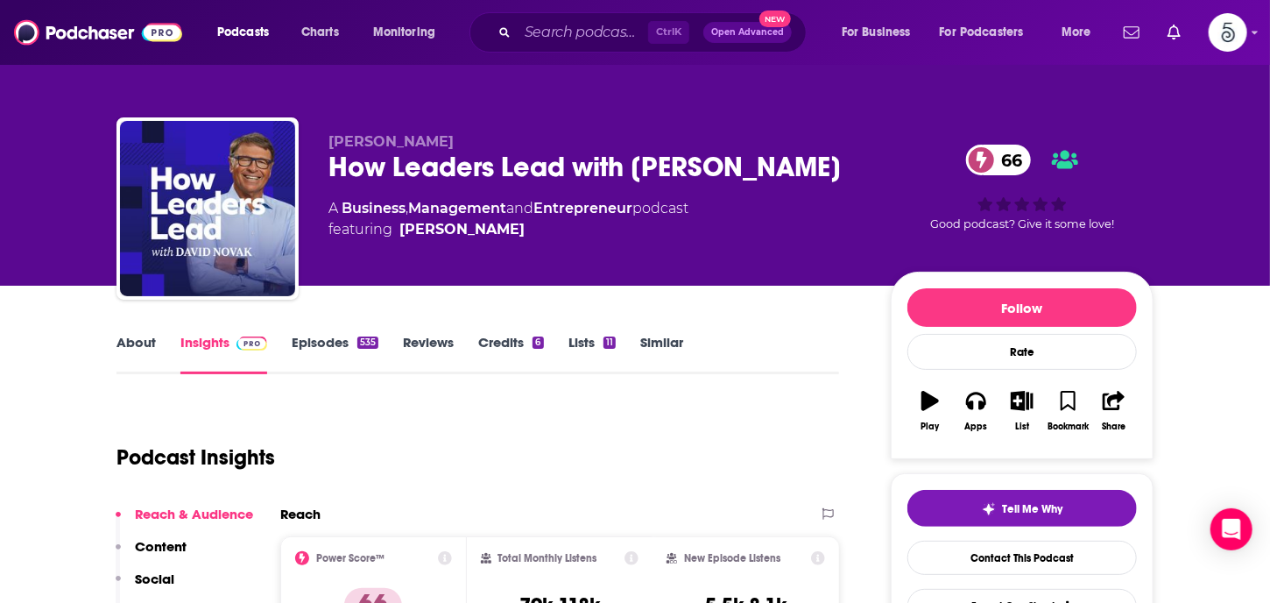
click at [329, 340] on link "Episodes 535" at bounding box center [335, 354] width 87 height 40
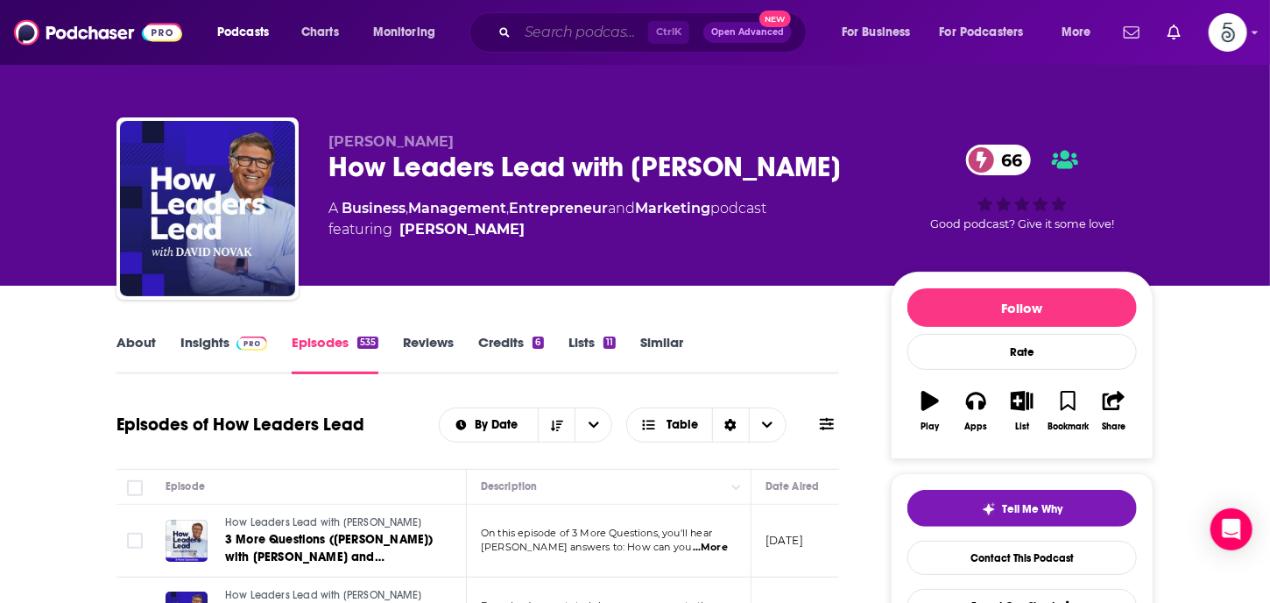
click at [543, 34] on input "Search podcasts, credits, & more..." at bounding box center [583, 32] width 131 height 28
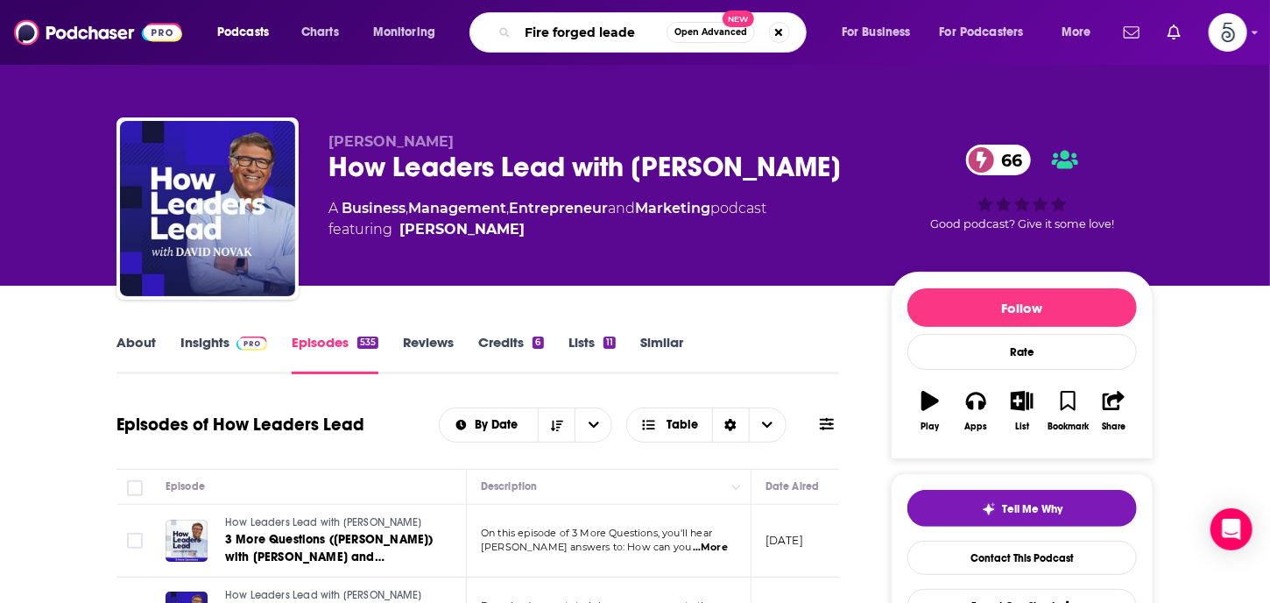
type input "Fire forged leader"
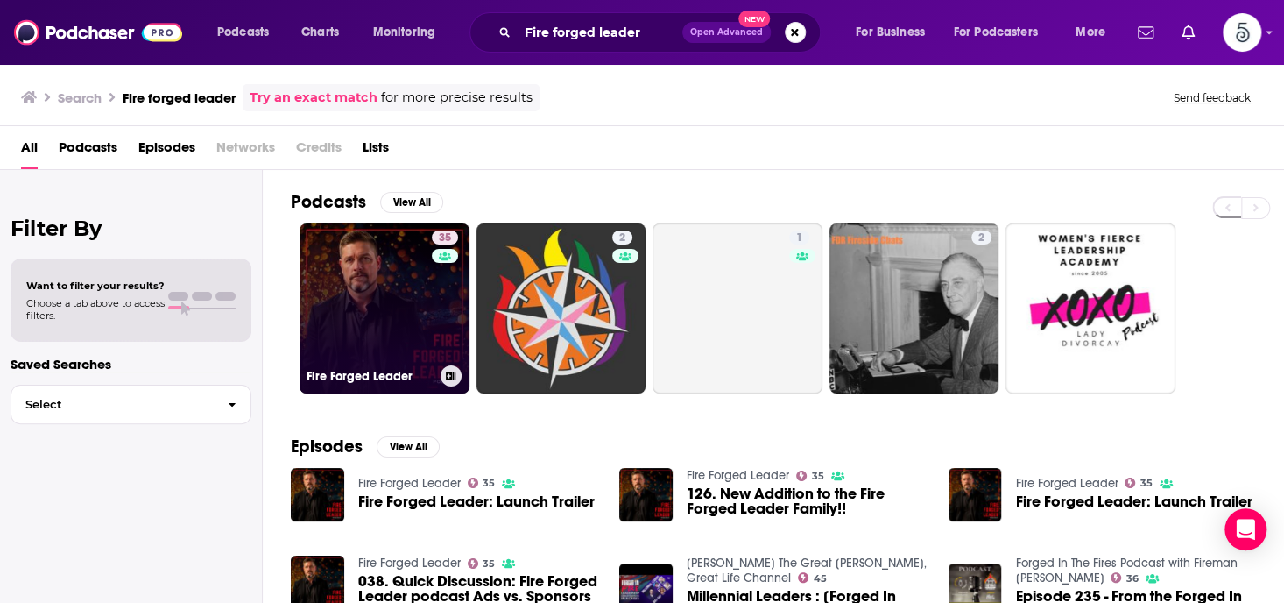
click at [368, 279] on link "35 Fire Forged Leader" at bounding box center [385, 308] width 170 height 170
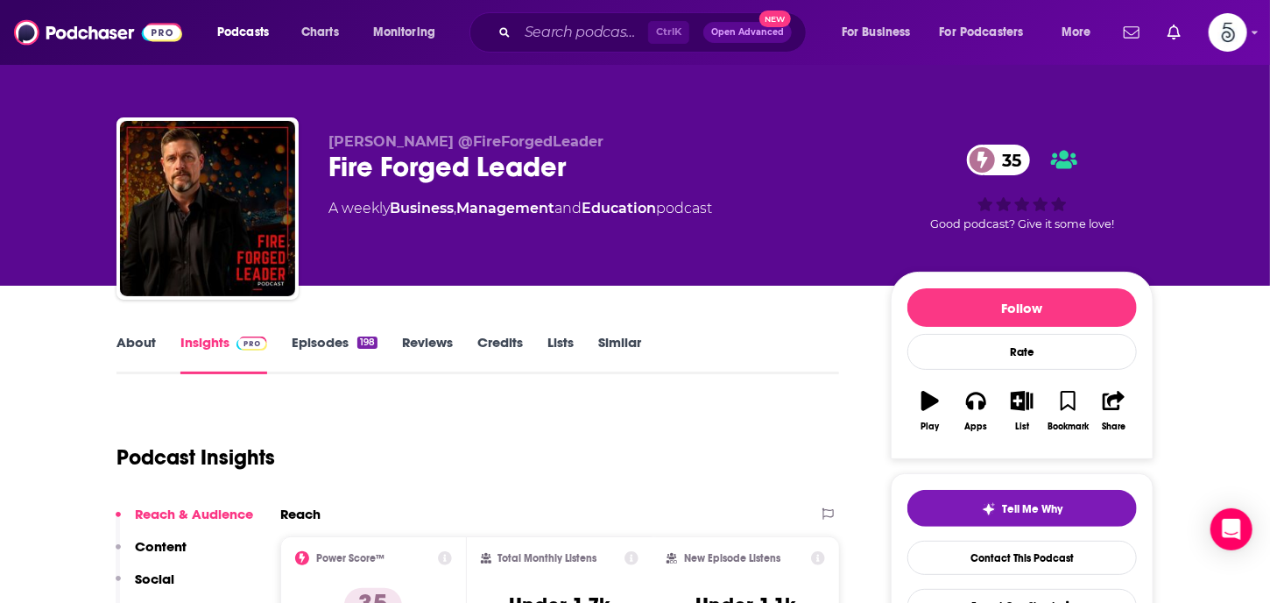
click at [325, 339] on link "Episodes 198" at bounding box center [335, 354] width 86 height 40
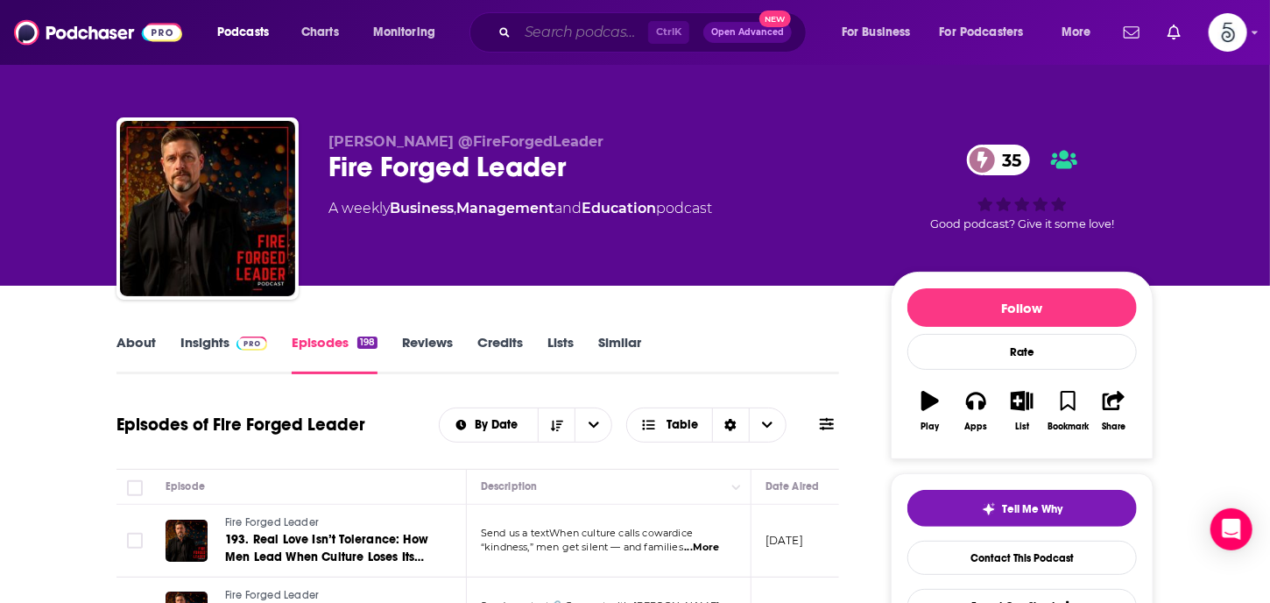
click at [555, 33] on input "Search podcasts, credits, & more..." at bounding box center [583, 32] width 131 height 28
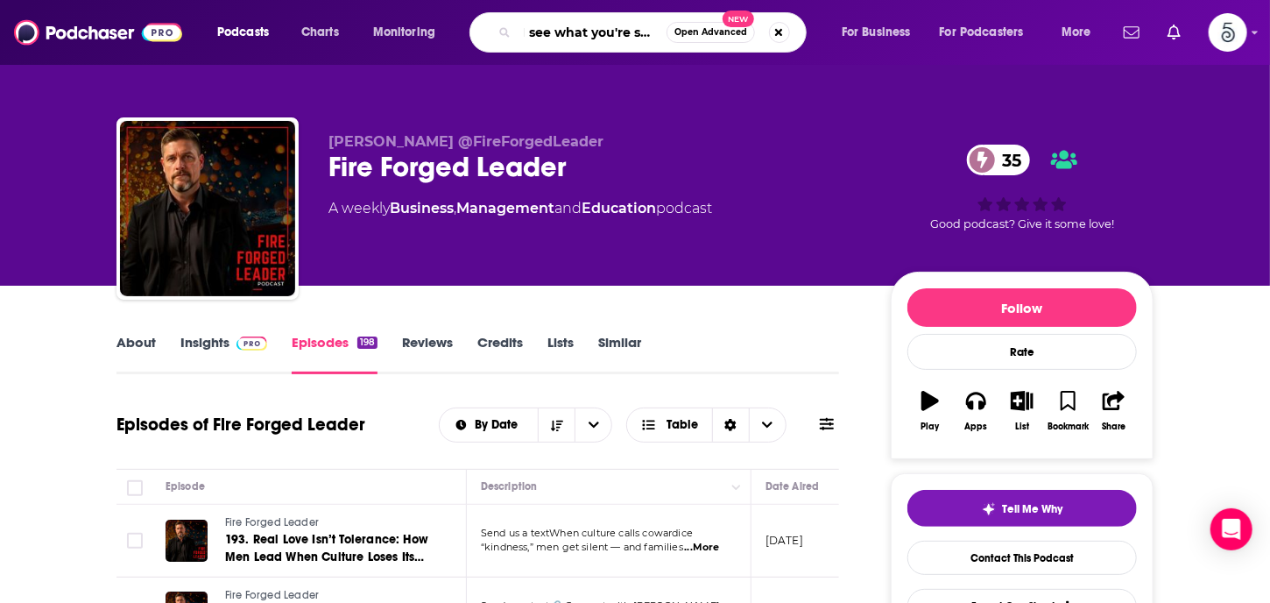
type input "I see what you're saying"
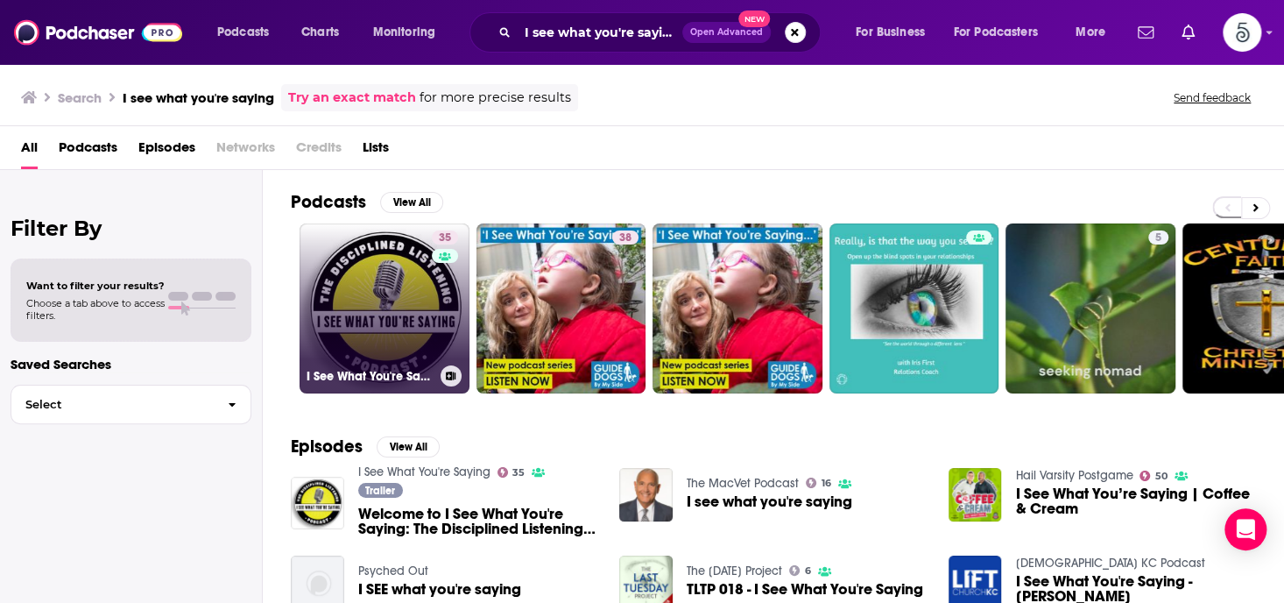
click at [381, 305] on link "35 I See What You're Saying" at bounding box center [385, 308] width 170 height 170
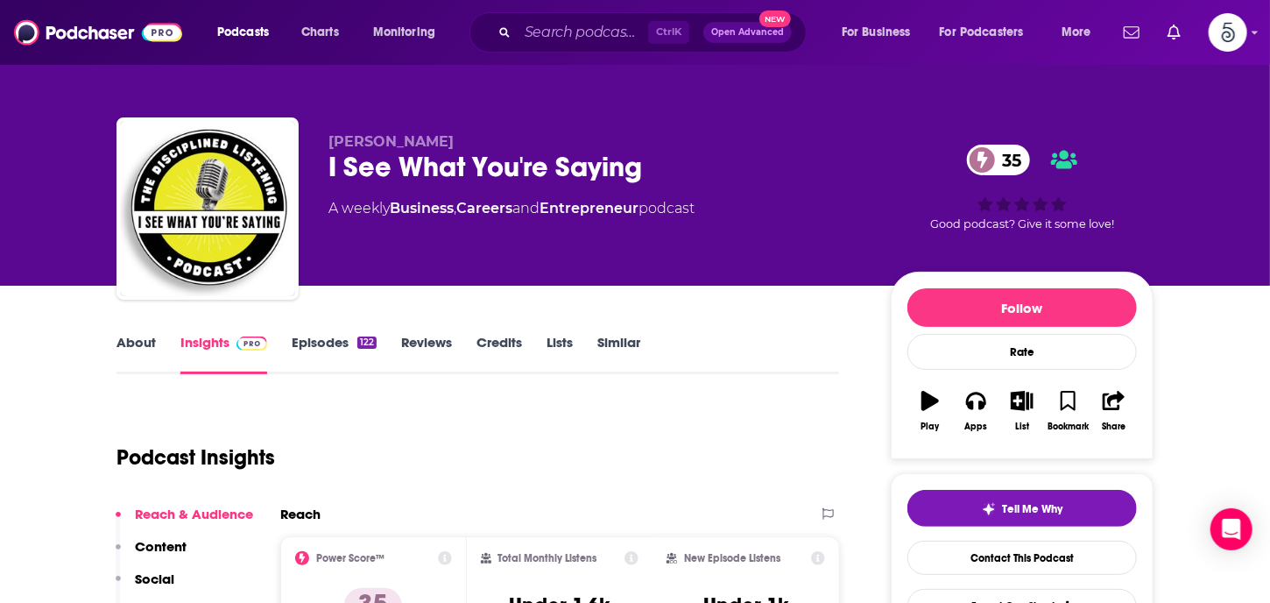
click at [324, 338] on link "Episodes 122" at bounding box center [334, 354] width 85 height 40
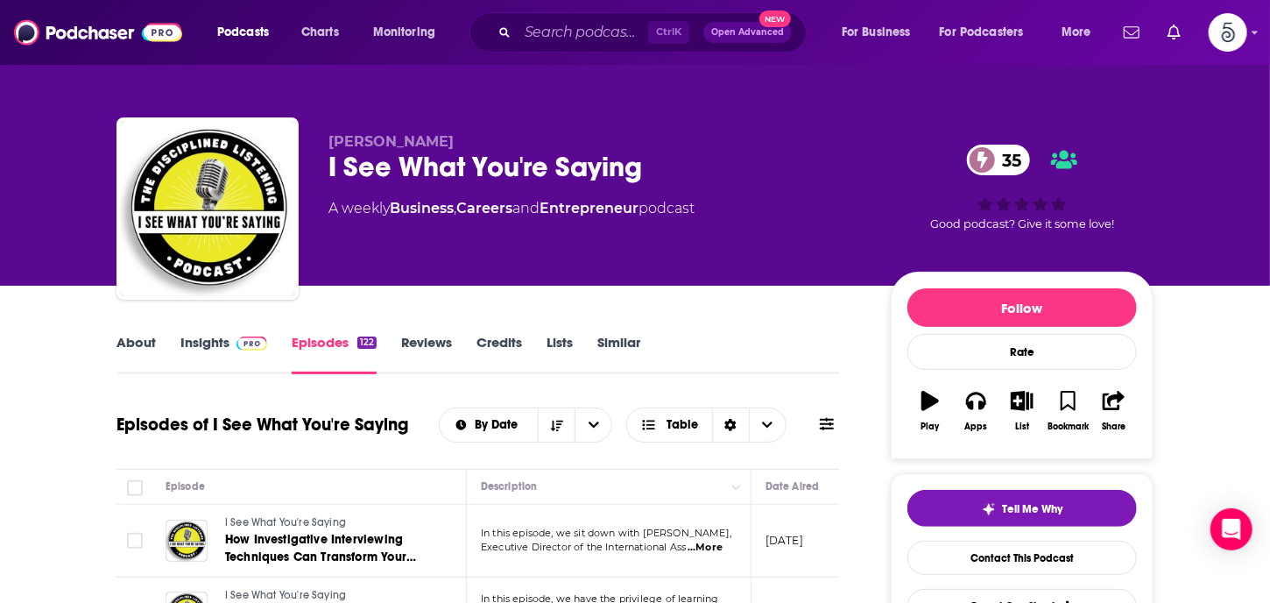
click at [207, 339] on link "Insights" at bounding box center [223, 354] width 87 height 40
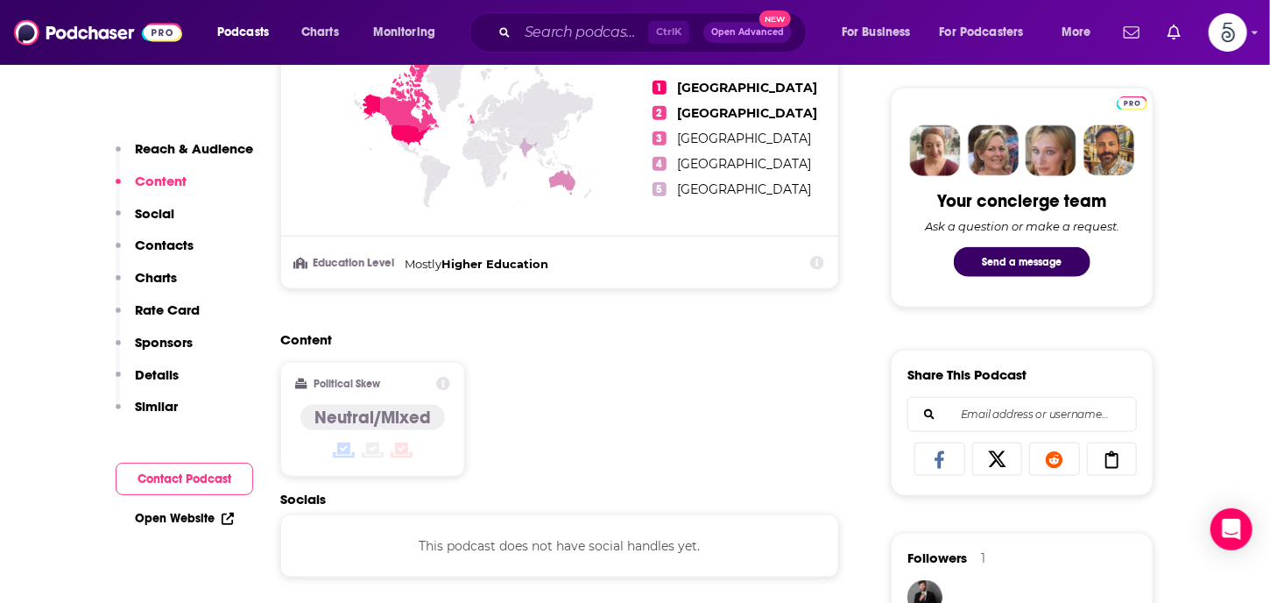
scroll to position [970, 0]
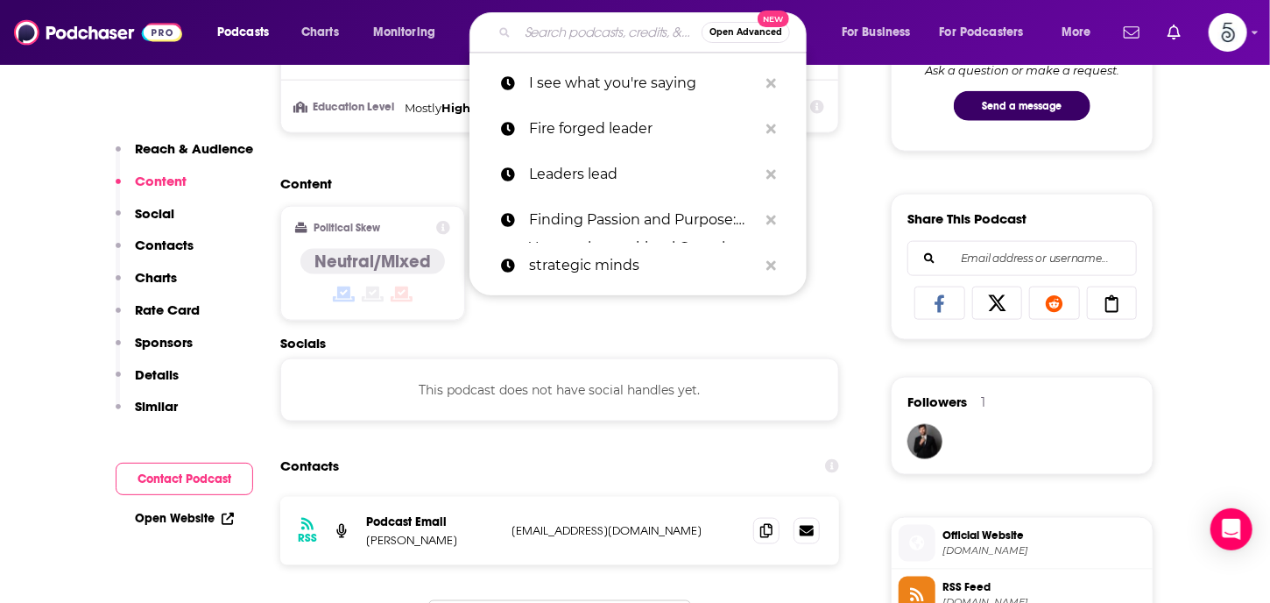
click at [575, 34] on input "Search podcasts, credits, & more..." at bounding box center [610, 32] width 184 height 28
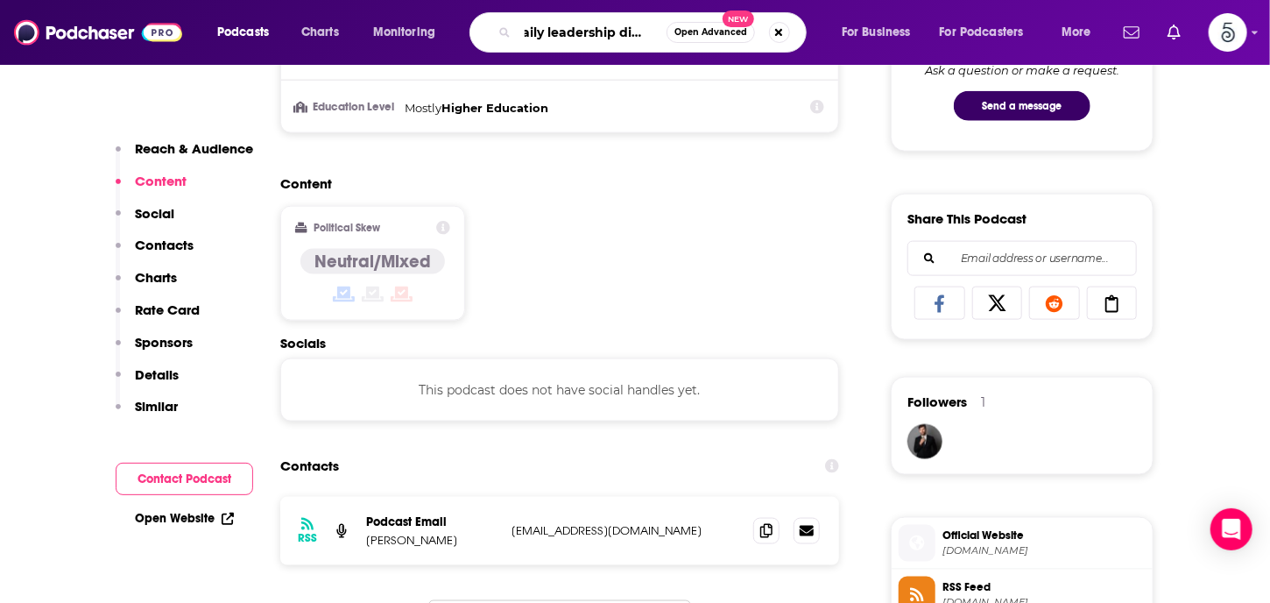
type input "Daily leadership dialogue"
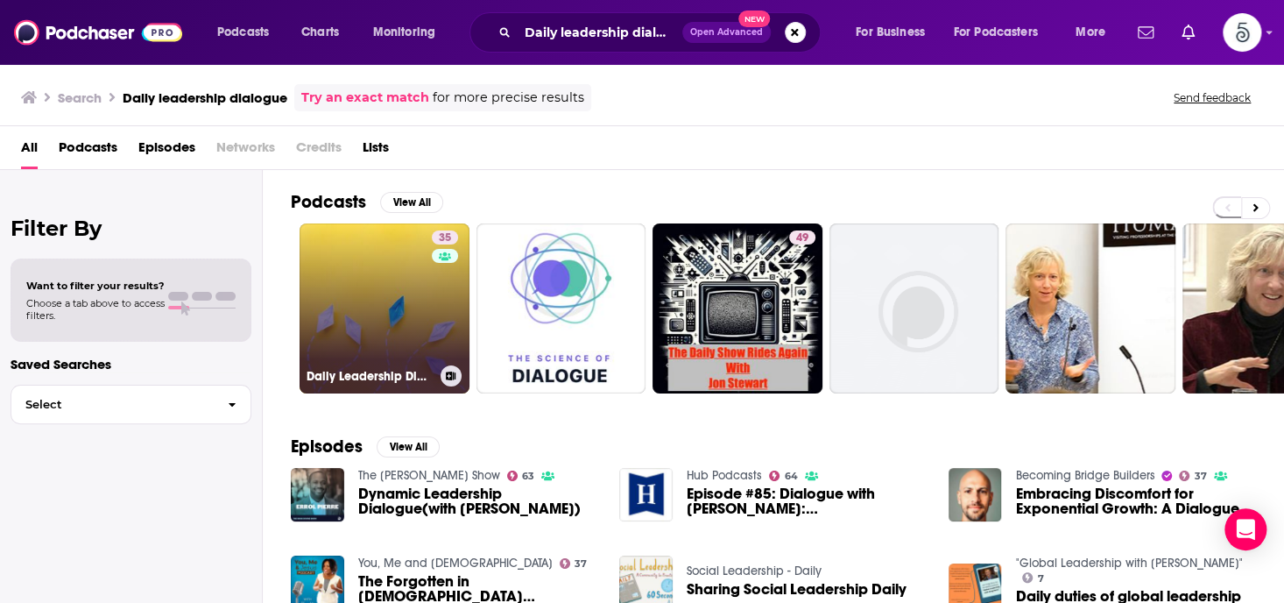
click at [347, 320] on link "35 Daily Leadership Dialogue" at bounding box center [385, 308] width 170 height 170
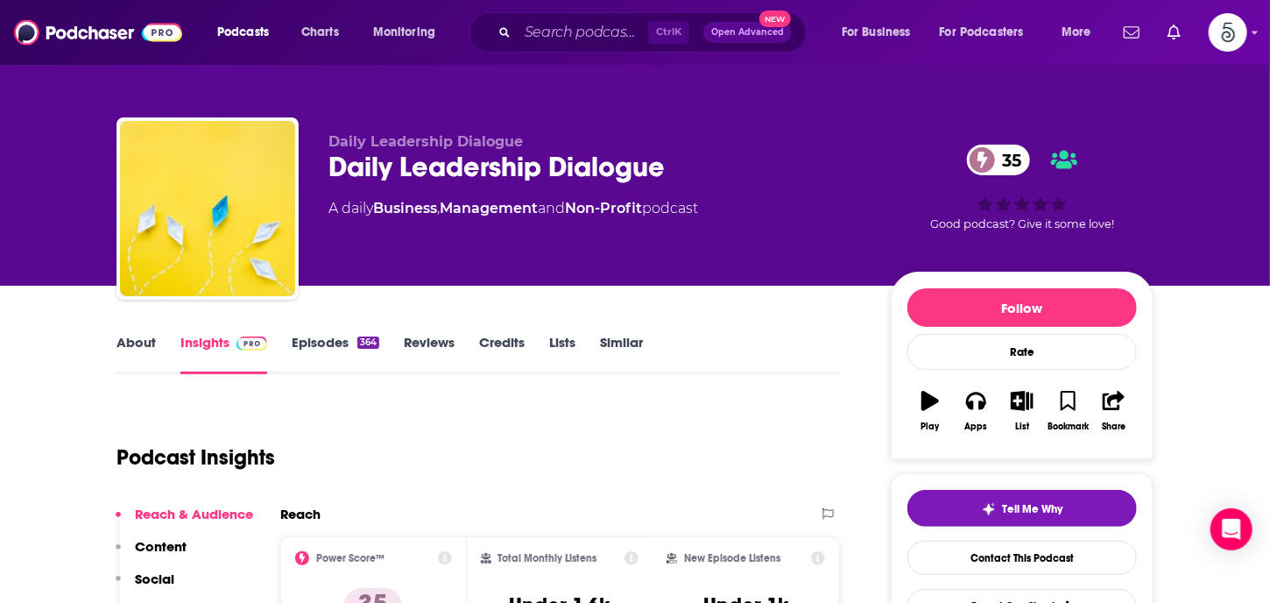
click at [329, 343] on link "Episodes 364" at bounding box center [336, 354] width 88 height 40
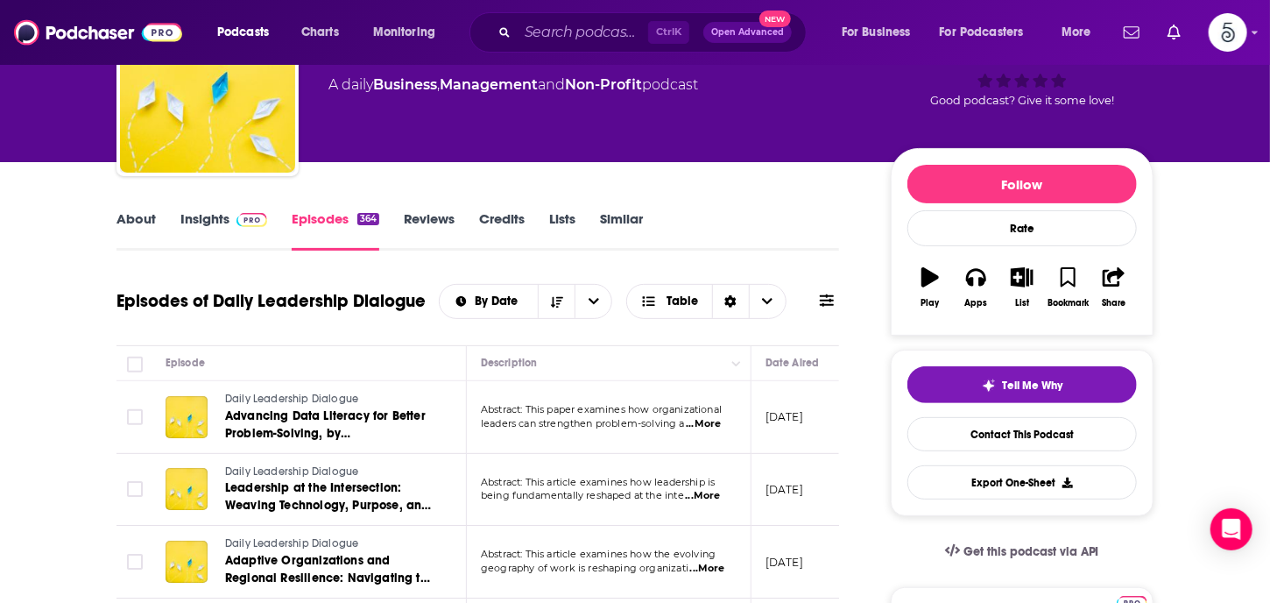
scroll to position [140, 0]
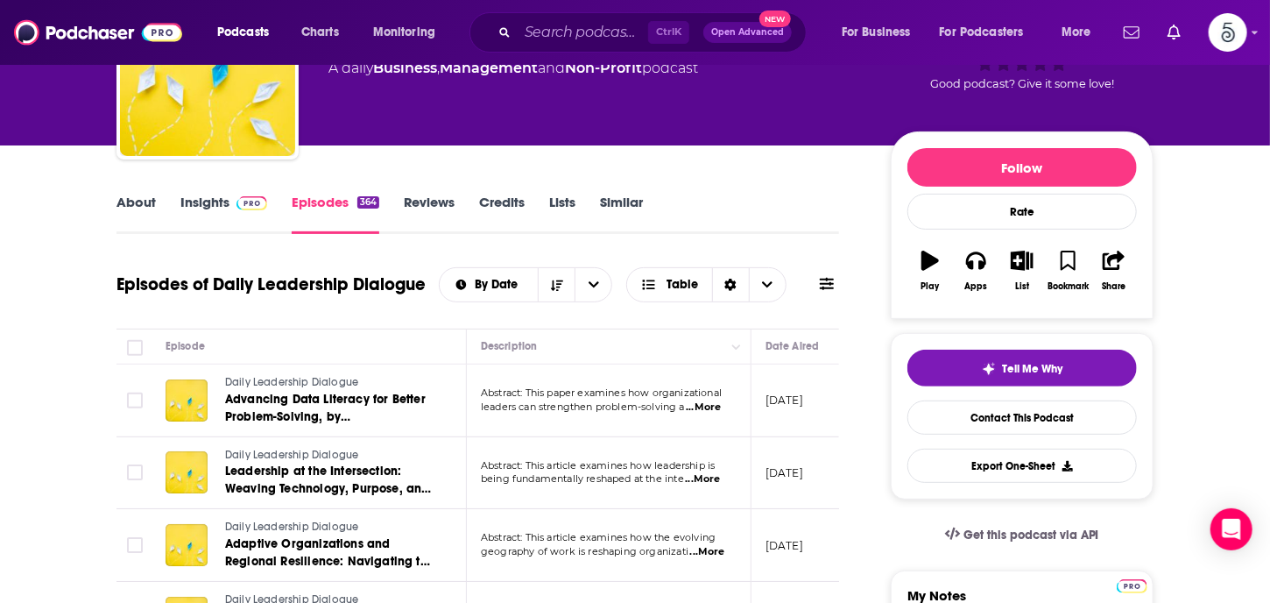
click at [540, 413] on p "leaders can strengthen problem-solving a ...More" at bounding box center [608, 407] width 255 height 14
click at [545, 34] on input "Search podcasts, credits, & more..." at bounding box center [583, 32] width 131 height 28
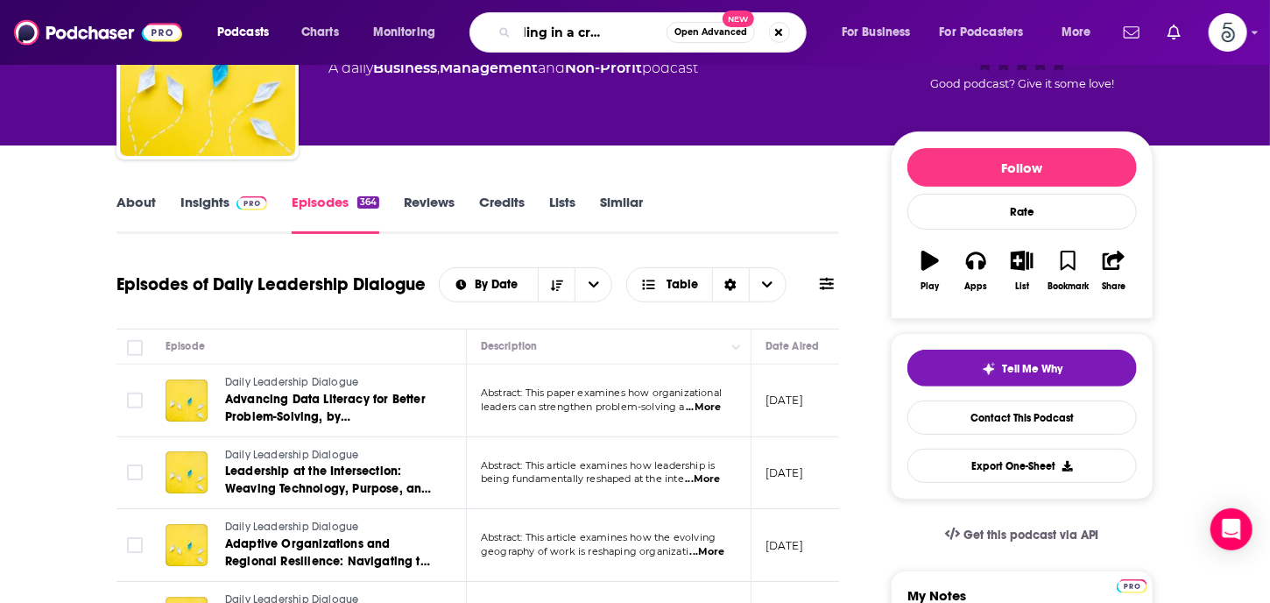
type input "The leading in a crisis podcast"
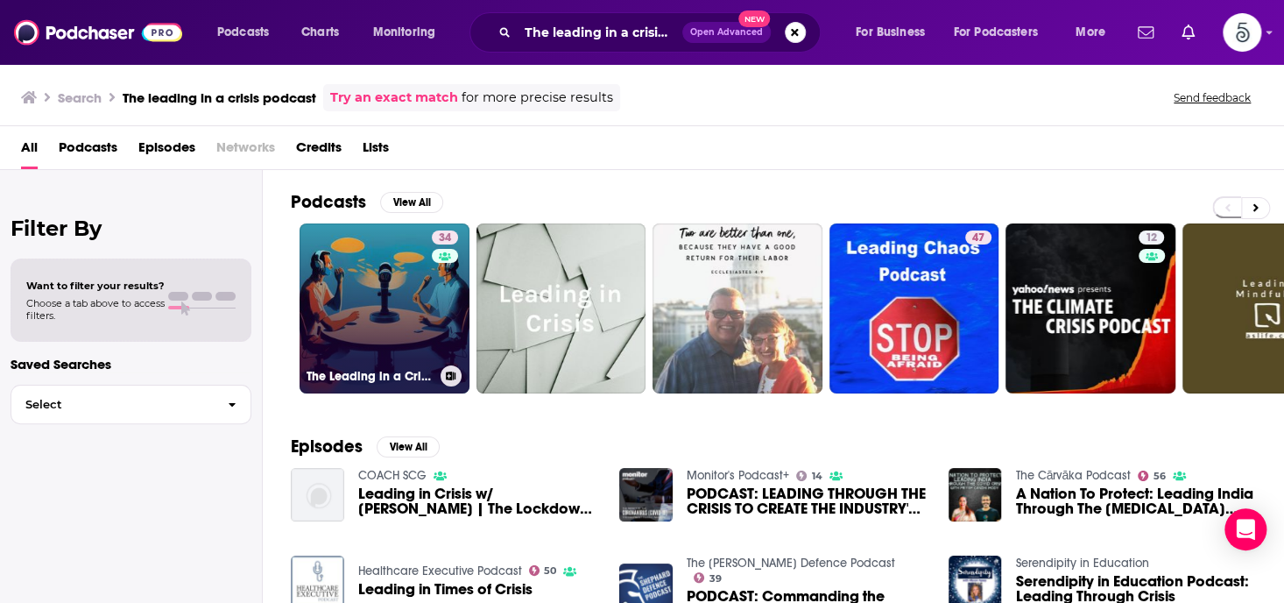
click at [354, 315] on link "34 The Leading in a Crisis Podcast" at bounding box center [385, 308] width 170 height 170
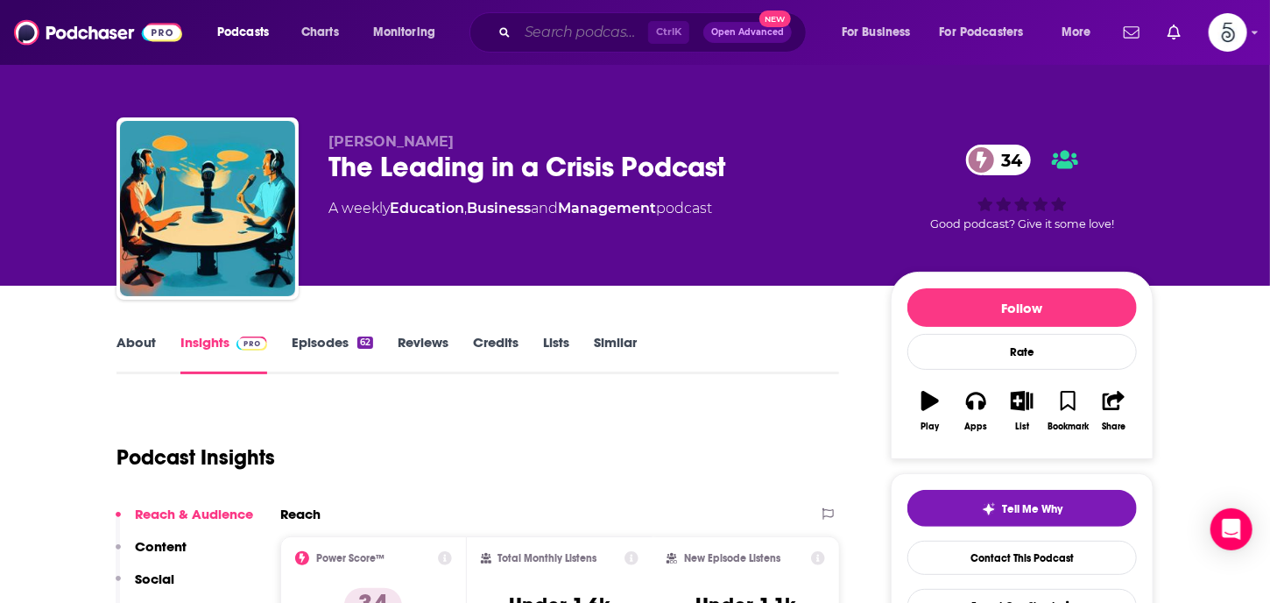
click at [538, 38] on input "Search podcasts, credits, & more..." at bounding box center [583, 32] width 131 height 28
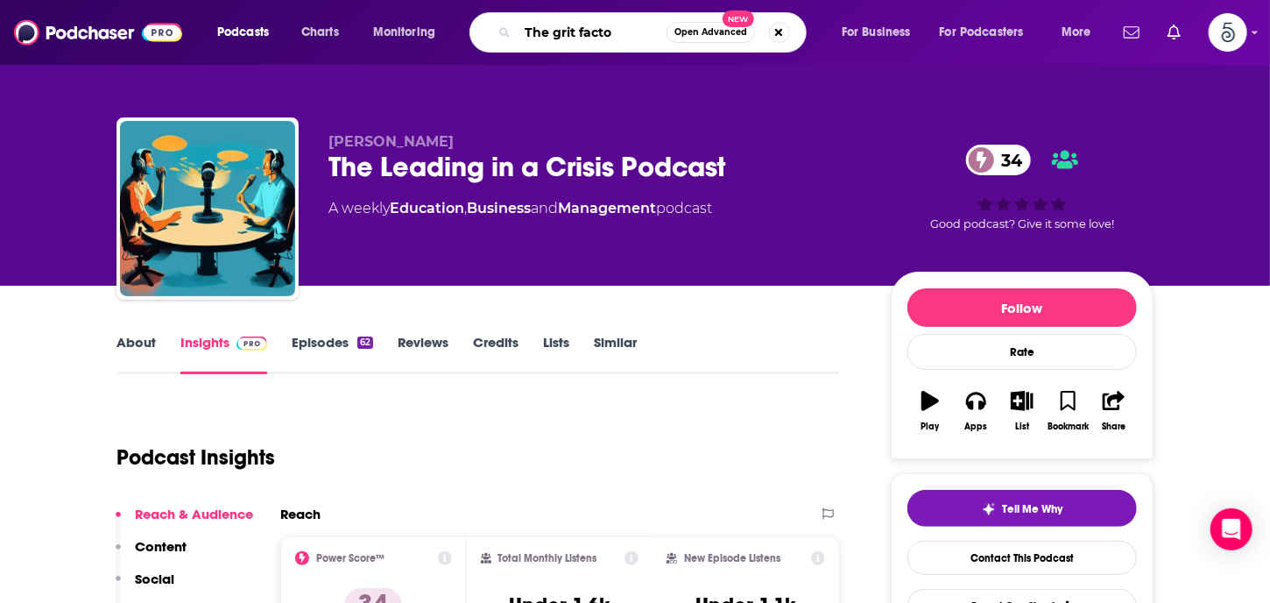
type input "The grit factor"
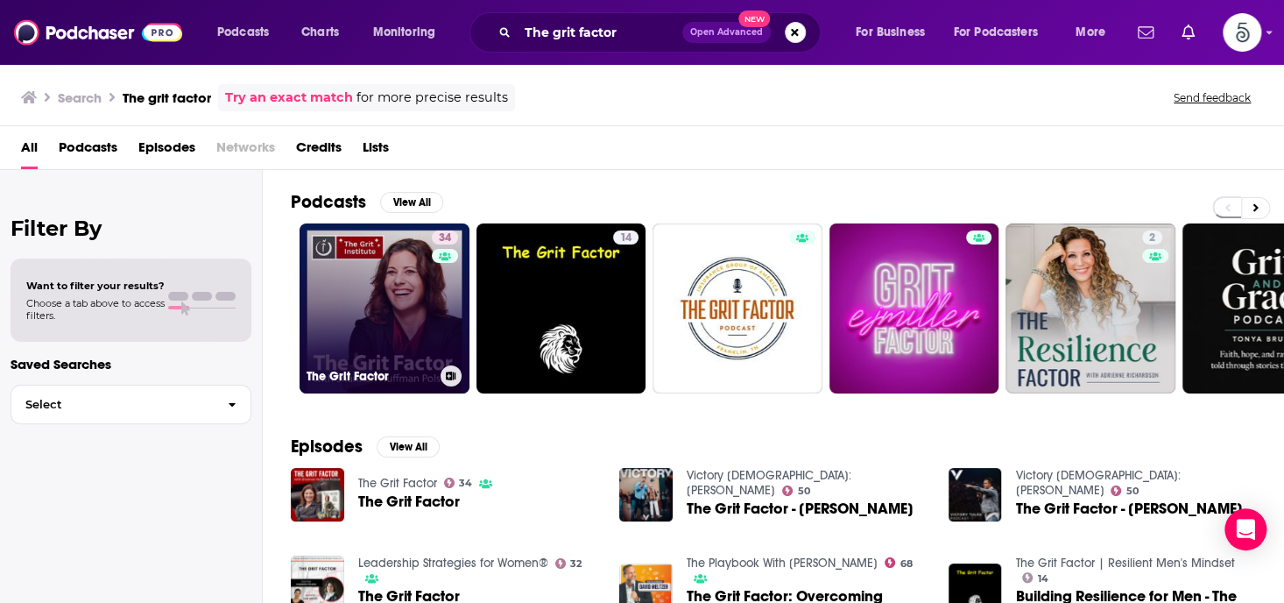
click at [407, 298] on link "34 The Grit Factor" at bounding box center [385, 308] width 170 height 170
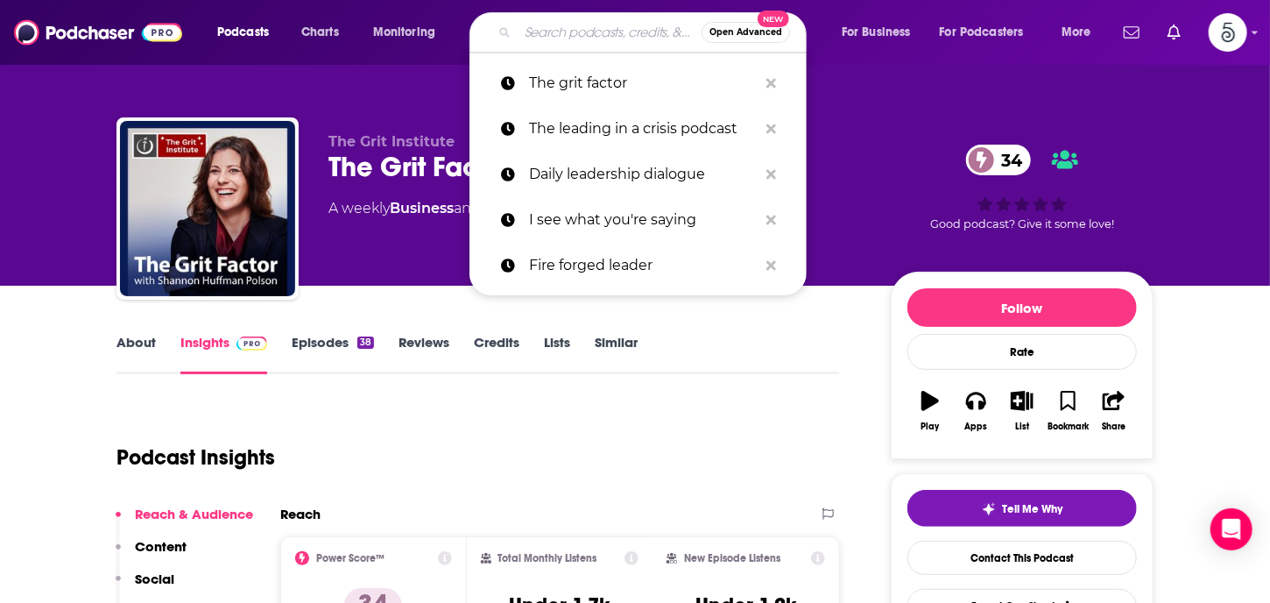
click at [528, 34] on input "Search podcasts, credits, & more..." at bounding box center [610, 32] width 184 height 28
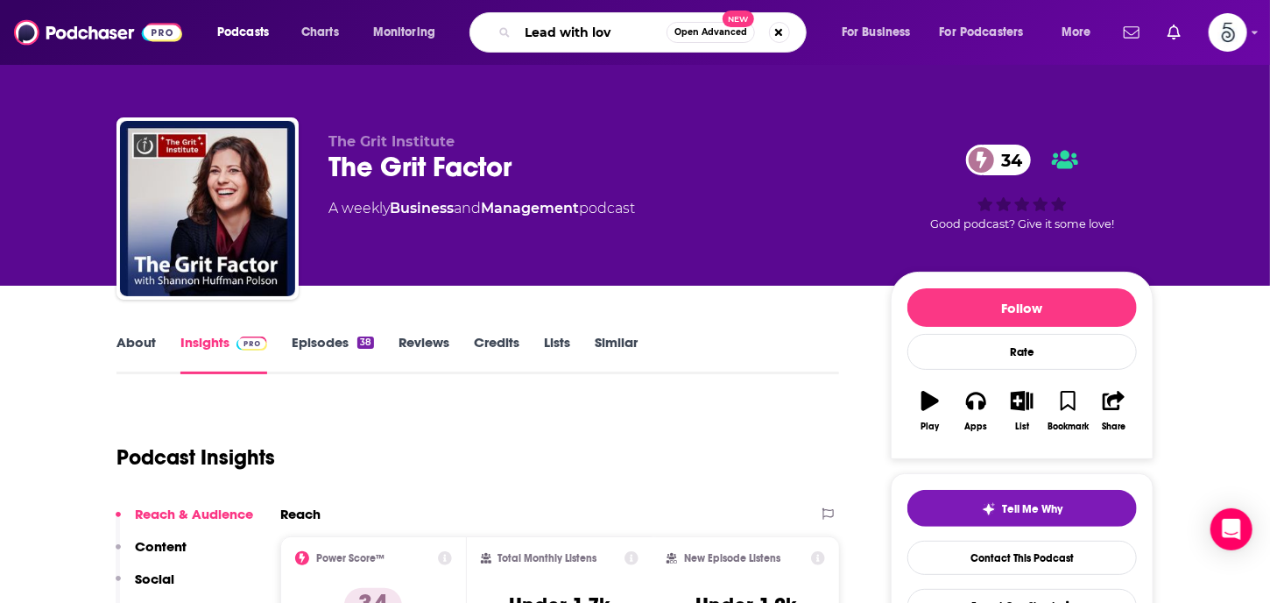
type input "Lead with love"
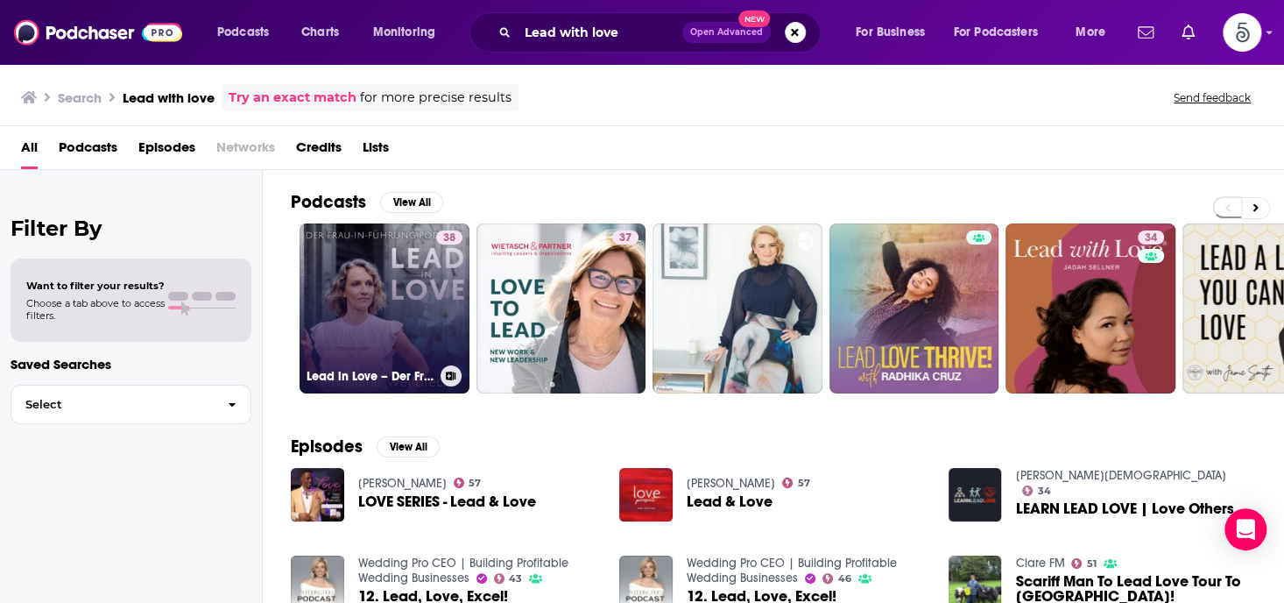
click at [419, 303] on link "38 Lead in Love – Der Frau-in-Führung-Podcast" at bounding box center [385, 308] width 170 height 170
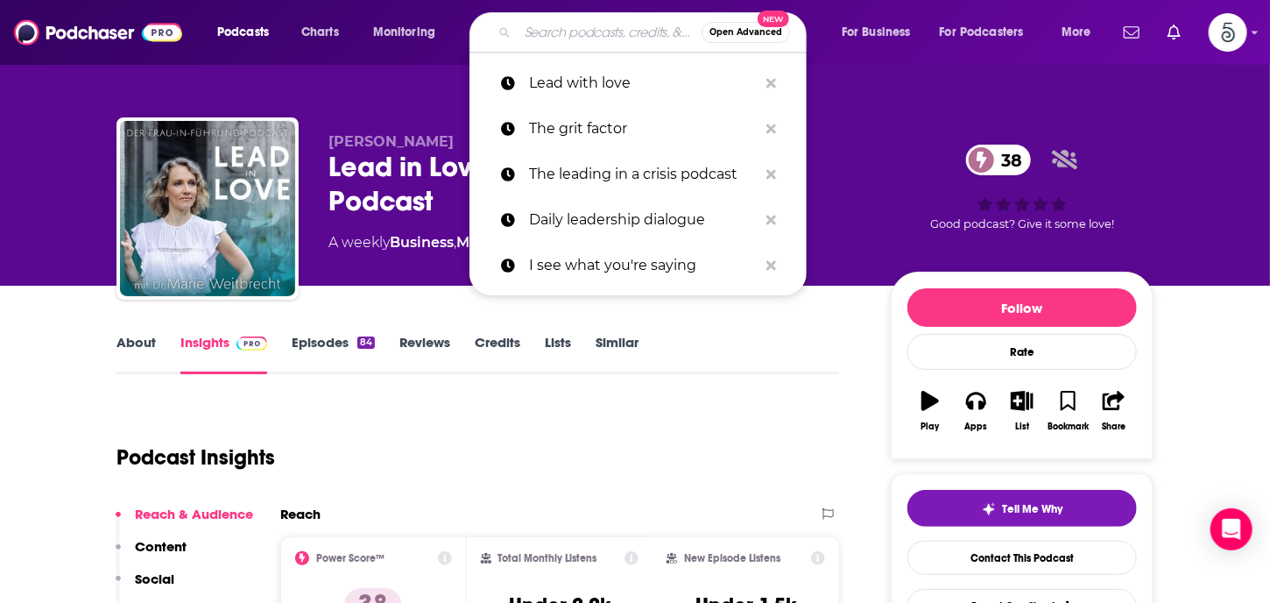
click at [570, 41] on input "Search podcasts, credits, & more..." at bounding box center [610, 32] width 184 height 28
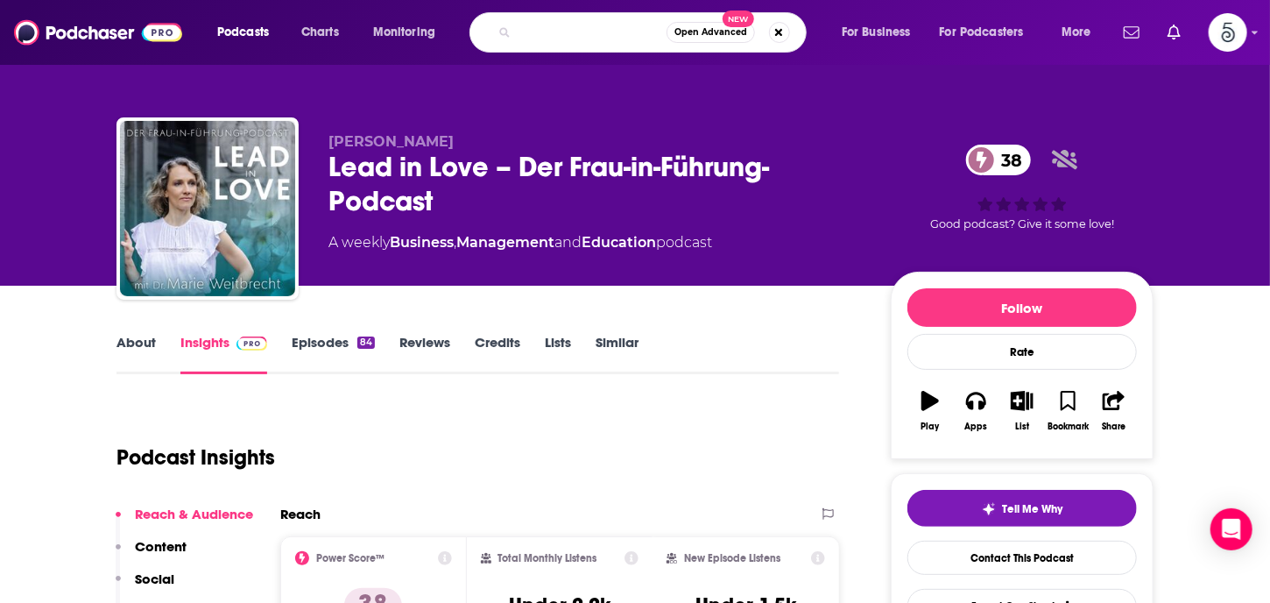
scroll to position [0, 156]
type input "The art and science of difficult conversations"
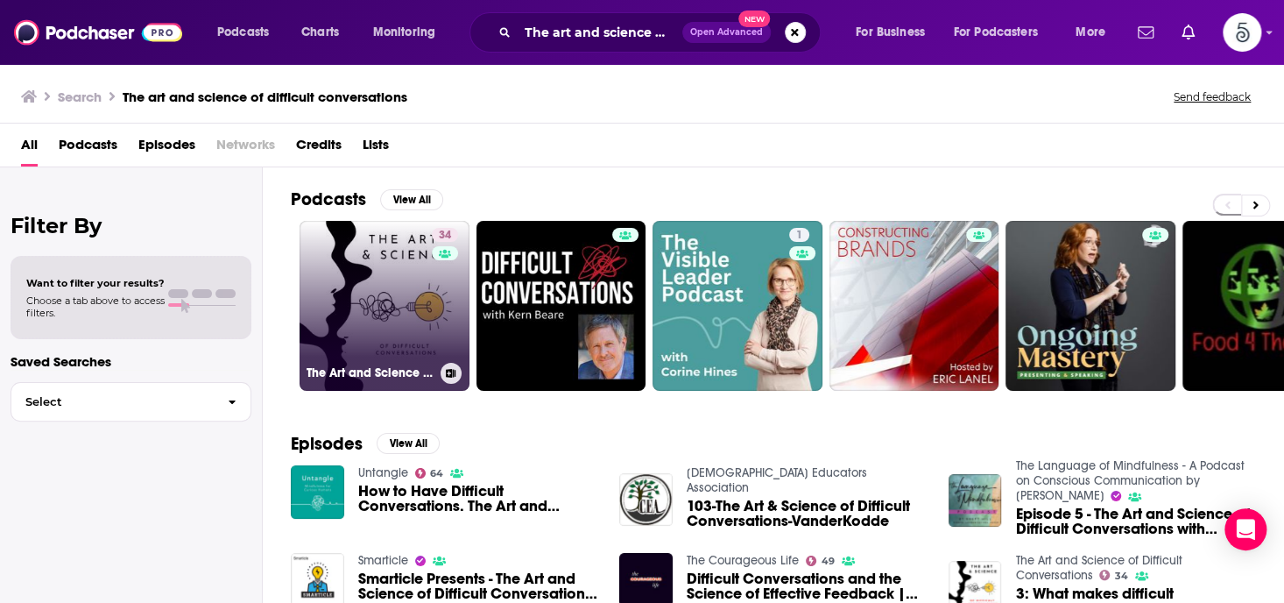
click at [382, 296] on link "34 The Art and Science of Difficult Conversations" at bounding box center [385, 306] width 170 height 170
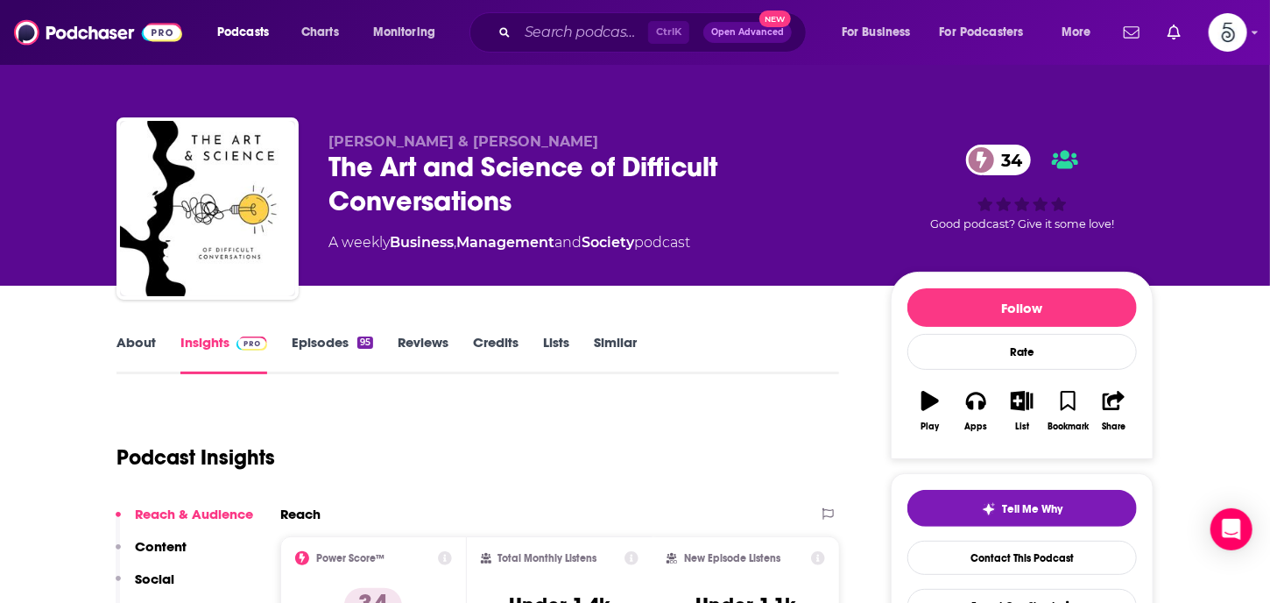
scroll to position [53, 0]
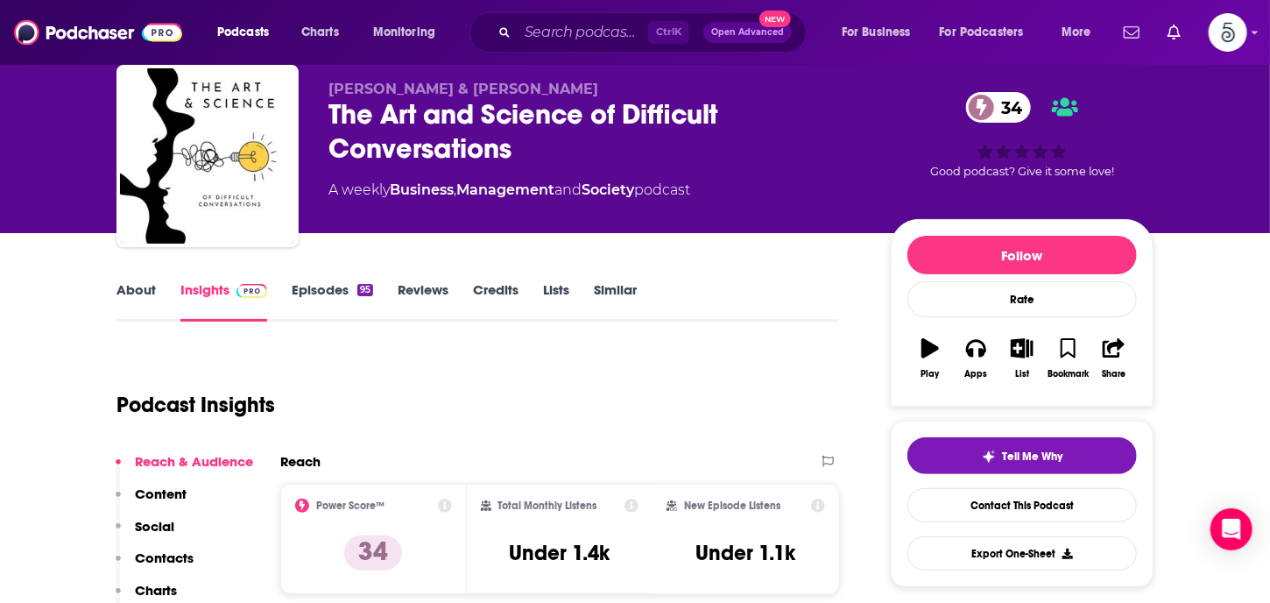
click at [317, 283] on link "Episodes 95" at bounding box center [332, 301] width 81 height 40
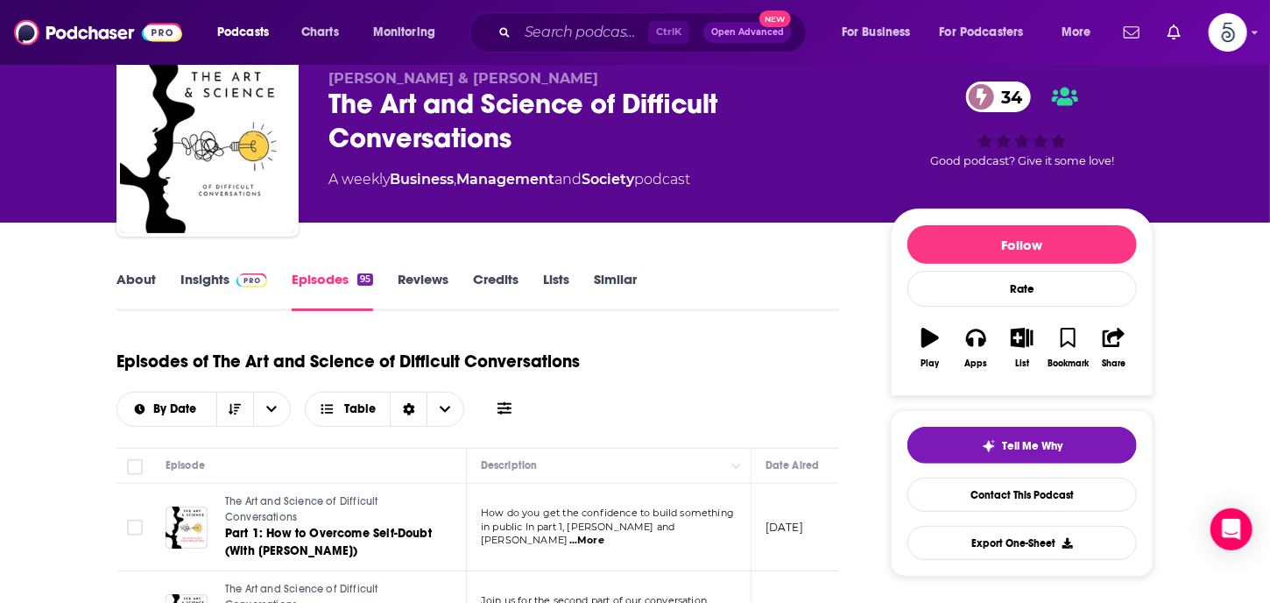
scroll to position [32, 0]
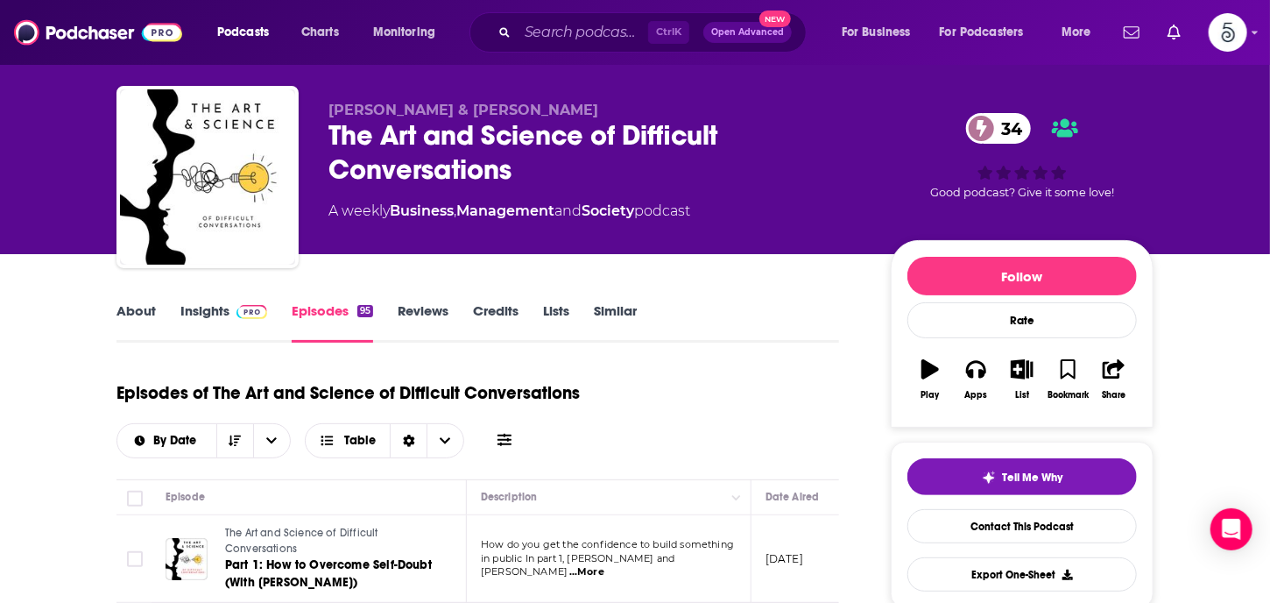
click at [201, 309] on link "Insights" at bounding box center [223, 322] width 87 height 40
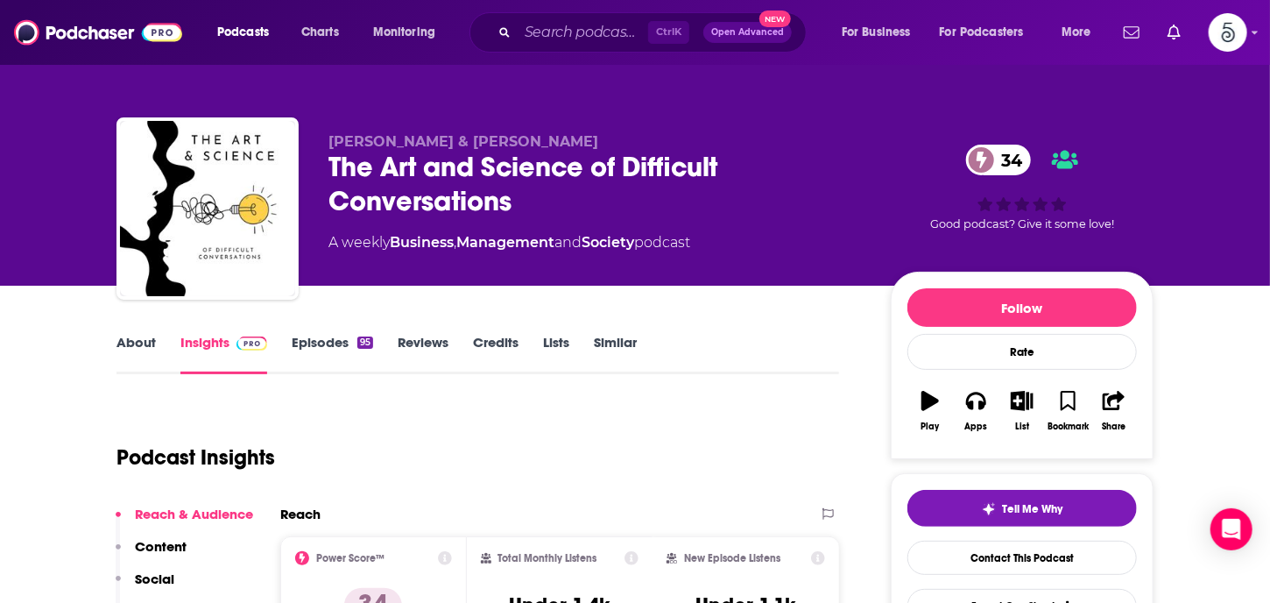
scroll to position [237, 0]
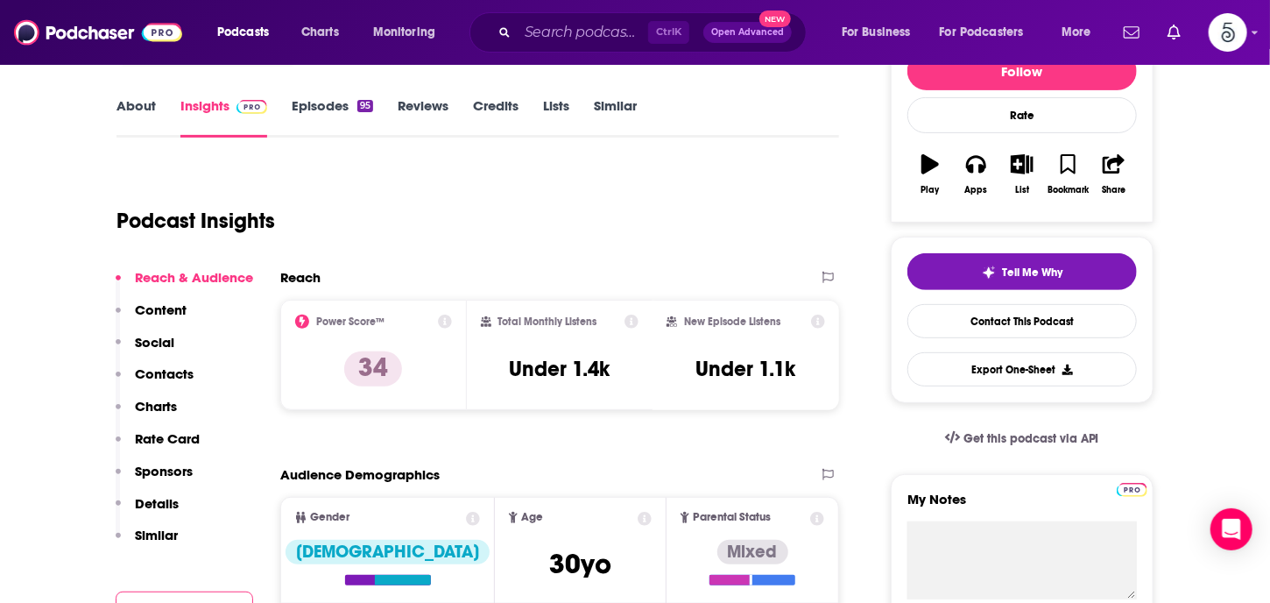
click at [153, 372] on p "Contacts" at bounding box center [164, 373] width 59 height 17
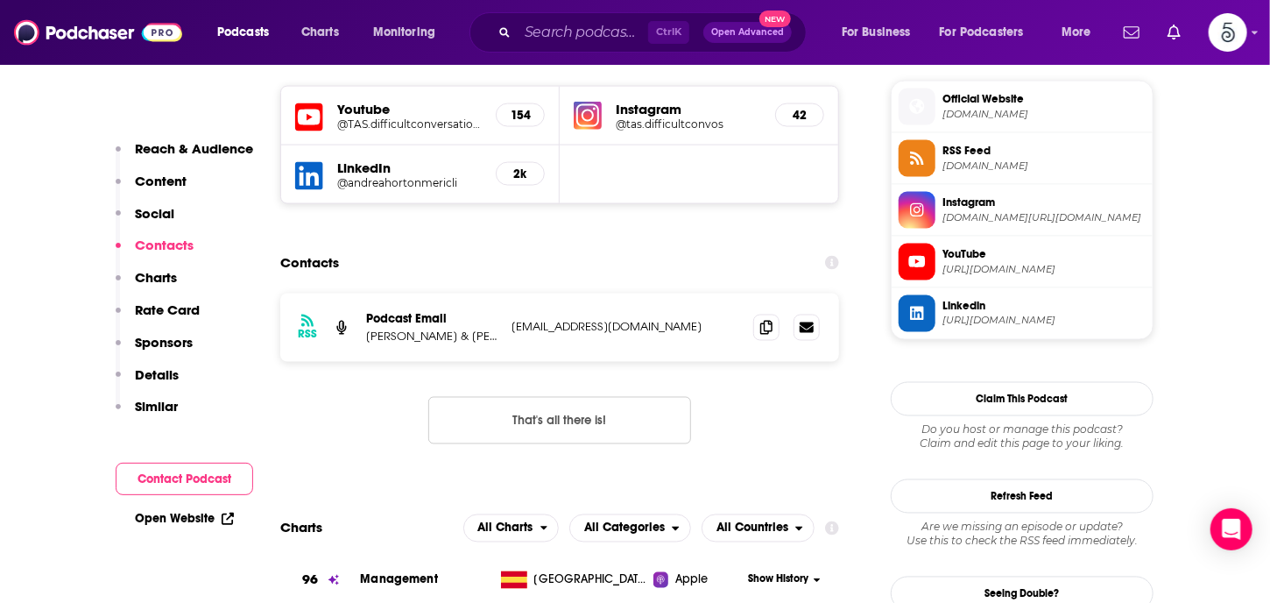
scroll to position [1269, 0]
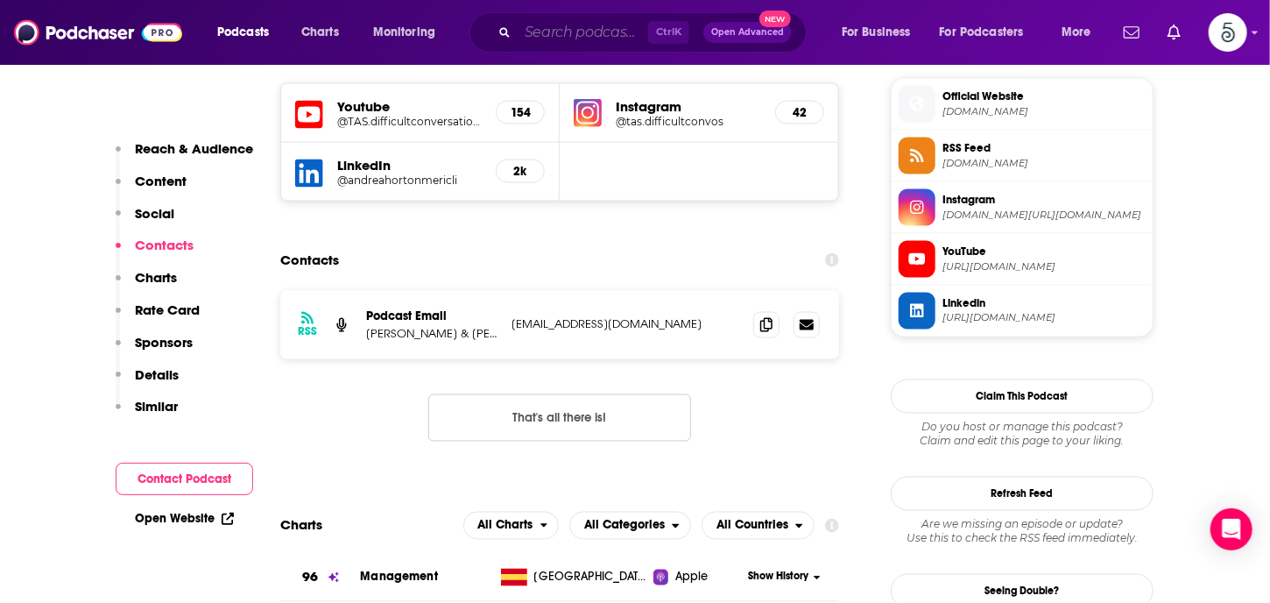
click at [601, 33] on input "Search podcasts, credits, & more..." at bounding box center [583, 32] width 131 height 28
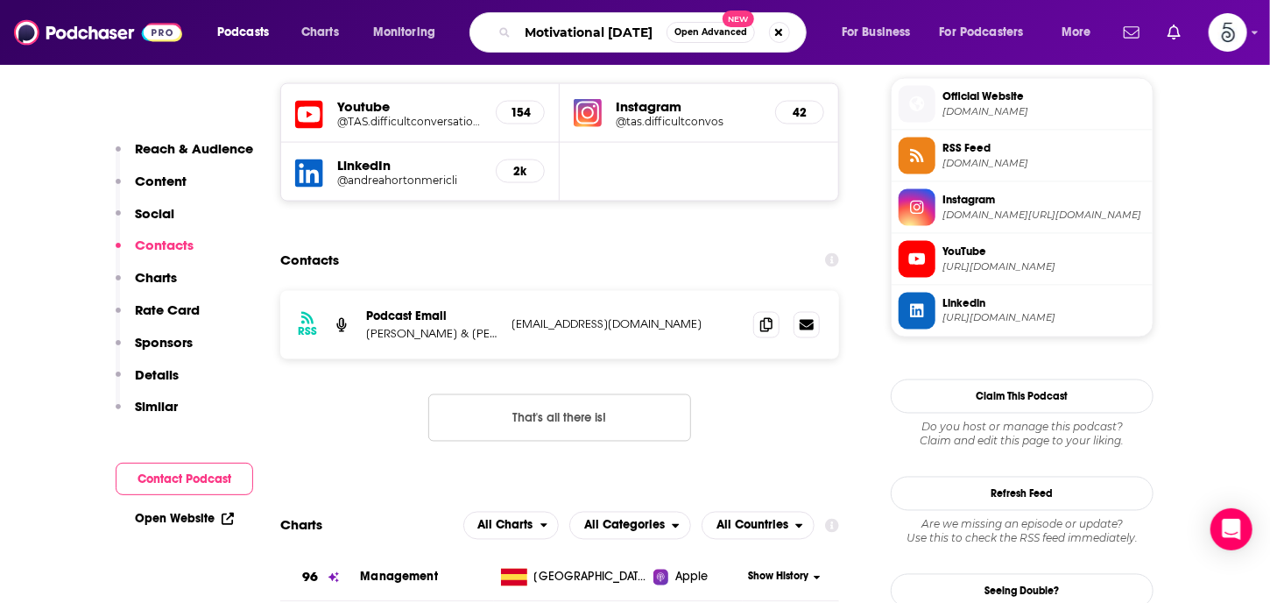
type input "Motivational Mondays"
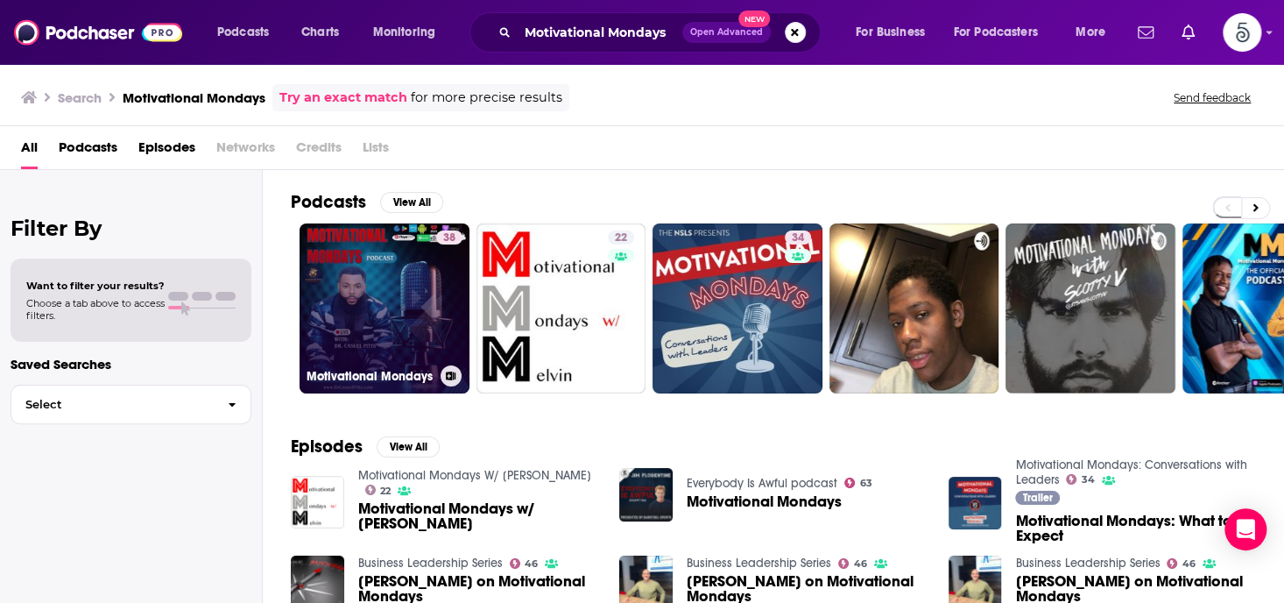
click at [353, 313] on link "38 Motivational Mondays" at bounding box center [385, 308] width 170 height 170
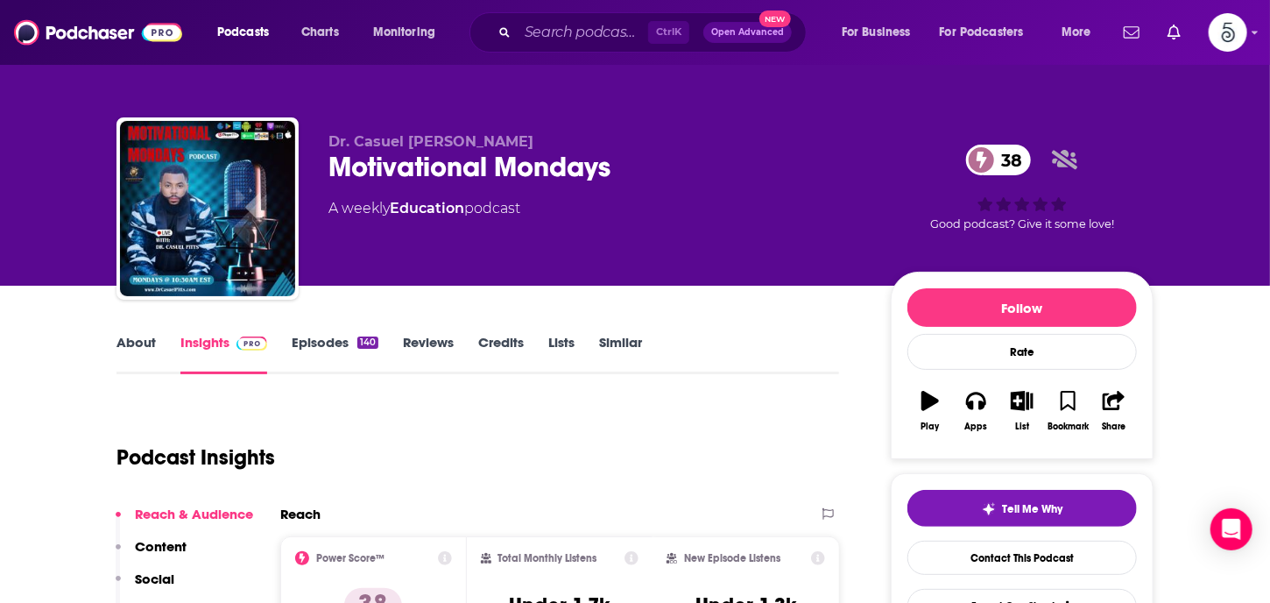
click at [320, 345] on link "Episodes 140" at bounding box center [335, 354] width 87 height 40
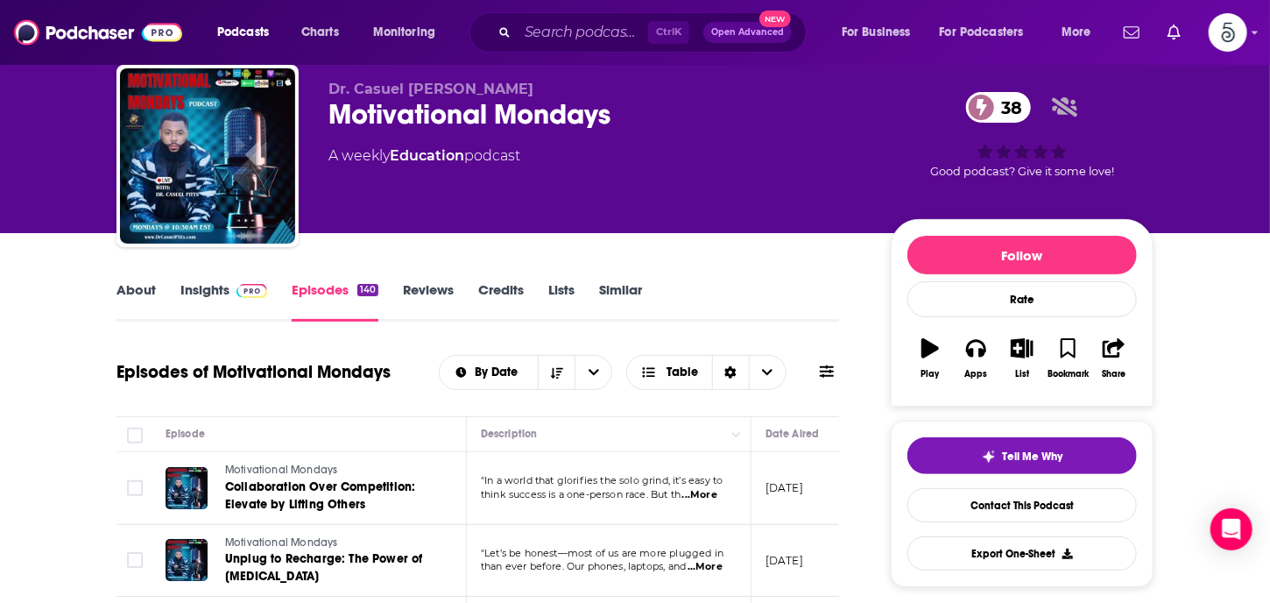
scroll to position [323, 0]
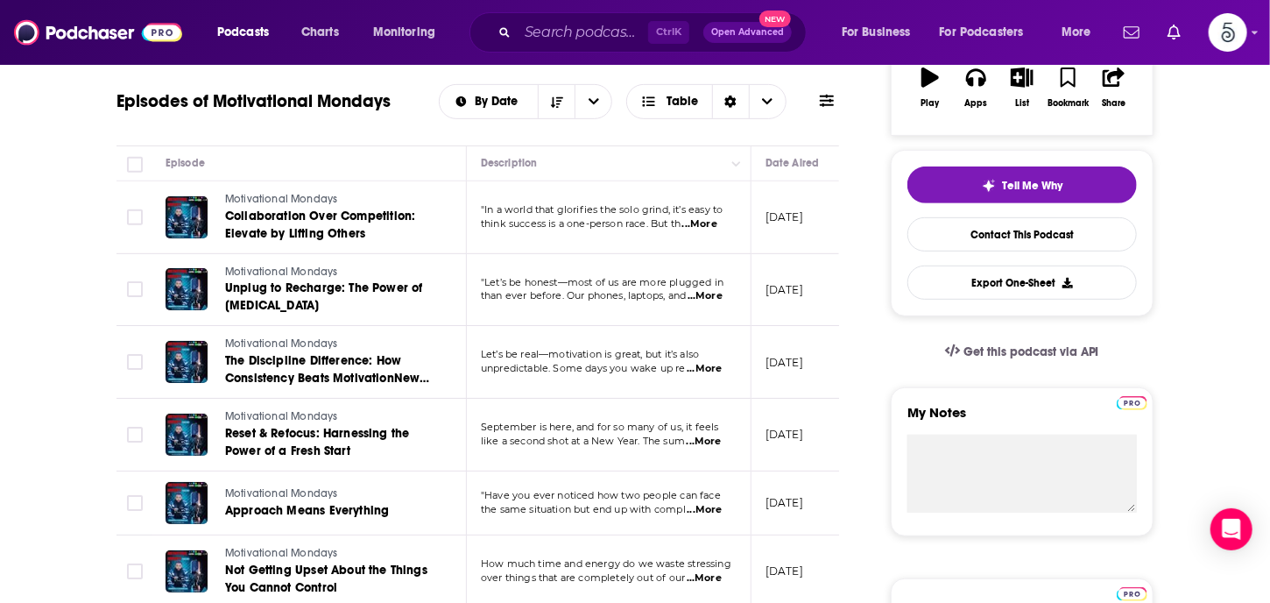
click at [708, 218] on span "...More" at bounding box center [699, 224] width 35 height 14
click at [711, 294] on span "...More" at bounding box center [705, 296] width 35 height 14
click at [571, 35] on input "Search podcasts, credits, & more..." at bounding box center [583, 32] width 131 height 28
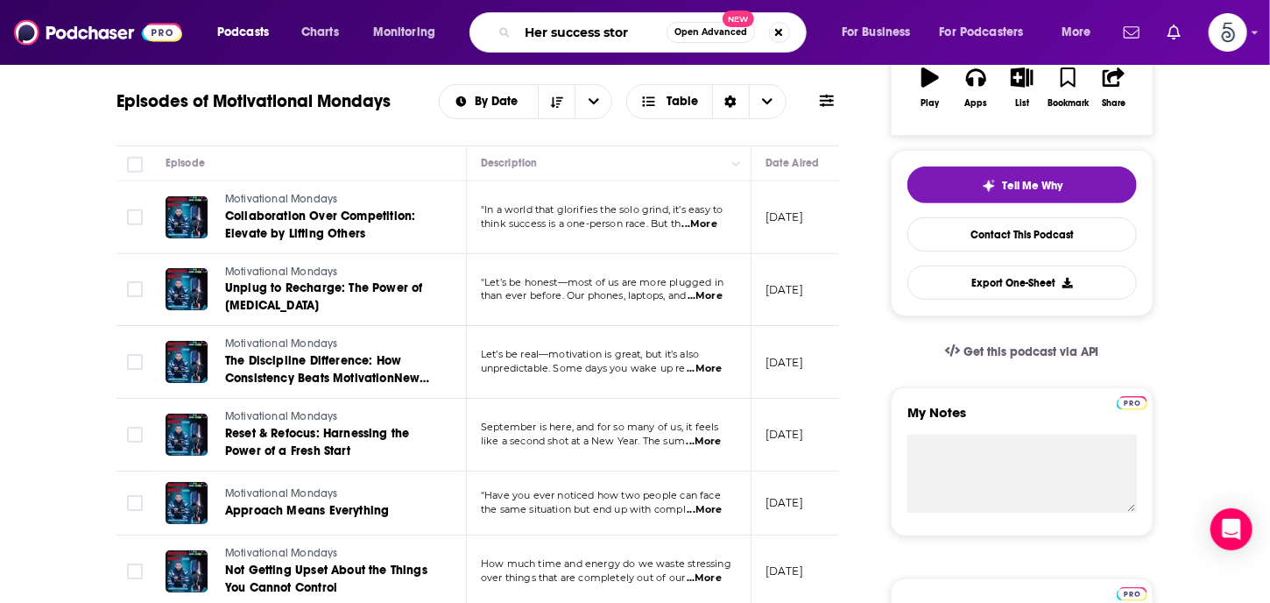
type input "Her success story"
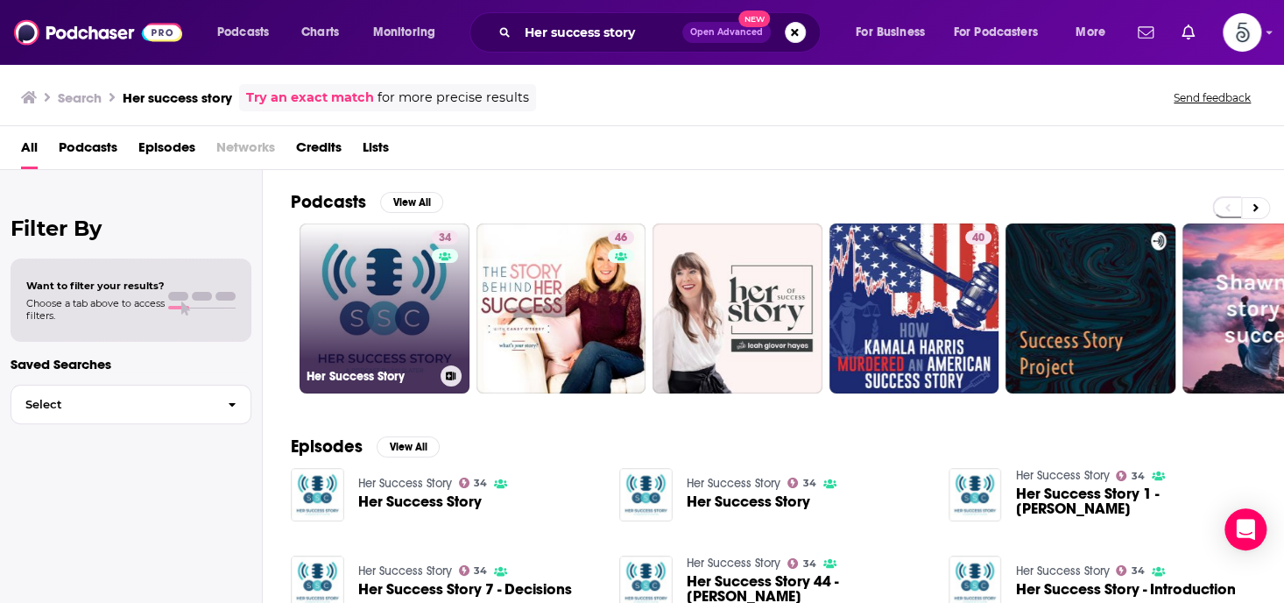
click at [410, 282] on link "34 Her Success Story" at bounding box center [385, 308] width 170 height 170
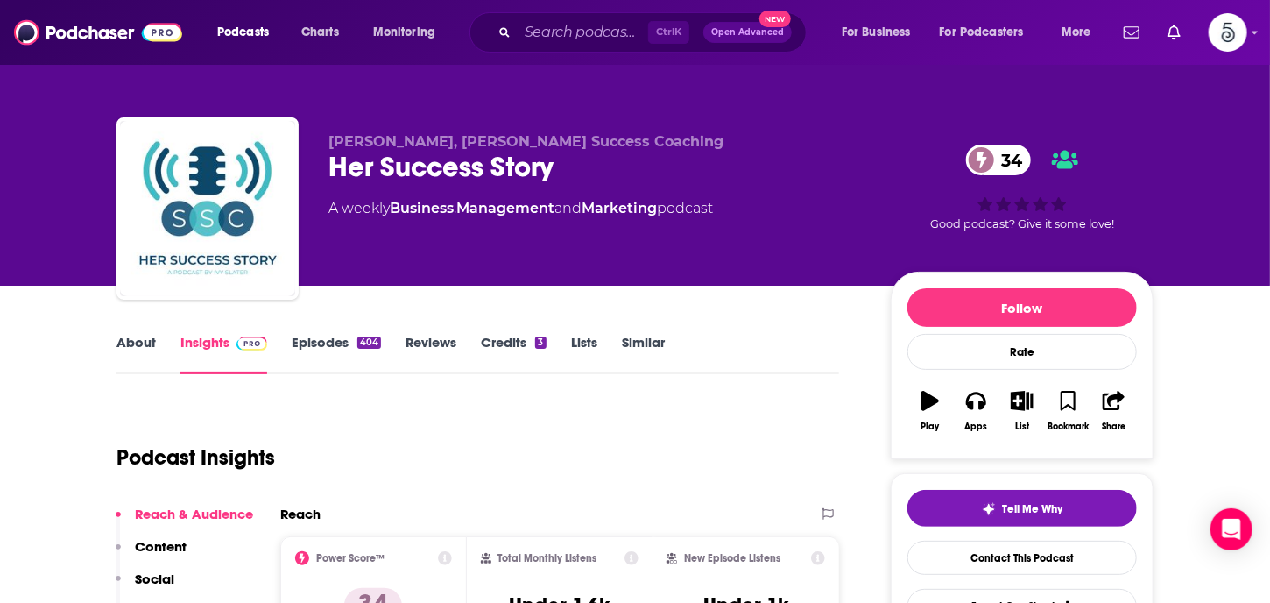
click at [322, 341] on link "Episodes 404" at bounding box center [336, 354] width 89 height 40
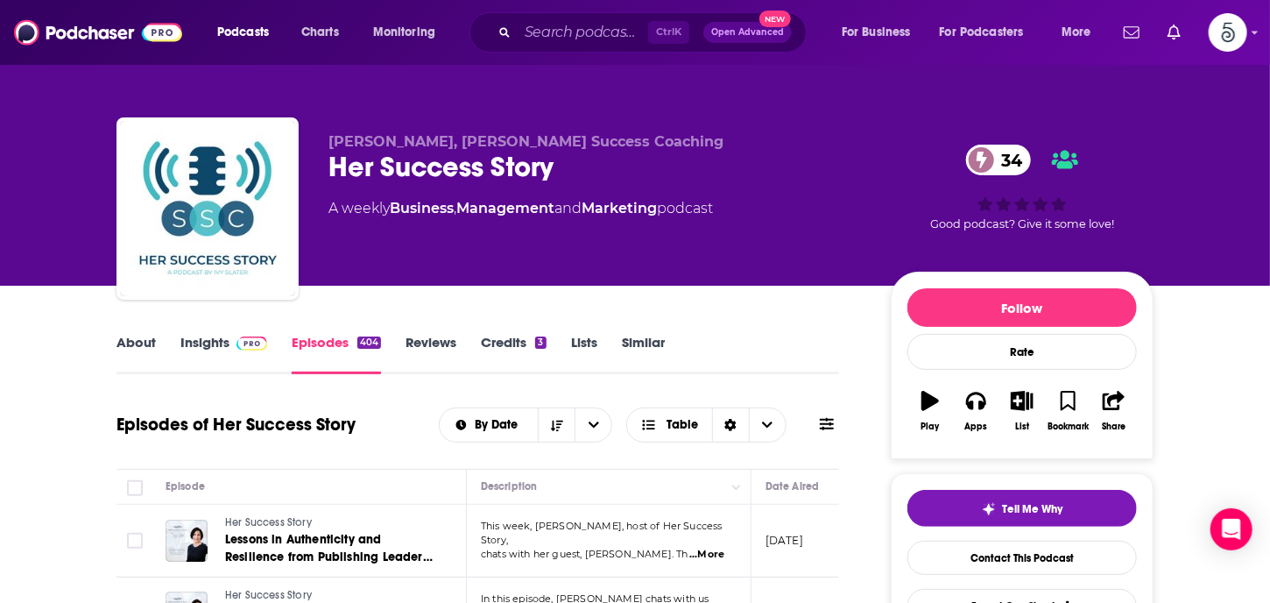
click at [210, 343] on link "Insights" at bounding box center [223, 354] width 87 height 40
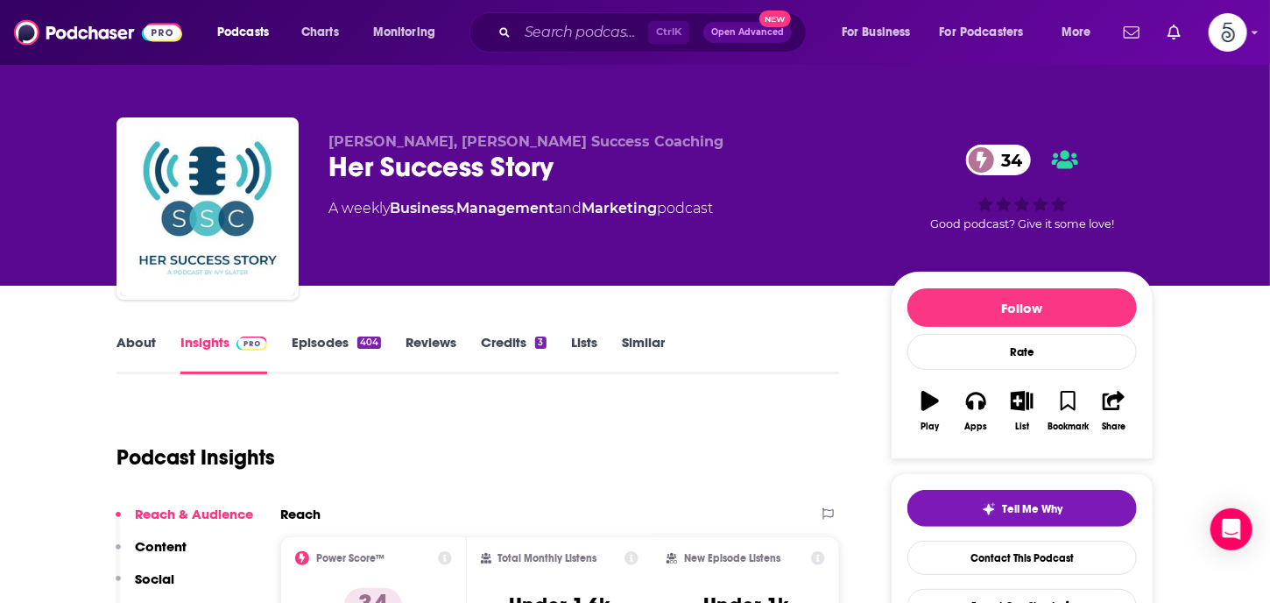
scroll to position [231, 0]
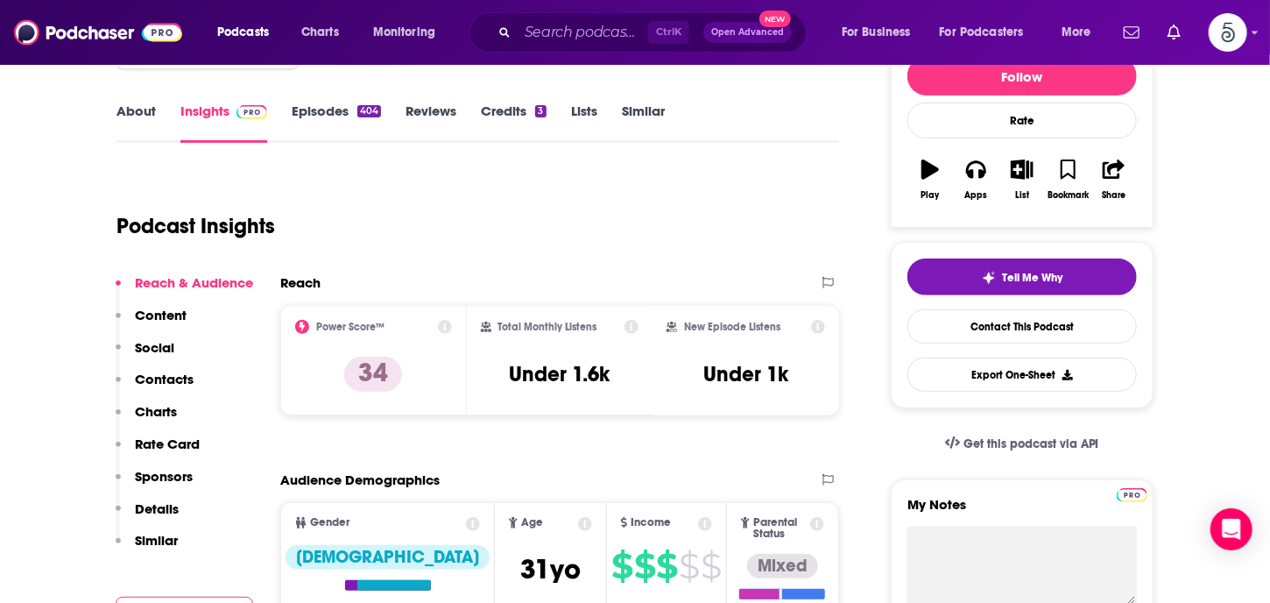
click at [147, 378] on p "Contacts" at bounding box center [164, 379] width 59 height 17
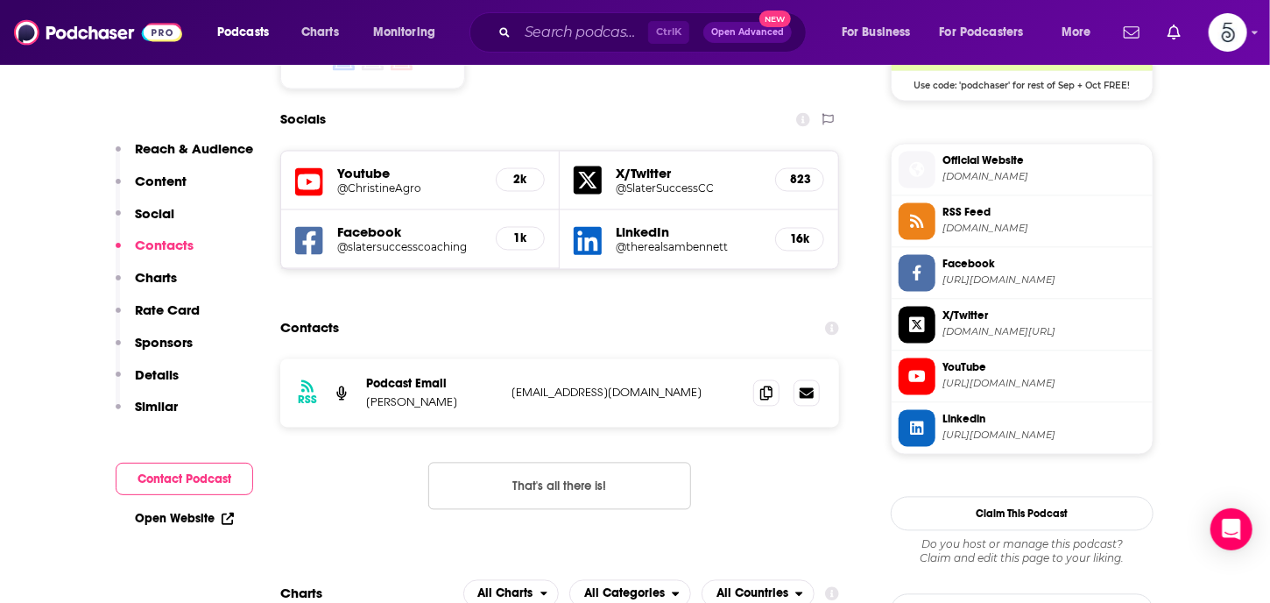
scroll to position [1503, 0]
click at [575, 38] on input "Search podcasts, credits, & more..." at bounding box center [583, 32] width 131 height 28
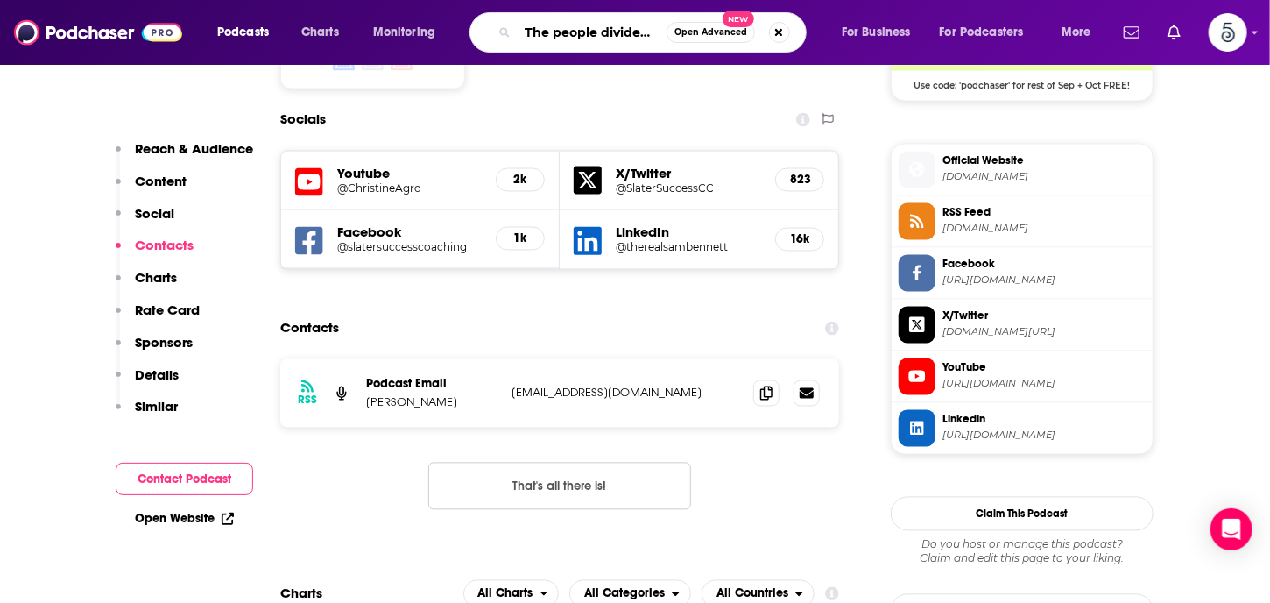
scroll to position [0, 0]
type input "The people dividend podcast"
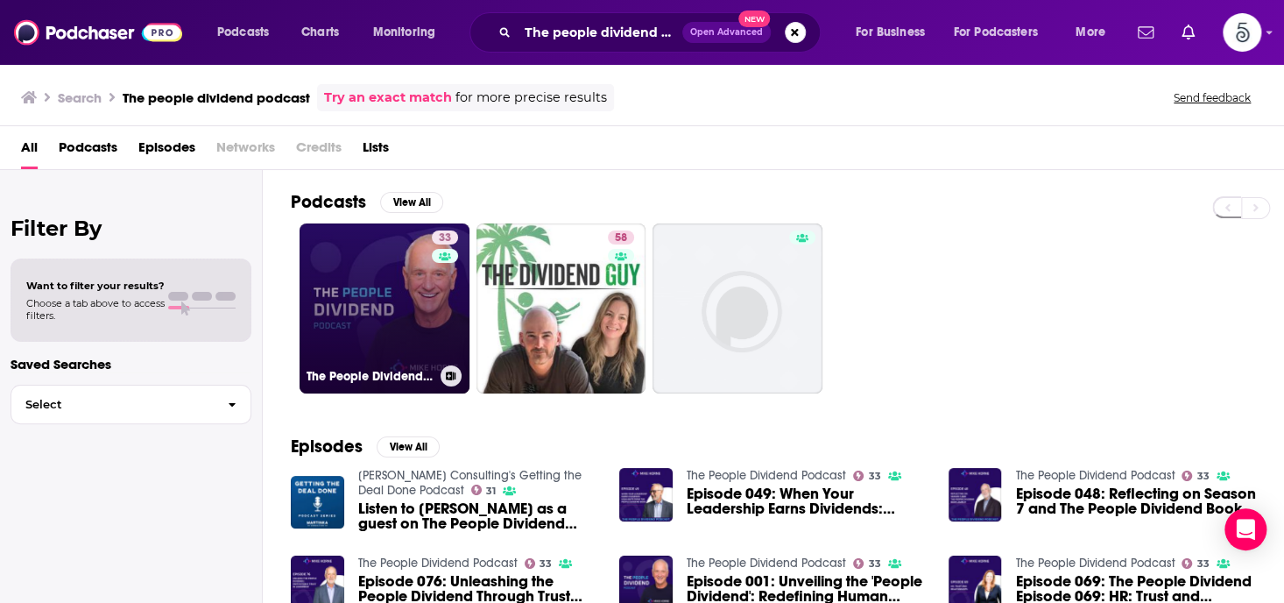
click at [388, 294] on link "33 The People Dividend Podcast" at bounding box center [385, 308] width 170 height 170
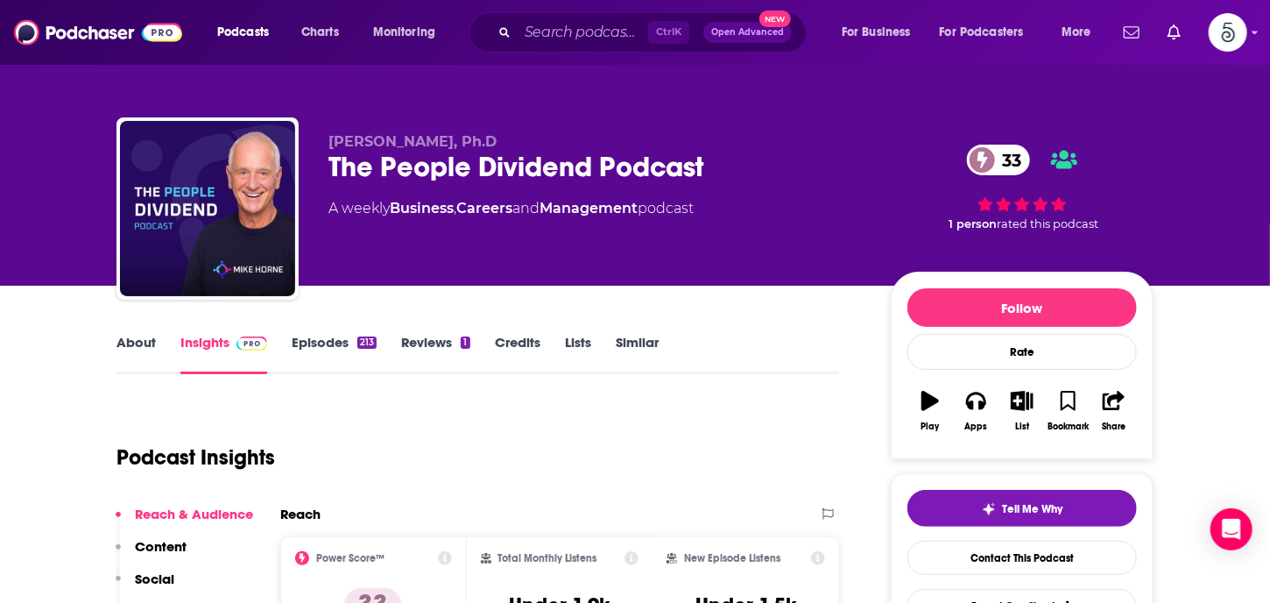
click at [328, 340] on link "Episodes 213" at bounding box center [334, 354] width 85 height 40
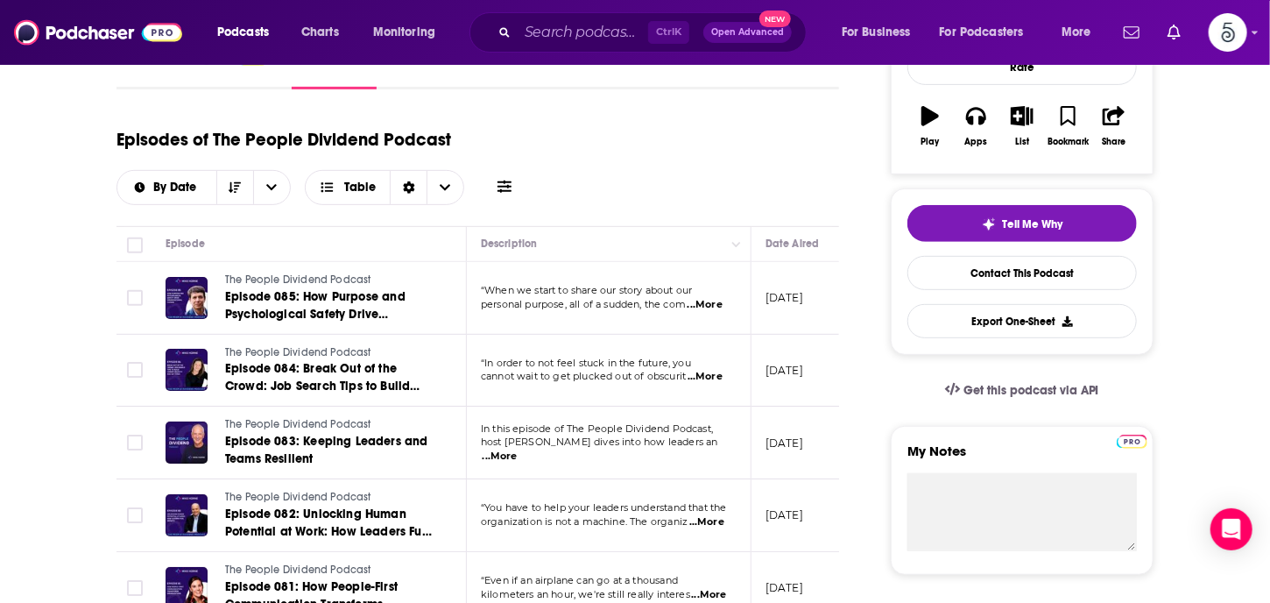
scroll to position [329, 0]
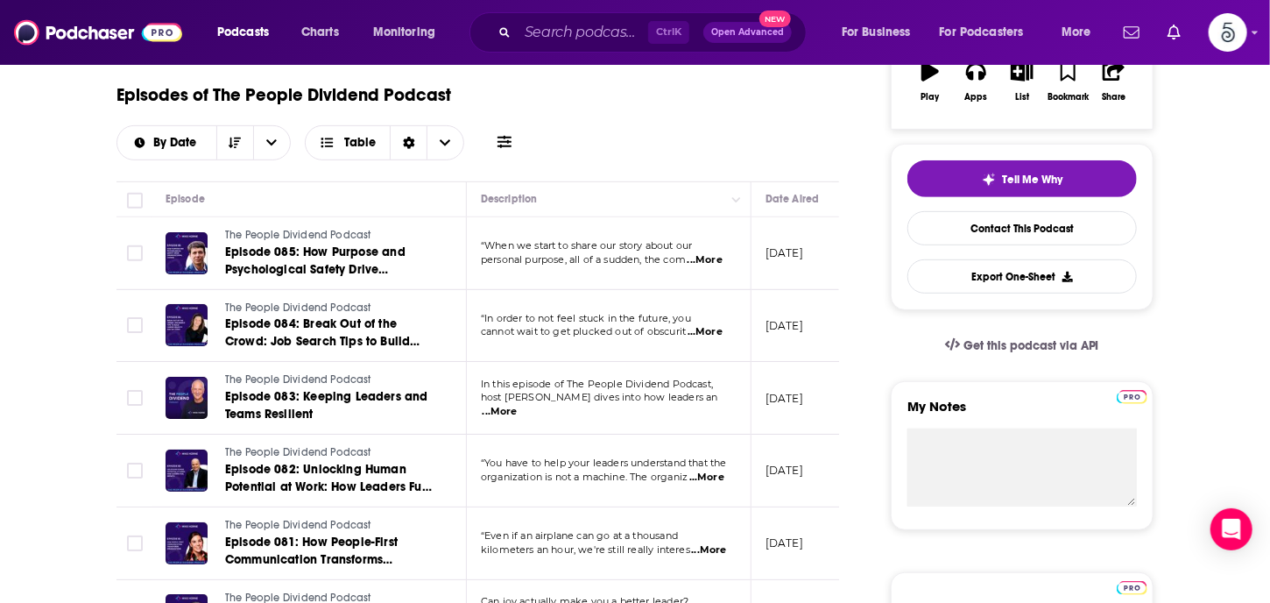
click at [715, 257] on span "...More" at bounding box center [705, 260] width 35 height 14
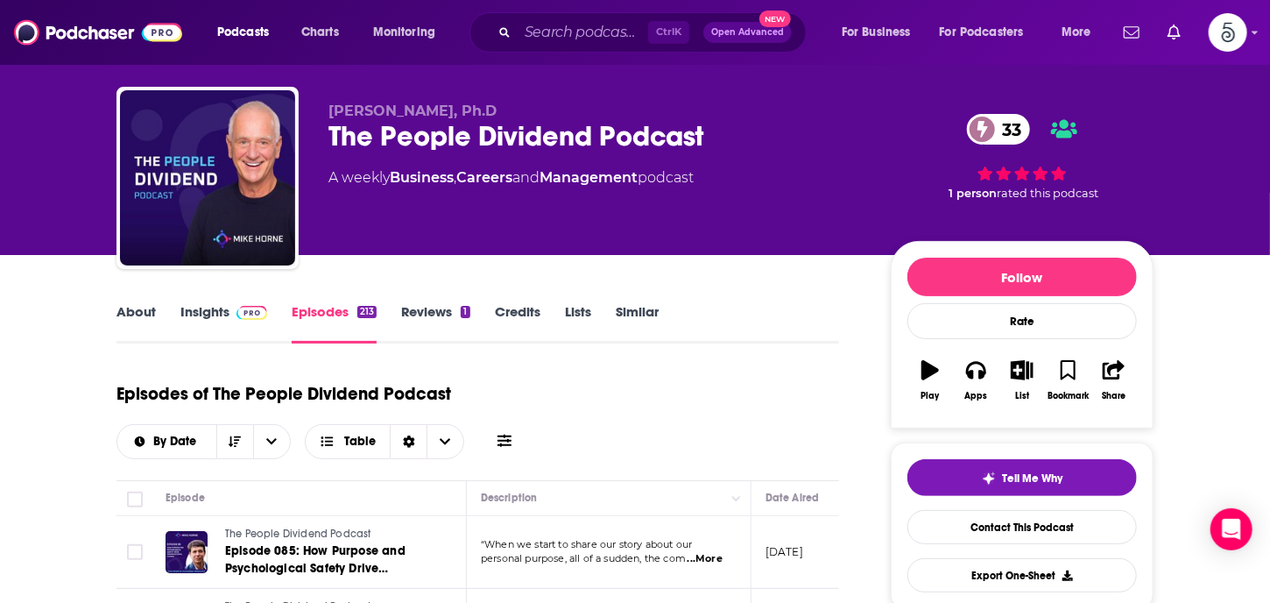
scroll to position [0, 0]
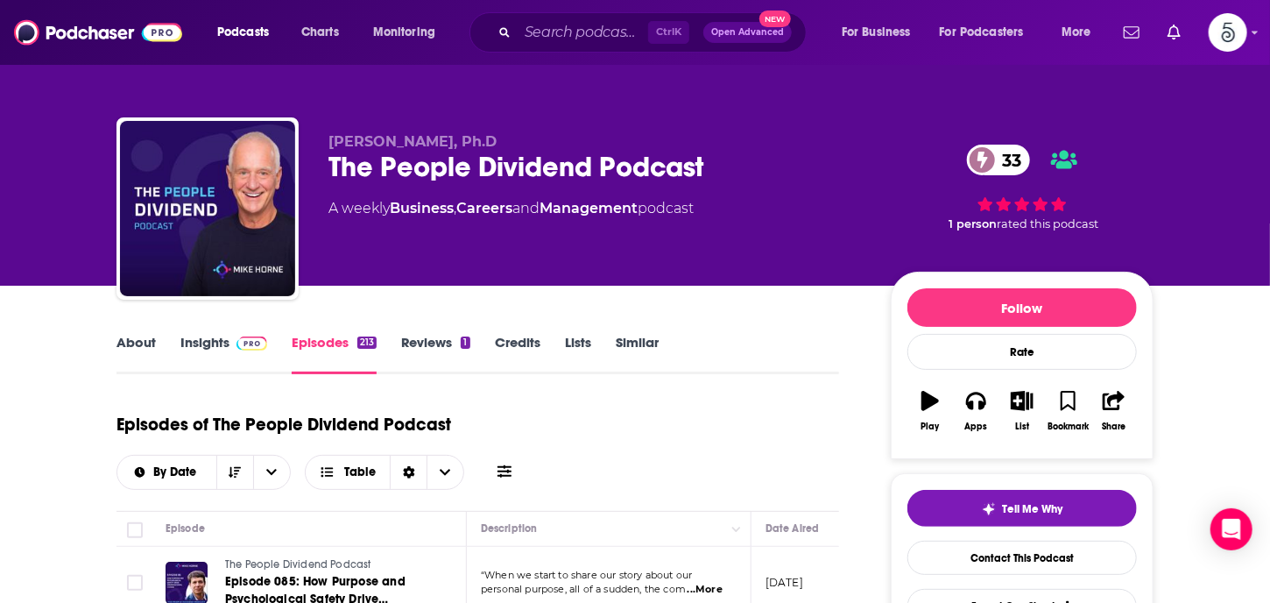
click at [209, 339] on link "Insights" at bounding box center [223, 354] width 87 height 40
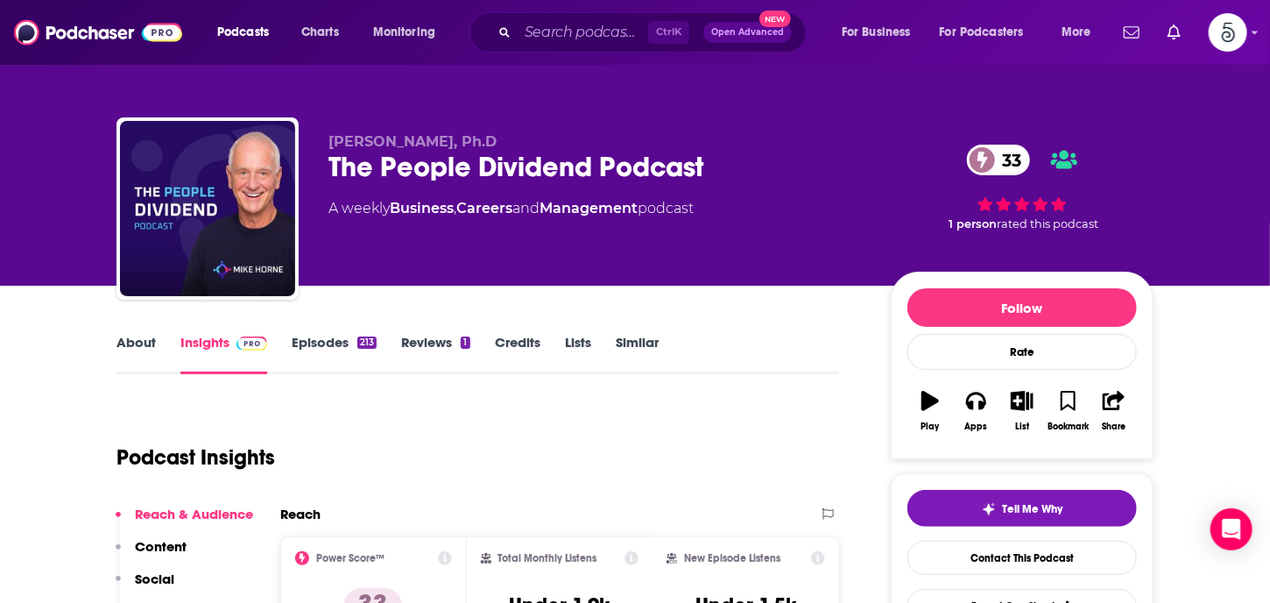
scroll to position [218, 0]
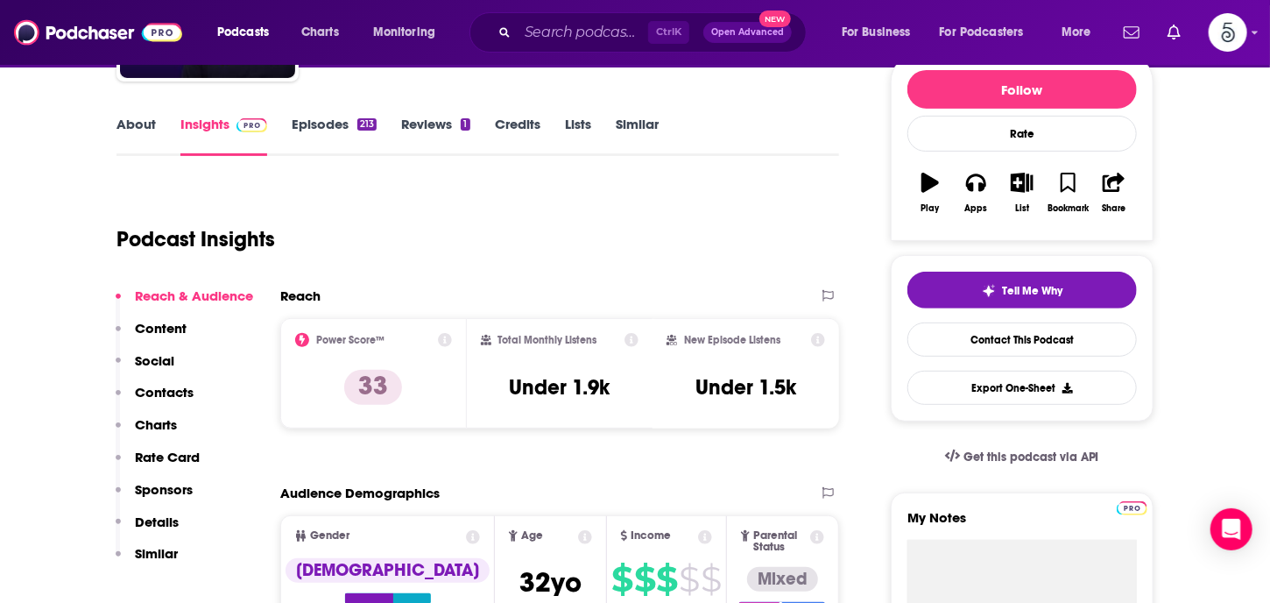
click at [163, 385] on p "Contacts" at bounding box center [164, 392] width 59 height 17
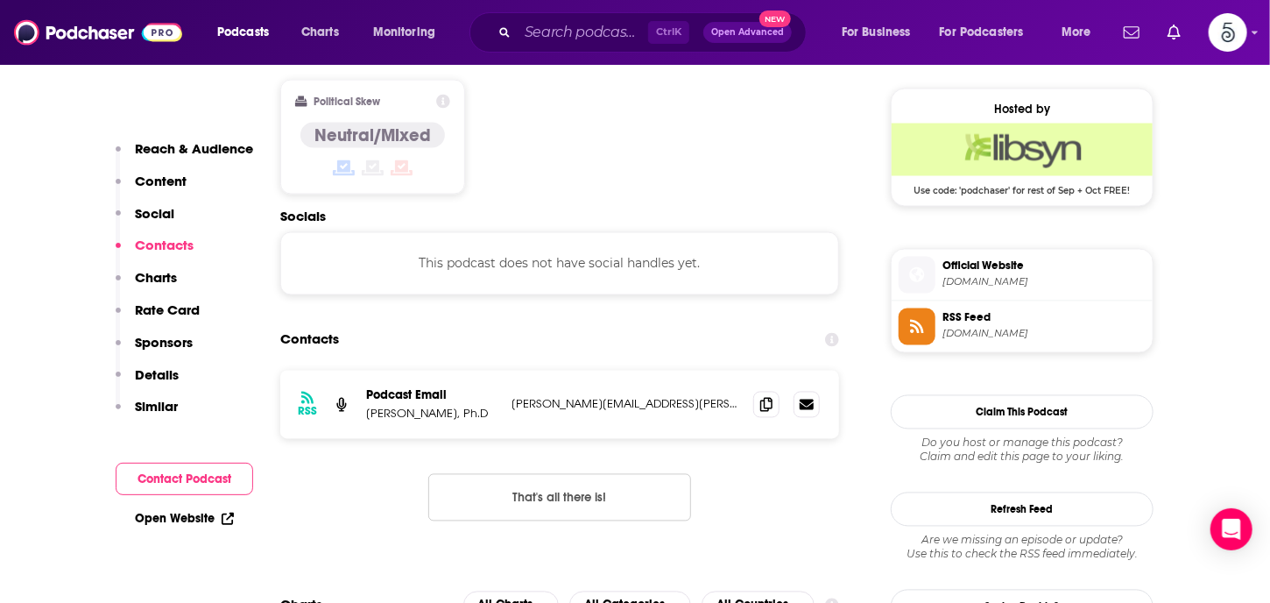
scroll to position [1409, 0]
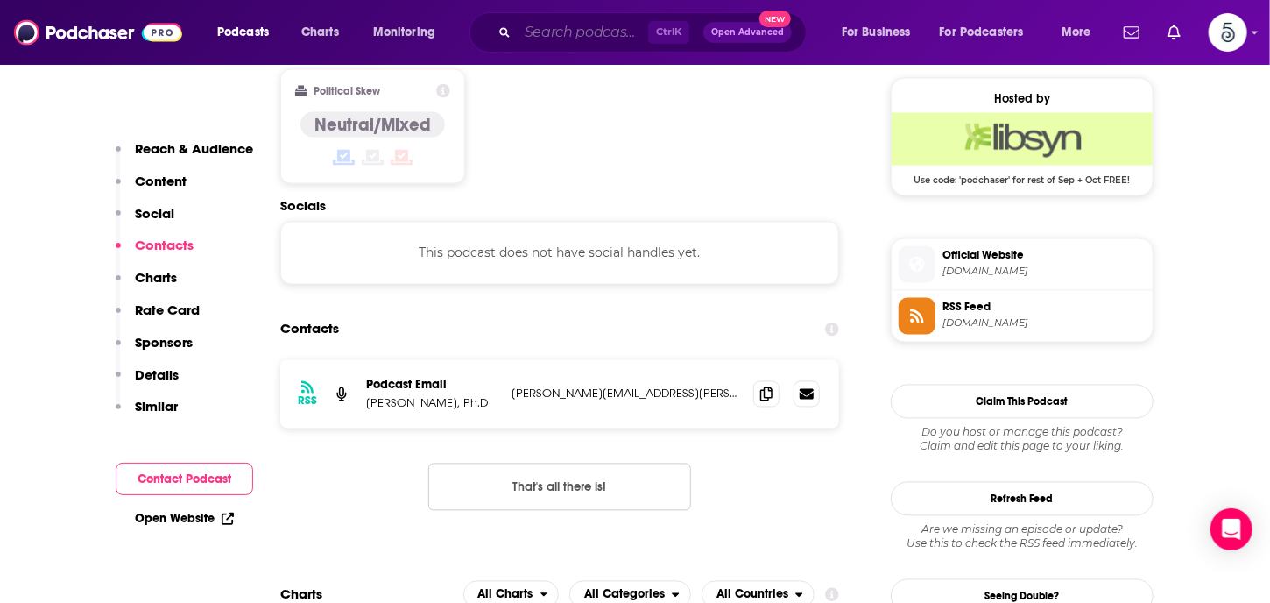
click at [583, 37] on input "Search podcasts, credits, & more..." at bounding box center [583, 32] width 131 height 28
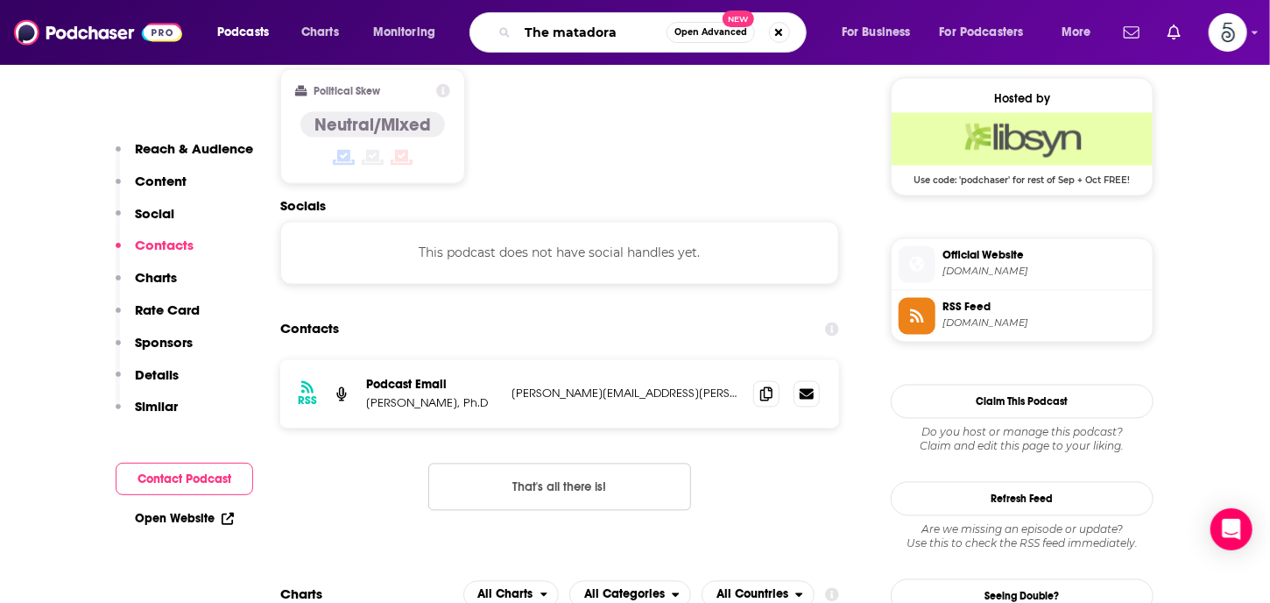
type input "The matadoras"
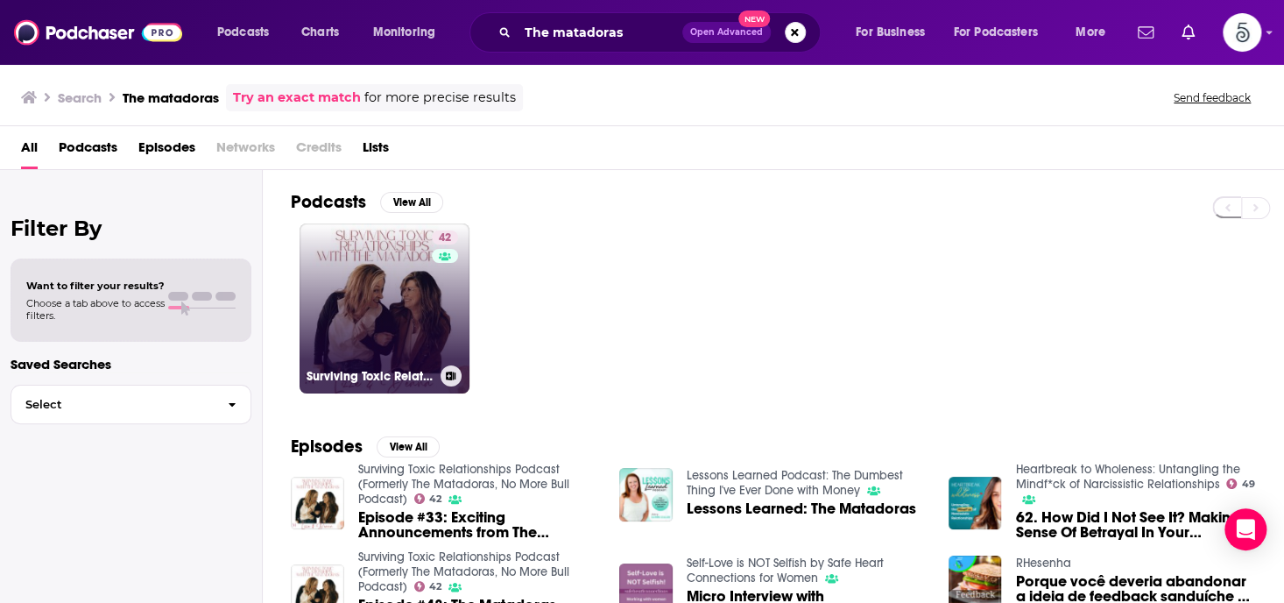
click at [403, 304] on link "42 Surviving Toxic Relationships Podcast (Formerly The Matadoras, No More Bull …" at bounding box center [385, 308] width 170 height 170
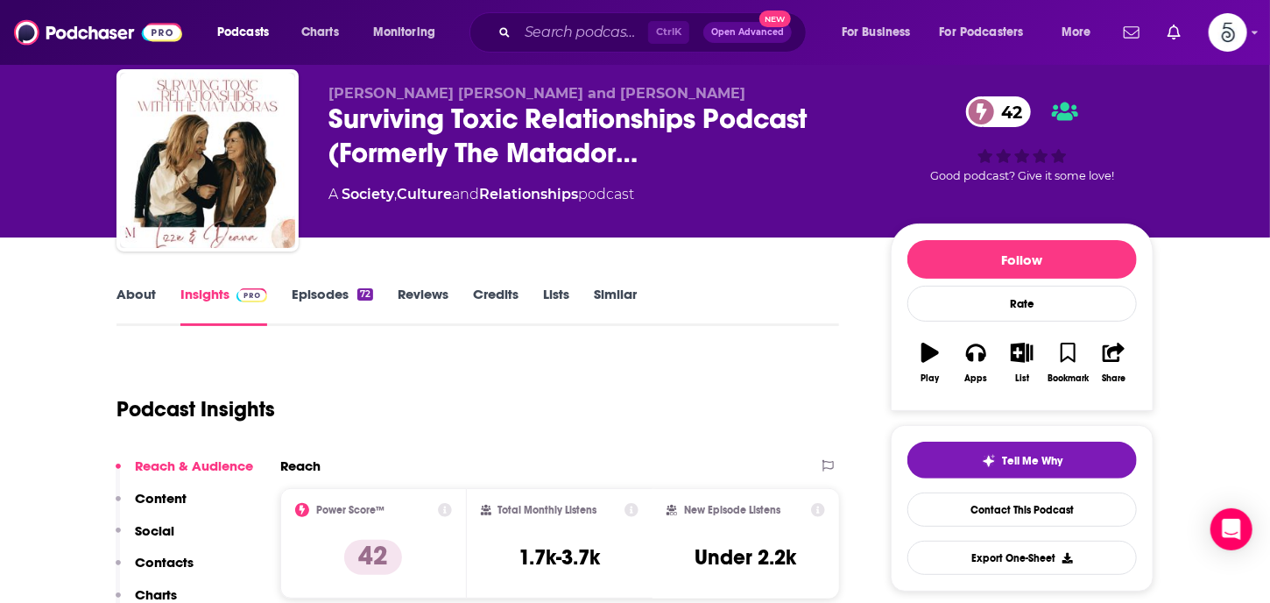
scroll to position [14, 0]
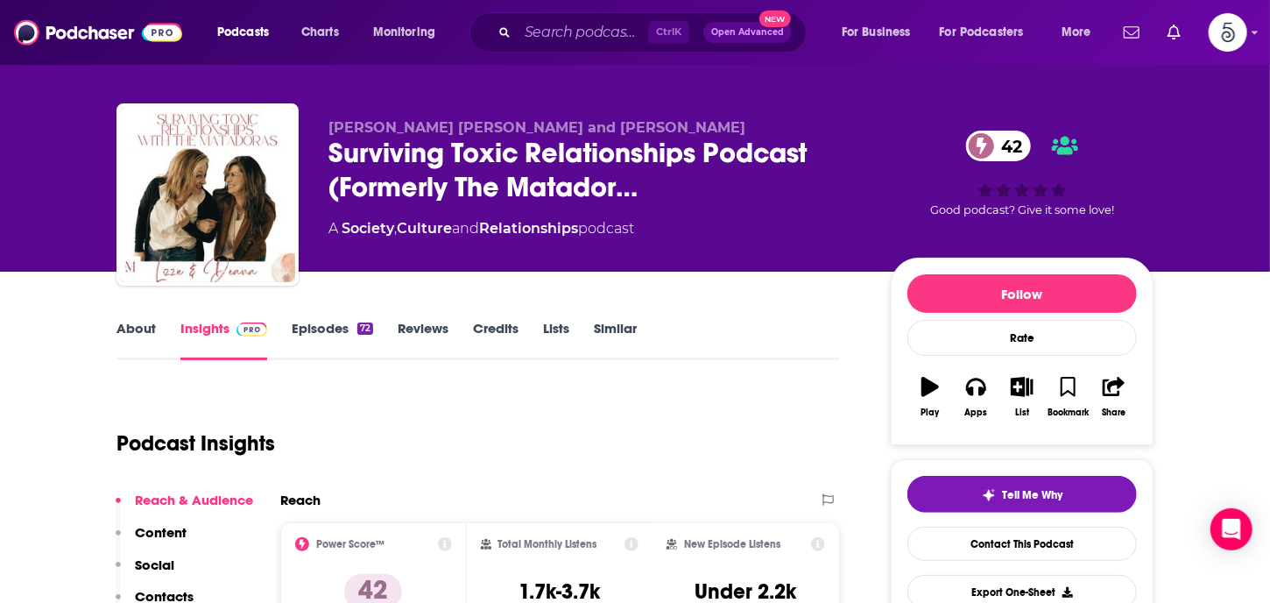
click at [138, 331] on link "About" at bounding box center [136, 340] width 39 height 40
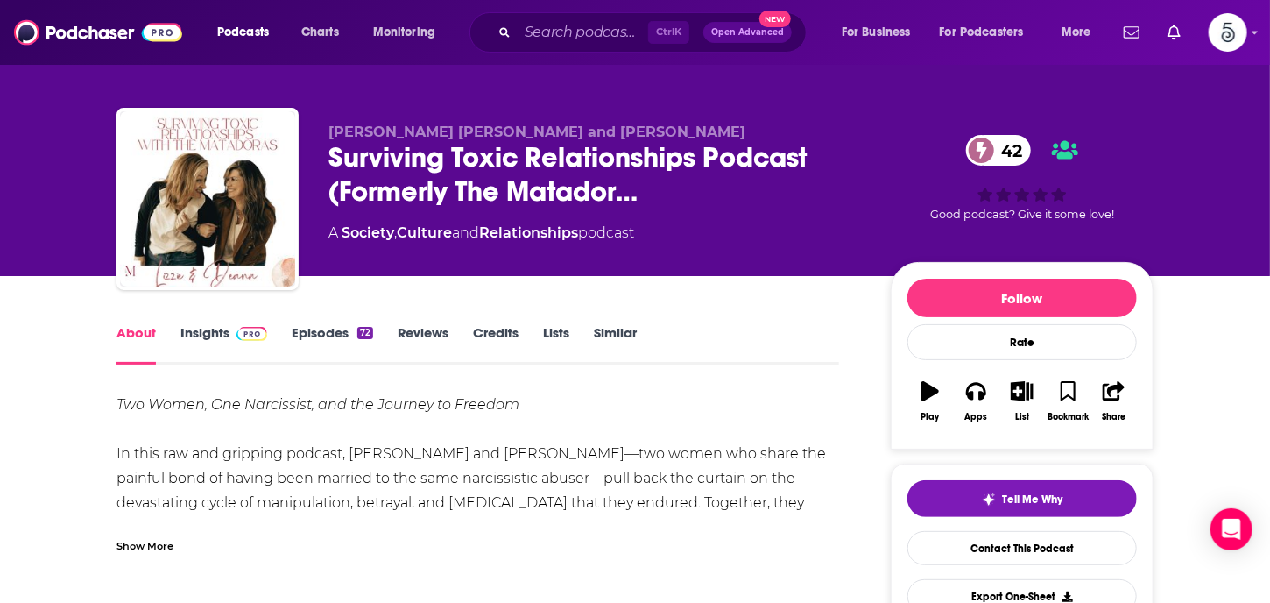
scroll to position [5, 0]
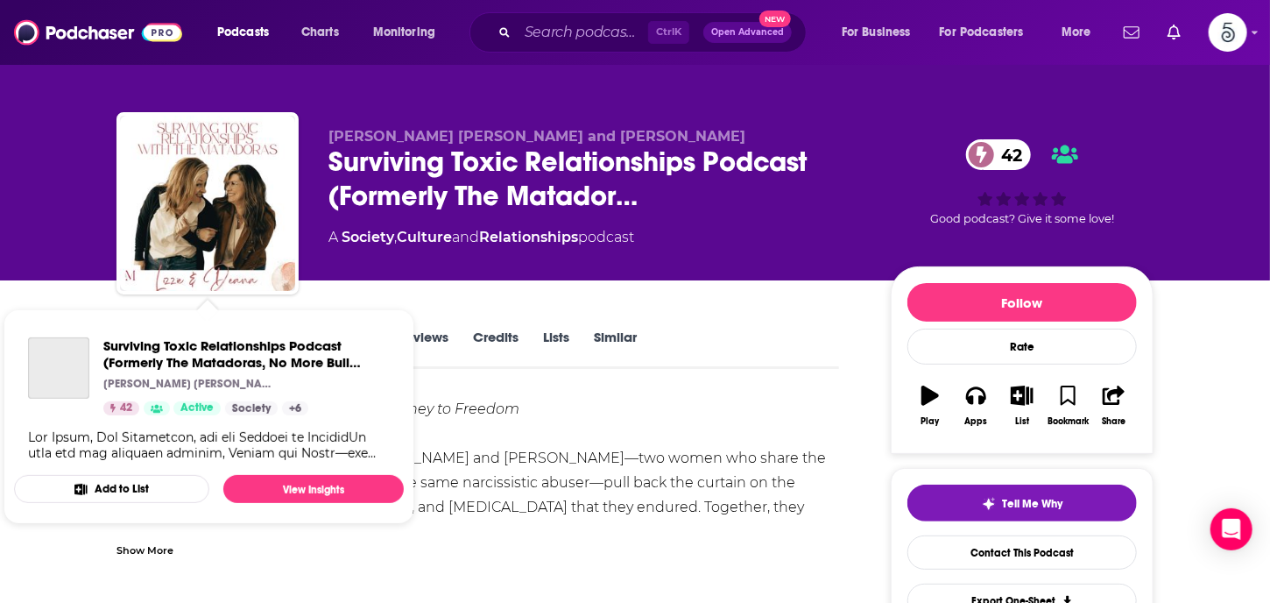
drag, startPoint x: 254, startPoint y: 246, endPoint x: 310, endPoint y: 332, distance: 102.5
click at [310, 332] on div "Surviving Toxic Relationships Podcast (Formerly The Matadoras, No More Bull Pod…" at bounding box center [209, 399] width 390 height 152
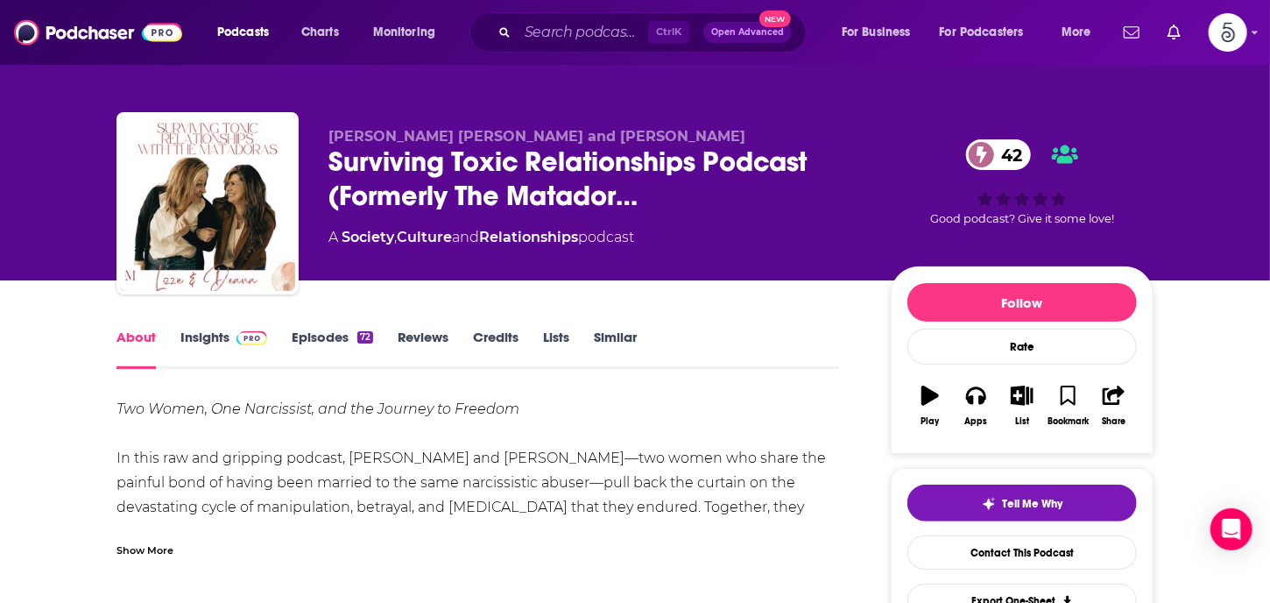
click at [216, 330] on link "Insights" at bounding box center [223, 349] width 87 height 40
